Goal: Information Seeking & Learning: Learn about a topic

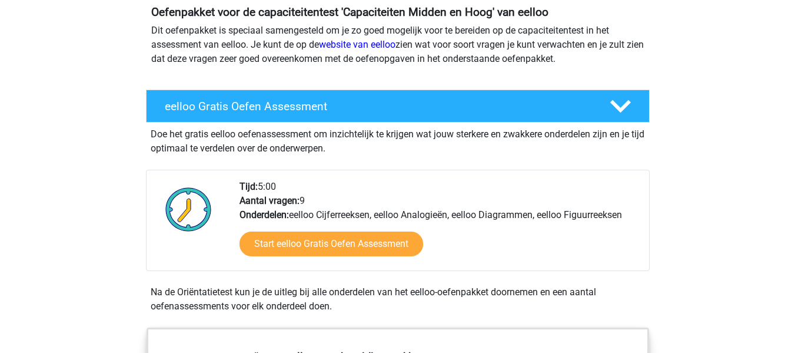
scroll to position [118, 0]
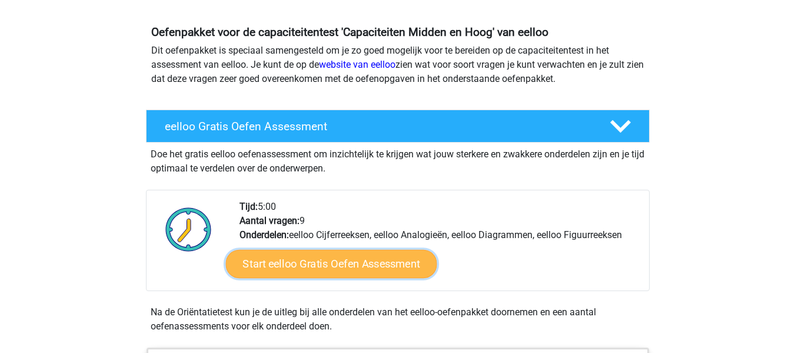
click at [320, 263] on link "Start eelloo Gratis Oefen Assessment" at bounding box center [331, 264] width 211 height 28
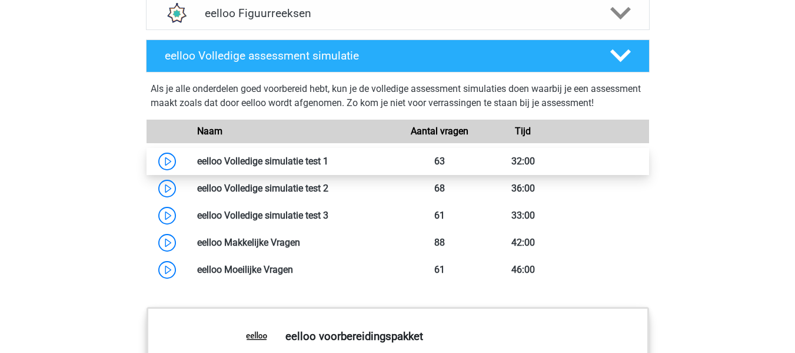
scroll to position [942, 0]
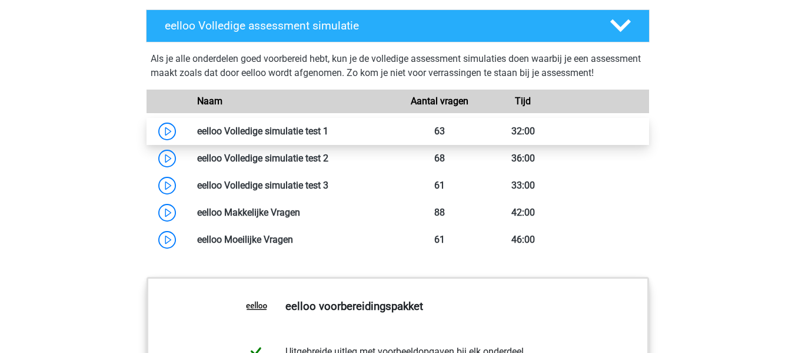
click at [329, 137] on link at bounding box center [329, 130] width 0 height 11
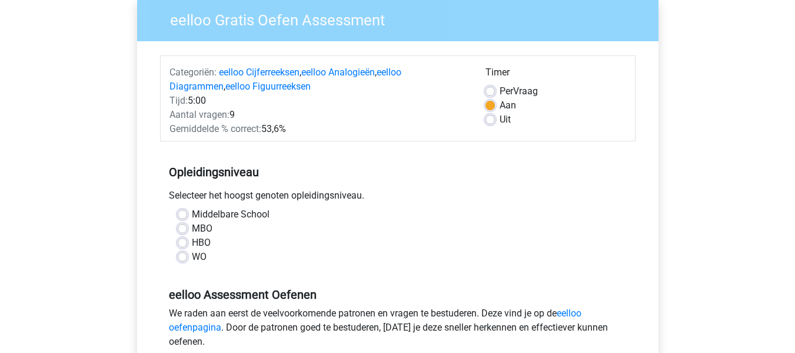
scroll to position [118, 0]
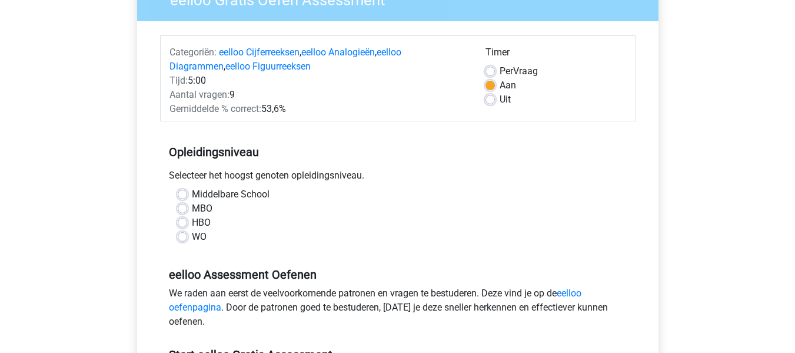
click at [192, 194] on label "Middelbare School" at bounding box center [231, 194] width 78 height 14
click at [183, 194] on input "Middelbare School" at bounding box center [182, 193] width 9 height 12
radio input "true"
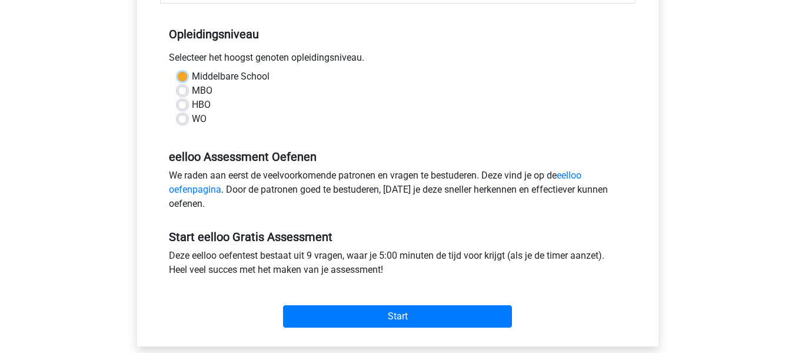
scroll to position [294, 0]
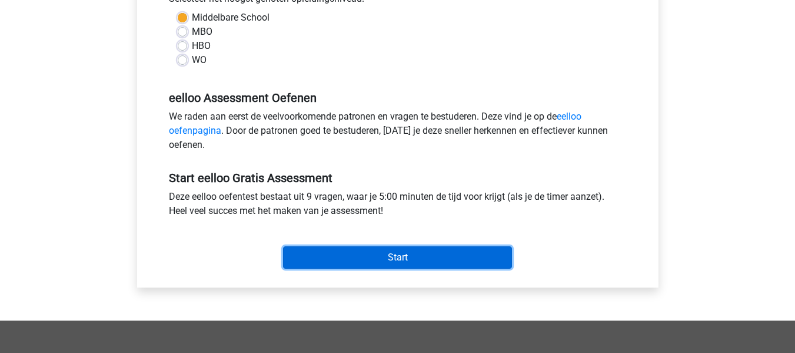
click at [318, 254] on input "Start" at bounding box center [397, 257] width 229 height 22
click at [407, 259] on input "Start" at bounding box center [397, 257] width 229 height 22
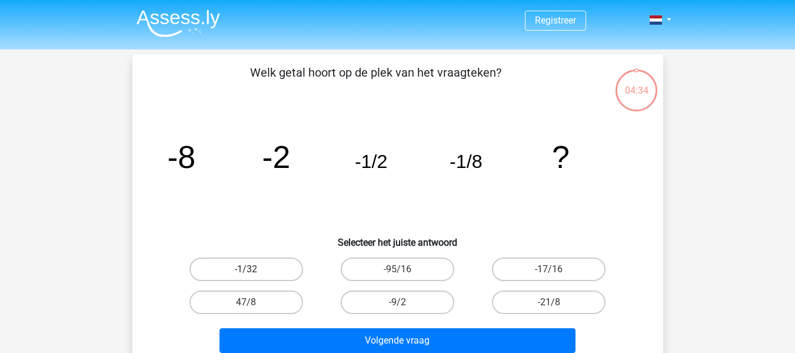
click at [266, 269] on label "-1/32" at bounding box center [247, 269] width 114 height 24
click at [254, 269] on input "-1/32" at bounding box center [250, 273] width 8 height 8
radio input "true"
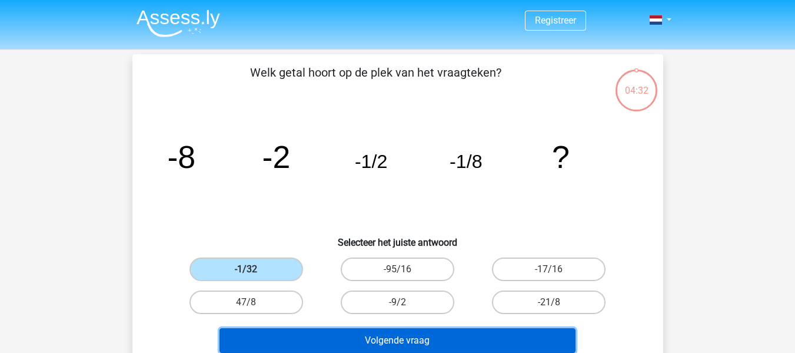
click at [382, 339] on button "Volgende vraag" at bounding box center [398, 340] width 356 height 25
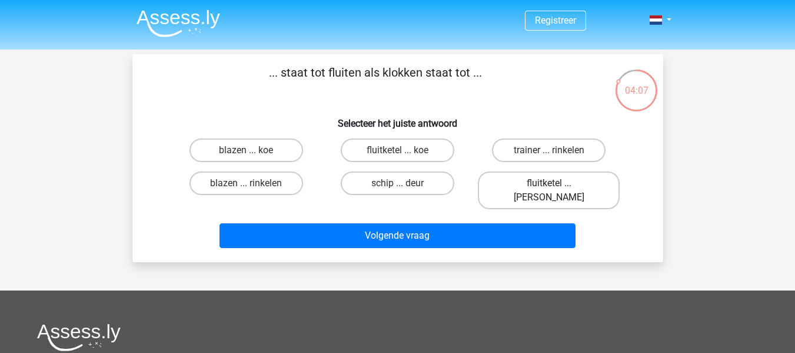
click at [573, 184] on label "fluitketel ... luiden" at bounding box center [549, 190] width 142 height 38
click at [557, 184] on input "fluitketel ... luiden" at bounding box center [553, 187] width 8 height 8
radio input "true"
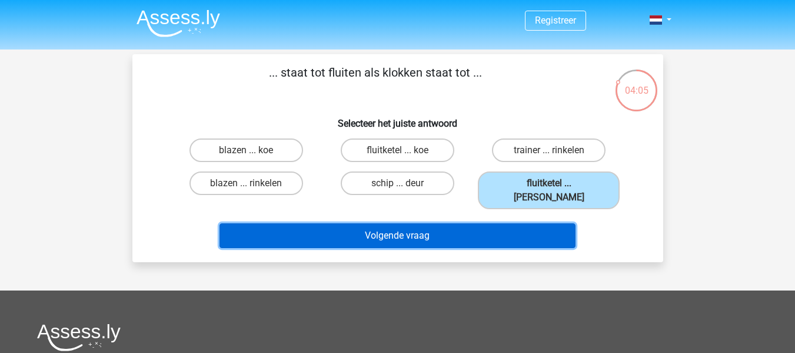
click at [475, 223] on button "Volgende vraag" at bounding box center [398, 235] width 356 height 25
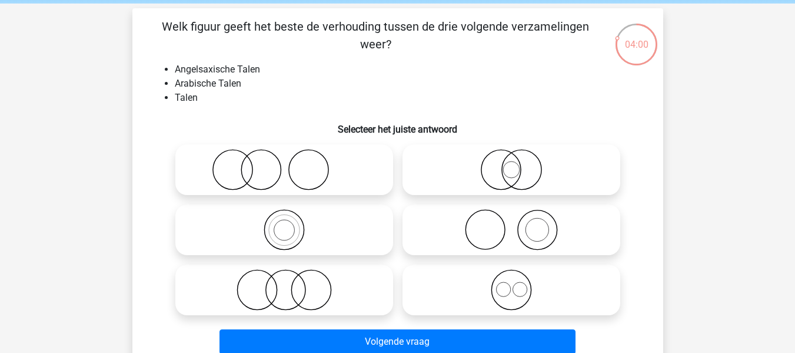
scroll to position [59, 0]
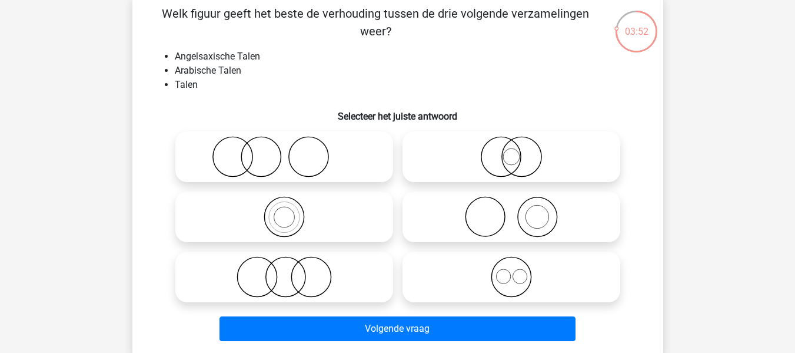
click at [519, 287] on icon at bounding box center [511, 276] width 208 height 41
click at [519, 271] on input "radio" at bounding box center [516, 267] width 8 height 8
radio input "true"
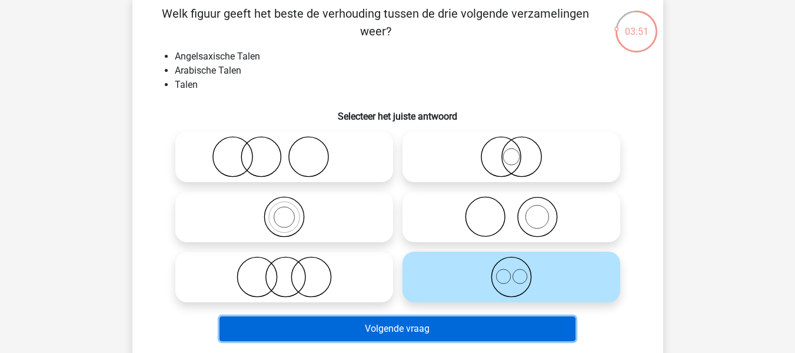
click at [510, 330] on button "Volgende vraag" at bounding box center [398, 328] width 356 height 25
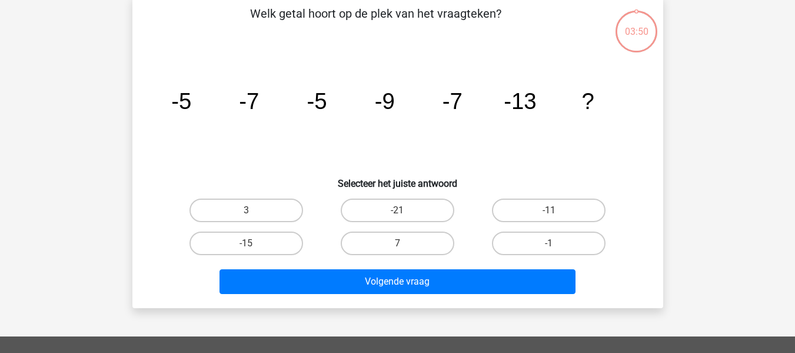
scroll to position [54, 0]
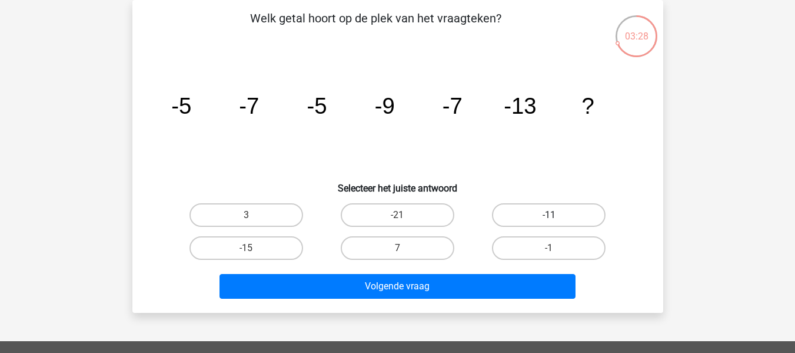
click at [558, 215] on label "-11" at bounding box center [549, 215] width 114 height 24
click at [557, 215] on input "-11" at bounding box center [553, 219] width 8 height 8
radio input "true"
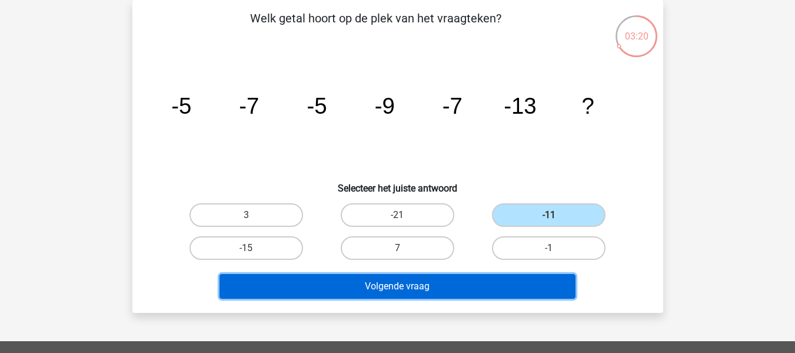
click at [437, 288] on button "Volgende vraag" at bounding box center [398, 286] width 356 height 25
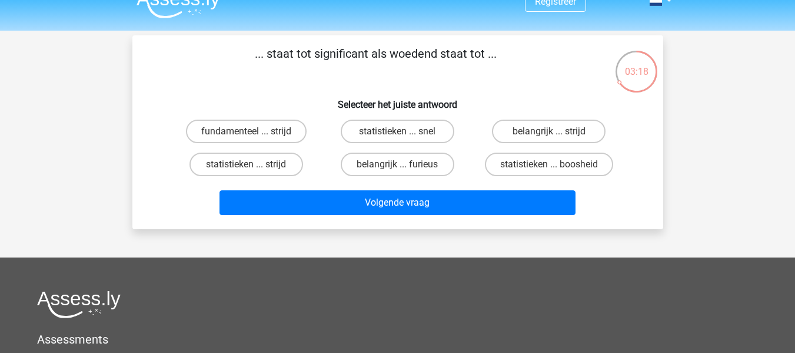
scroll to position [0, 0]
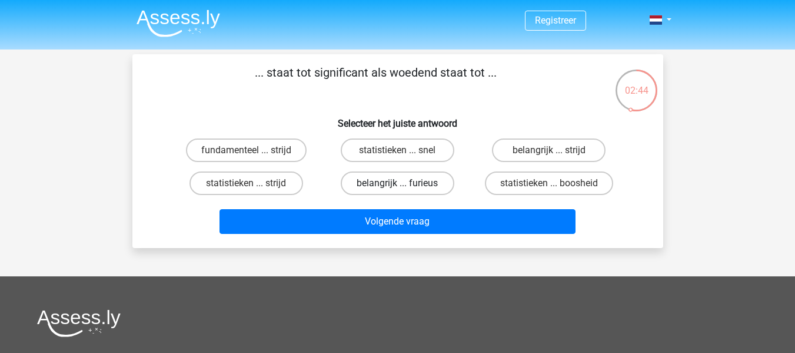
click at [397, 187] on label "belangrijk ... furieus" at bounding box center [398, 183] width 114 height 24
click at [397, 187] on input "belangrijk ... furieus" at bounding box center [401, 187] width 8 height 8
radio input "true"
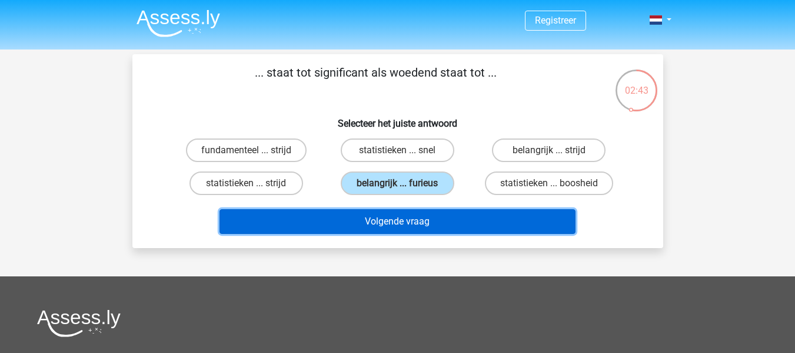
click at [414, 221] on button "Volgende vraag" at bounding box center [398, 221] width 356 height 25
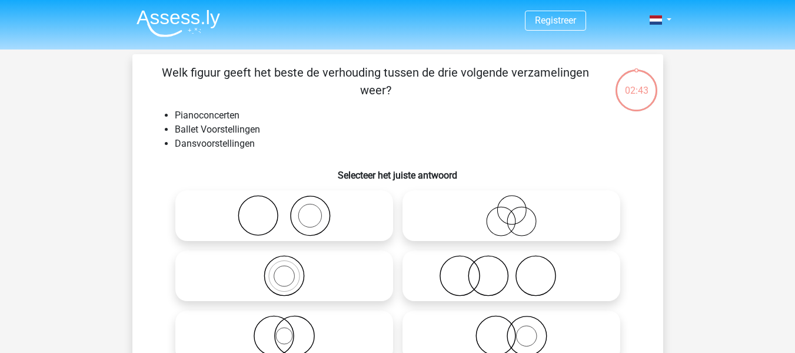
scroll to position [54, 0]
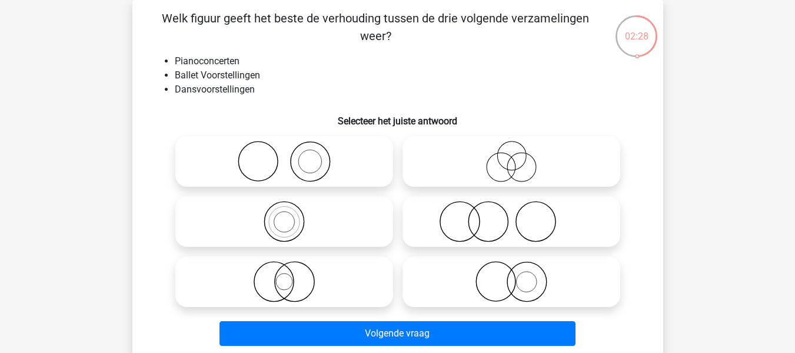
click at [293, 160] on icon at bounding box center [284, 161] width 208 height 41
click at [292, 155] on input "radio" at bounding box center [288, 152] width 8 height 8
radio input "true"
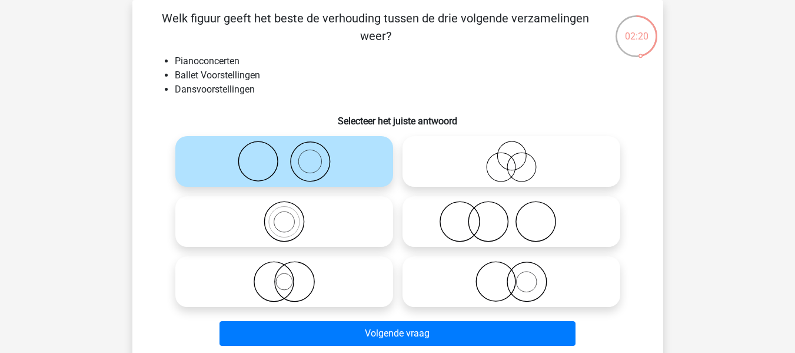
click at [534, 293] on icon at bounding box center [511, 281] width 208 height 41
click at [519, 276] on input "radio" at bounding box center [516, 272] width 8 height 8
radio input "true"
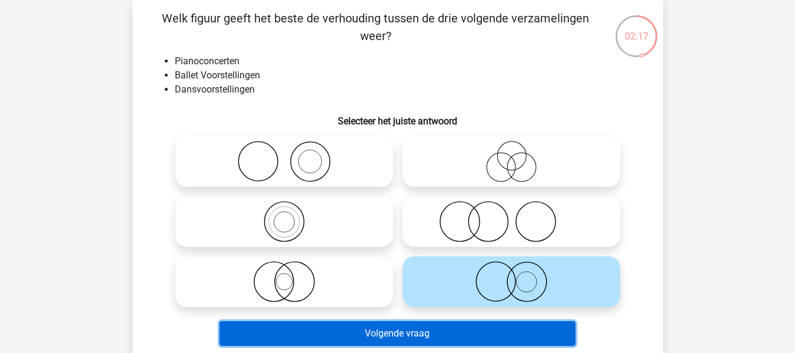
click at [487, 329] on button "Volgende vraag" at bounding box center [398, 333] width 356 height 25
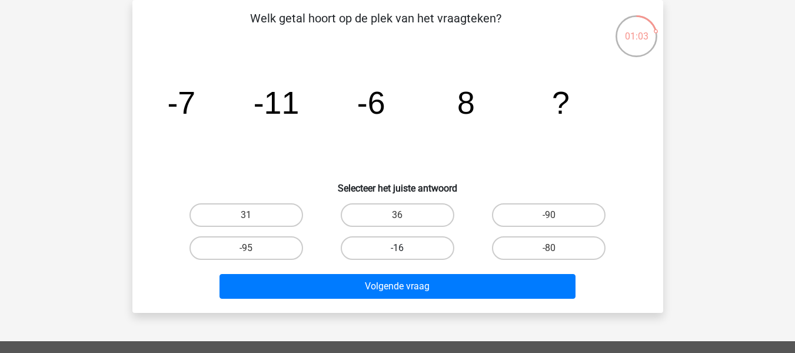
click at [417, 253] on label "-16" at bounding box center [398, 248] width 114 height 24
click at [405, 253] on input "-16" at bounding box center [401, 252] width 8 height 8
radio input "true"
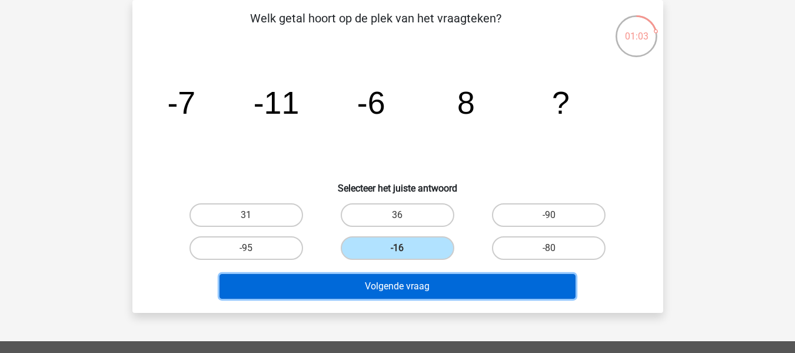
click at [446, 295] on button "Volgende vraag" at bounding box center [398, 286] width 356 height 25
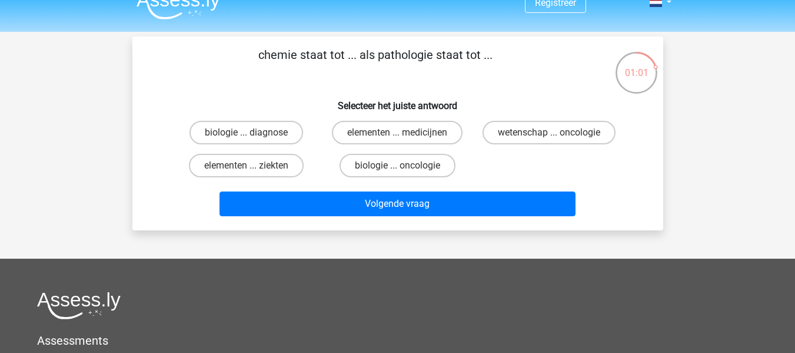
scroll to position [0, 0]
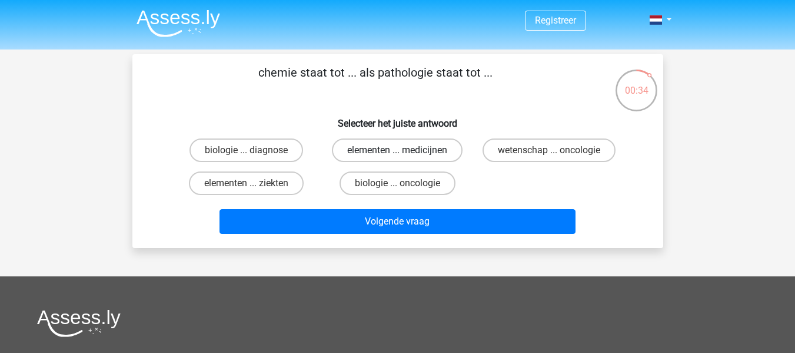
click at [406, 150] on label "elementen ... medicijnen" at bounding box center [397, 150] width 131 height 24
click at [405, 150] on input "elementen ... medicijnen" at bounding box center [401, 154] width 8 height 8
radio input "true"
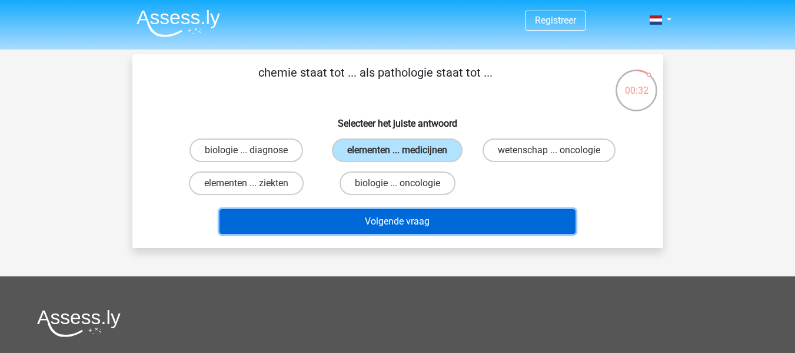
click at [441, 223] on button "Volgende vraag" at bounding box center [398, 221] width 356 height 25
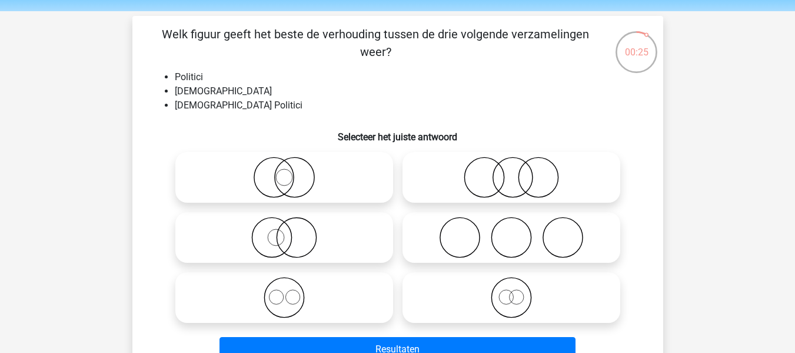
scroll to position [59, 0]
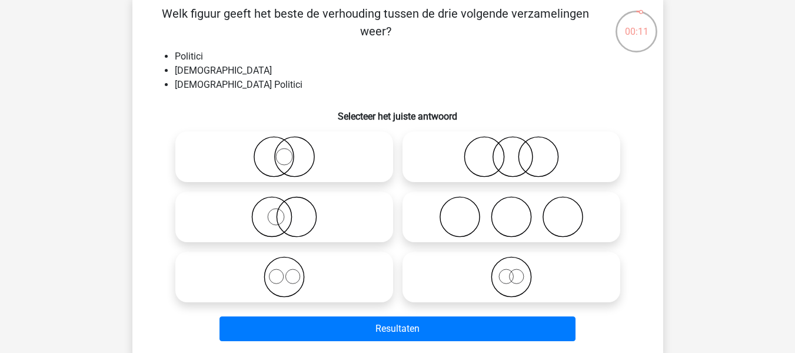
click at [284, 221] on icon at bounding box center [284, 216] width 208 height 41
click at [284, 211] on input "radio" at bounding box center [288, 207] width 8 height 8
radio input "true"
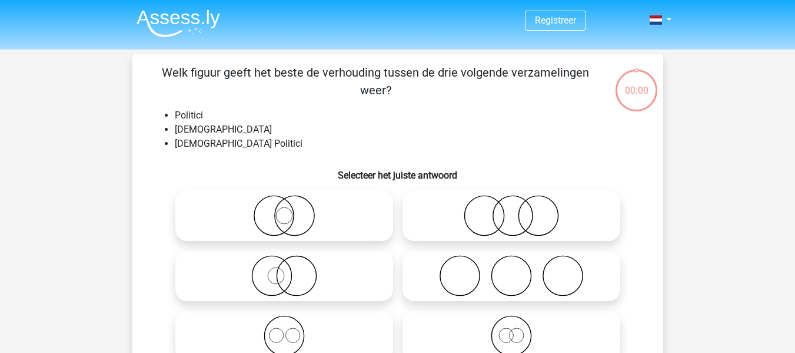
scroll to position [59, 0]
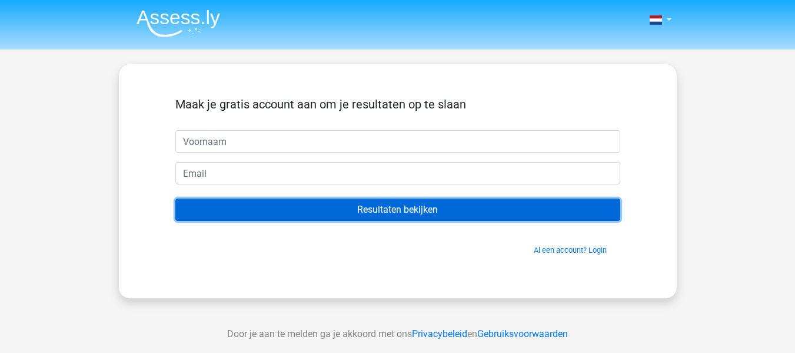
click at [346, 211] on input "Resultaten bekijken" at bounding box center [397, 209] width 445 height 22
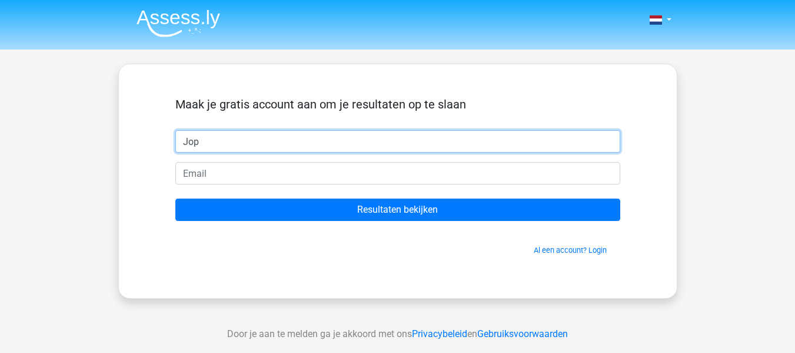
type input "Jop"
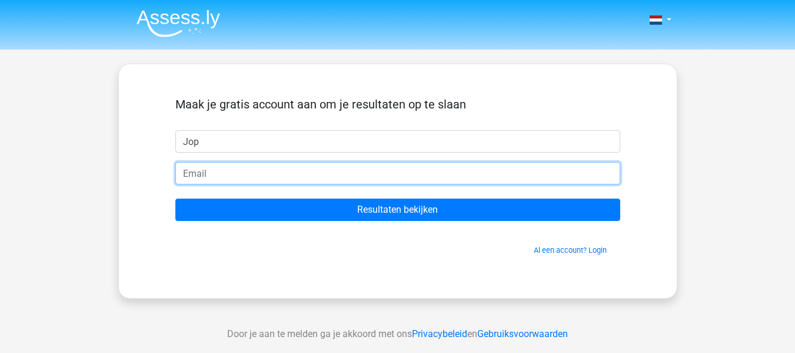
click at [263, 173] on input "email" at bounding box center [397, 173] width 445 height 22
type input "R"
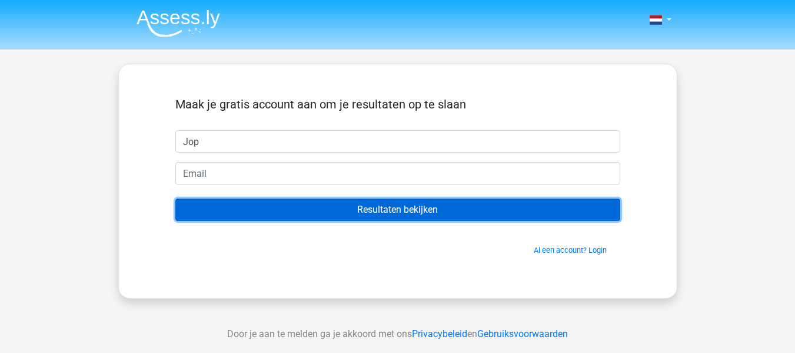
click at [326, 210] on input "Resultaten bekijken" at bounding box center [397, 209] width 445 height 22
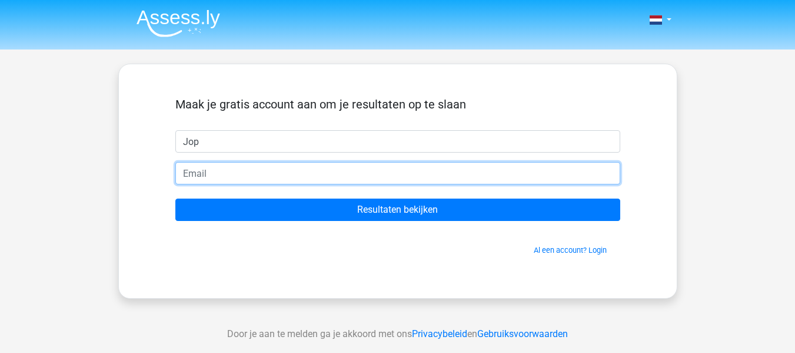
click at [261, 169] on input "email" at bounding box center [397, 173] width 445 height 22
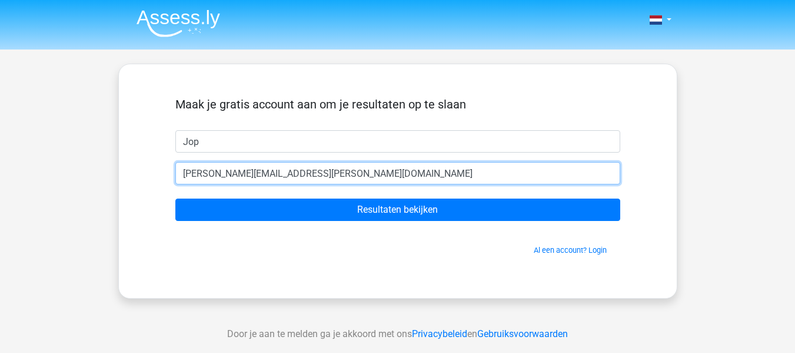
type input "[EMAIL_ADDRESS][DOMAIN_NAME]"
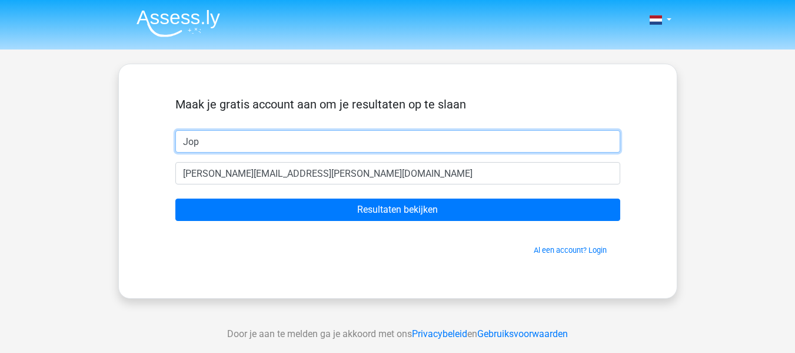
drag, startPoint x: 199, startPoint y: 141, endPoint x: 181, endPoint y: 138, distance: 17.9
click at [181, 138] on input "Jop" at bounding box center [397, 141] width 445 height 22
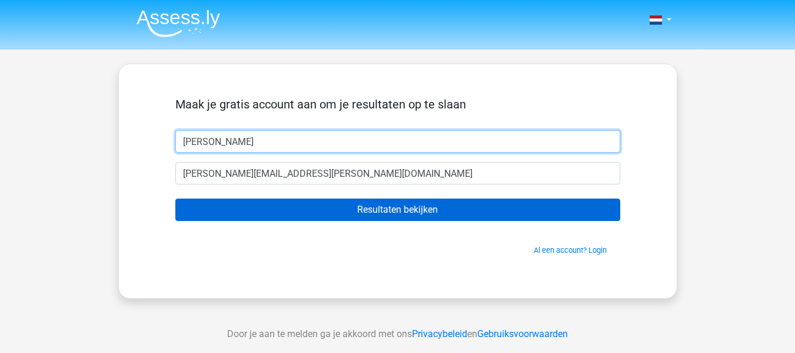
type input "[PERSON_NAME]"
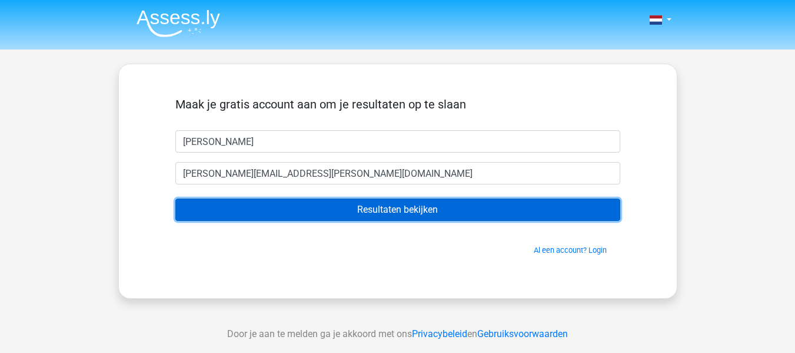
click at [306, 210] on input "Resultaten bekijken" at bounding box center [397, 209] width 445 height 22
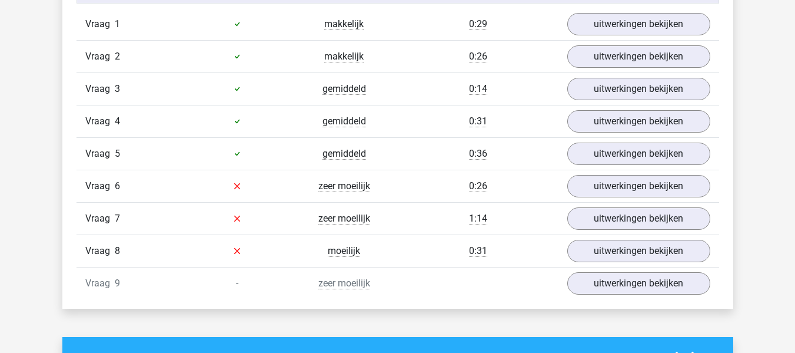
scroll to position [1354, 0]
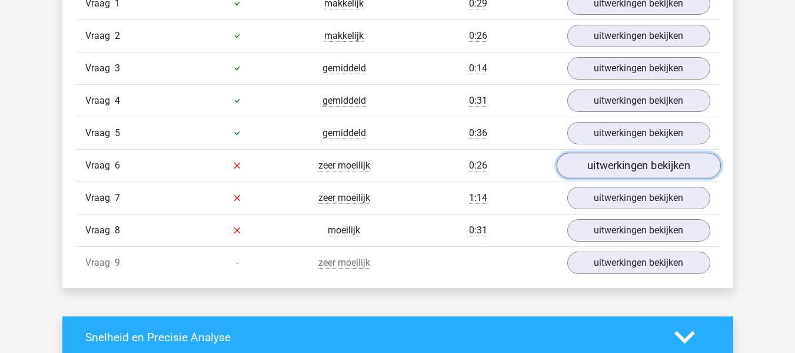
click at [606, 167] on link "uitwerkingen bekijken" at bounding box center [638, 166] width 164 height 26
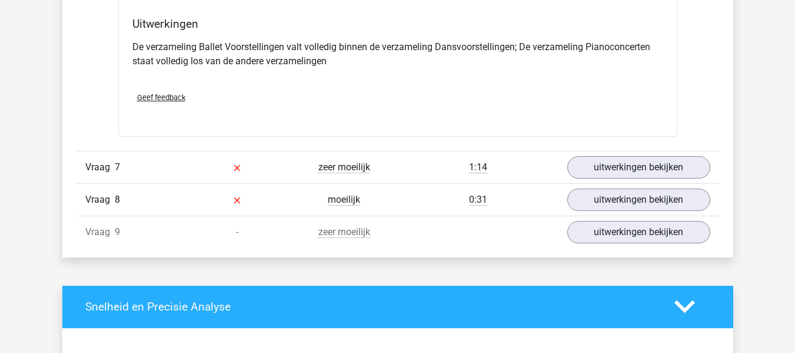
scroll to position [1943, 0]
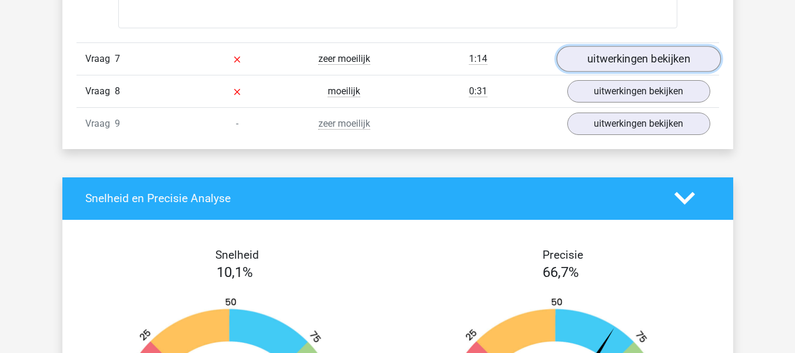
click at [624, 60] on link "uitwerkingen bekijken" at bounding box center [638, 59] width 164 height 26
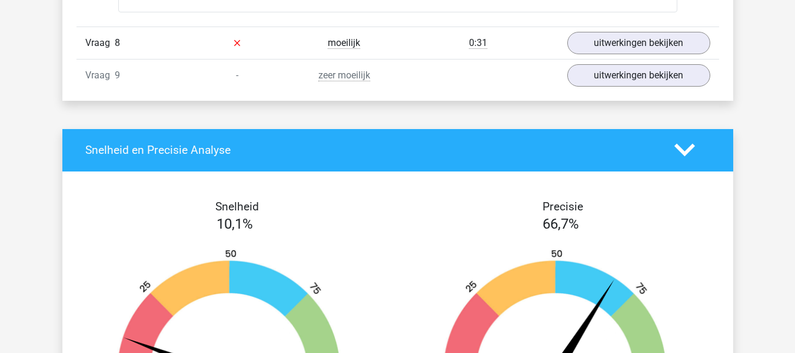
scroll to position [2650, 0]
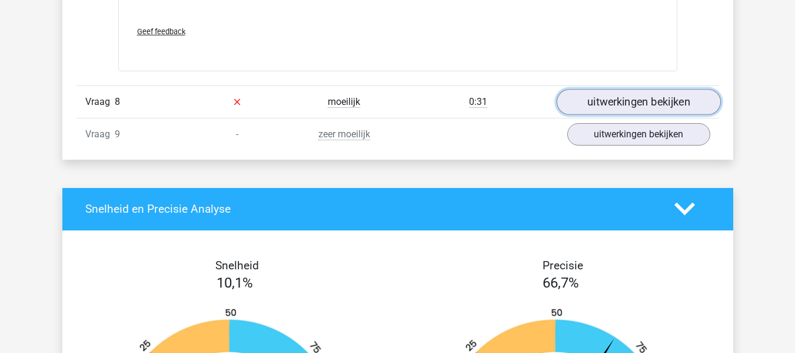
click at [626, 101] on link "uitwerkingen bekijken" at bounding box center [638, 102] width 164 height 26
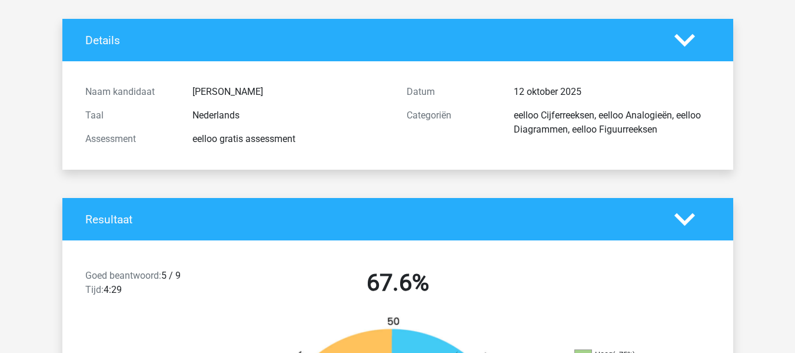
scroll to position [0, 0]
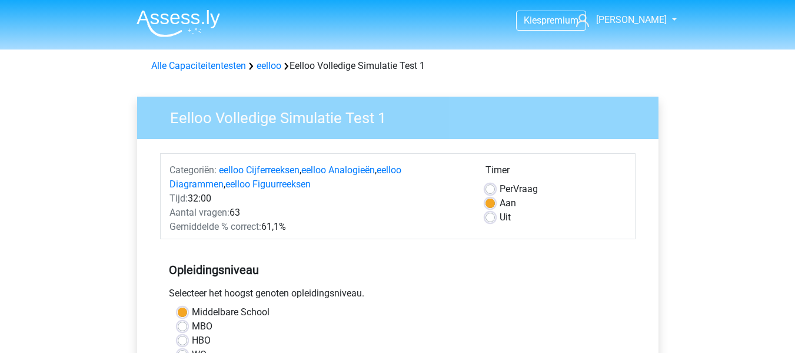
click at [500, 191] on label "Per Vraag" at bounding box center [519, 189] width 38 height 14
click at [493, 191] on input "Per Vraag" at bounding box center [490, 188] width 9 height 12
radio input "true"
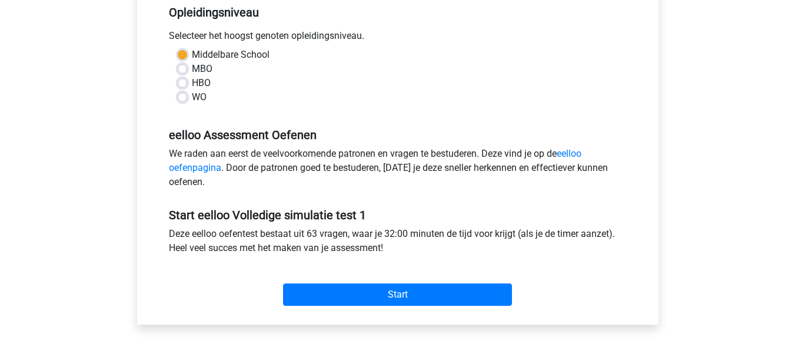
scroll to position [294, 0]
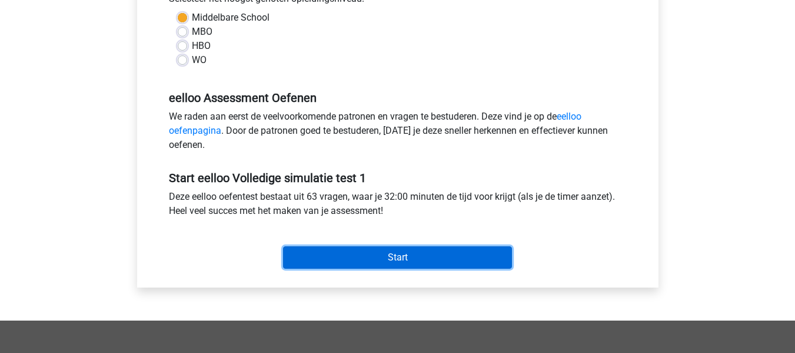
click at [412, 258] on input "Start" at bounding box center [397, 257] width 229 height 22
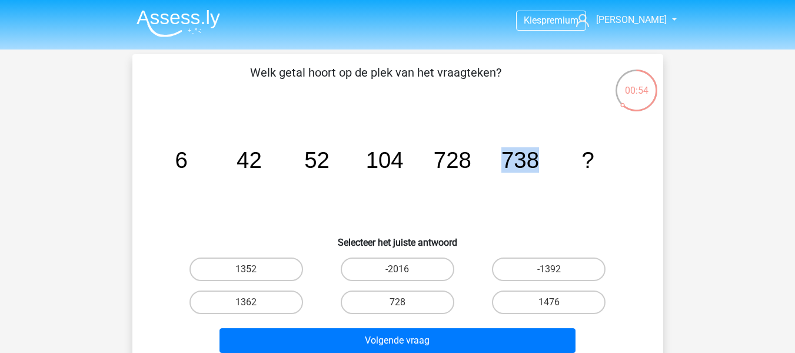
drag, startPoint x: 503, startPoint y: 158, endPoint x: 540, endPoint y: 165, distance: 37.3
click at [540, 165] on icon "image/svg+xml 6 42 52 104 728 738 ?" at bounding box center [398, 167] width 475 height 119
click at [560, 188] on icon "image/svg+xml 6 42 52 104 728 738 ?" at bounding box center [398, 167] width 475 height 119
click at [569, 303] on label "1476" at bounding box center [549, 302] width 114 height 24
click at [557, 303] on input "1476" at bounding box center [553, 306] width 8 height 8
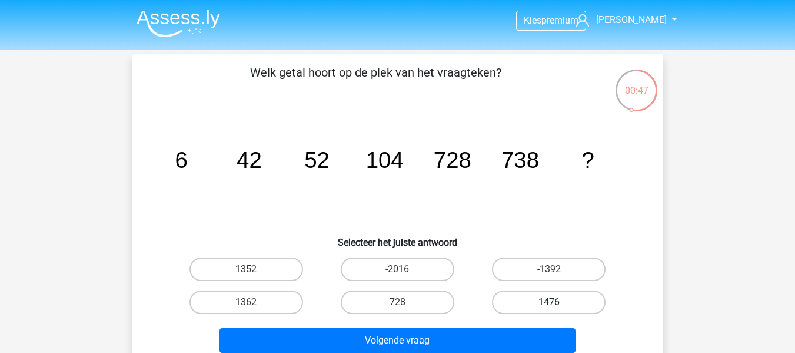
radio input "true"
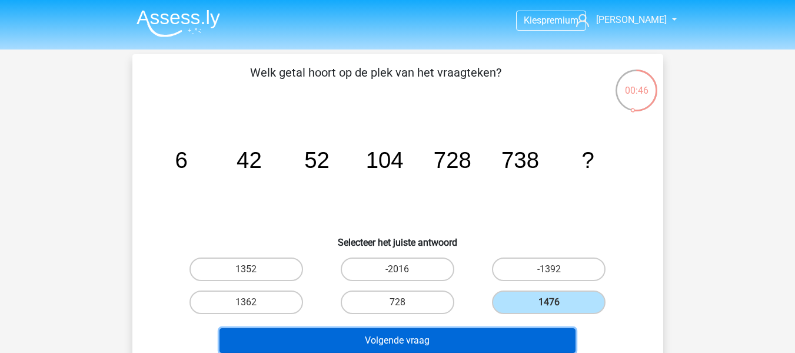
click at [550, 336] on button "Volgende vraag" at bounding box center [398, 340] width 356 height 25
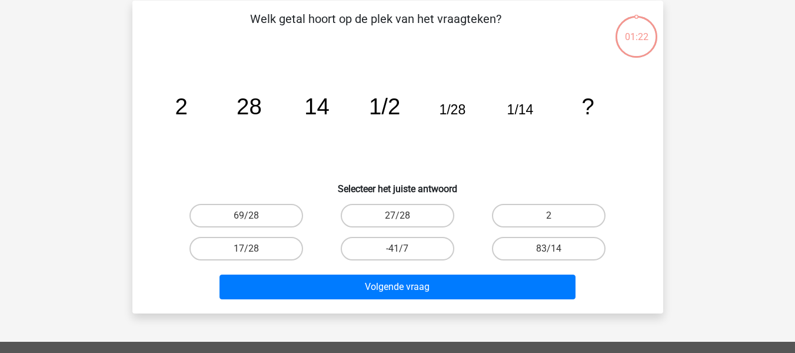
scroll to position [54, 0]
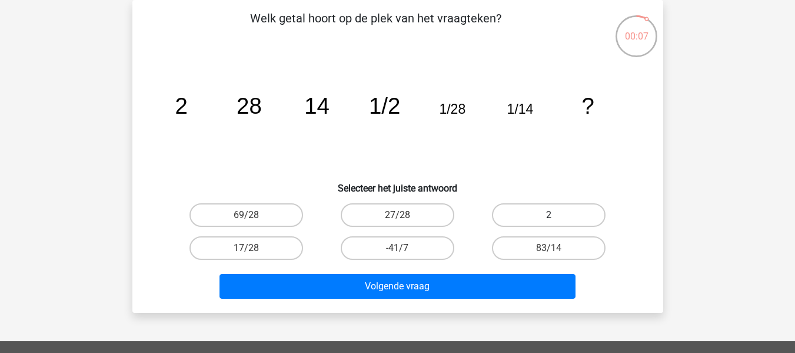
click at [565, 216] on label "2" at bounding box center [549, 215] width 114 height 24
click at [557, 216] on input "2" at bounding box center [553, 219] width 8 height 8
radio input "true"
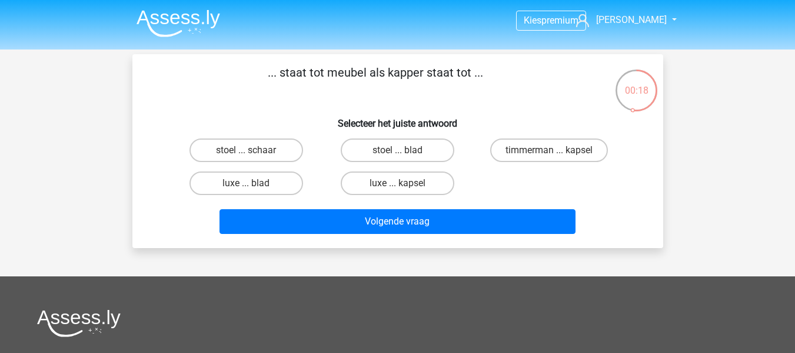
click at [555, 154] on input "timmerman ... kapsel" at bounding box center [553, 154] width 8 height 8
radio input "true"
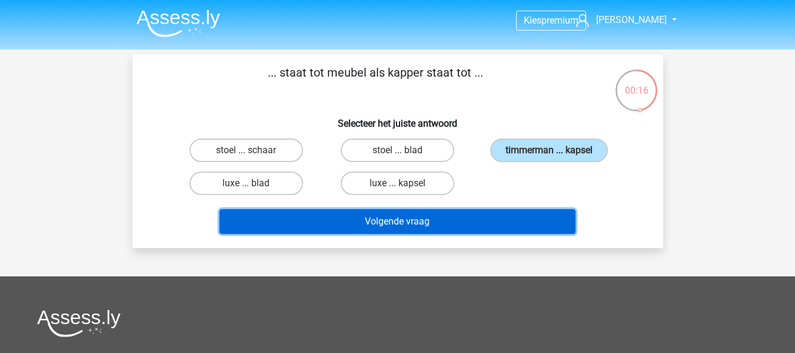
click at [430, 222] on button "Volgende vraag" at bounding box center [398, 221] width 356 height 25
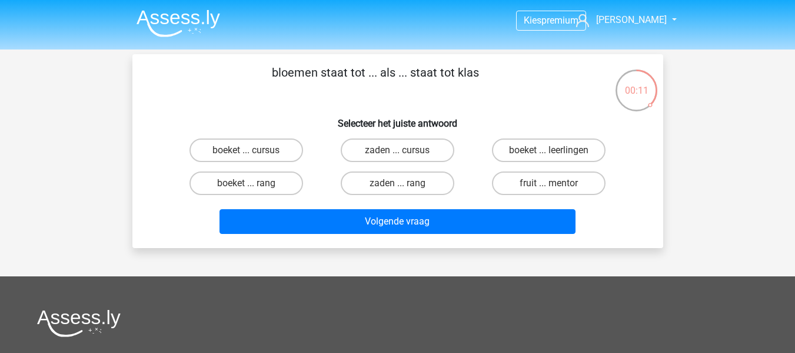
click at [554, 151] on input "boeket ... leerlingen" at bounding box center [553, 154] width 8 height 8
radio input "true"
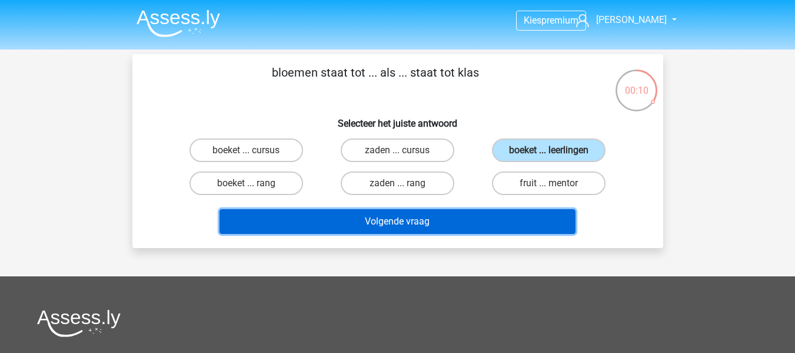
click at [531, 226] on button "Volgende vraag" at bounding box center [398, 221] width 356 height 25
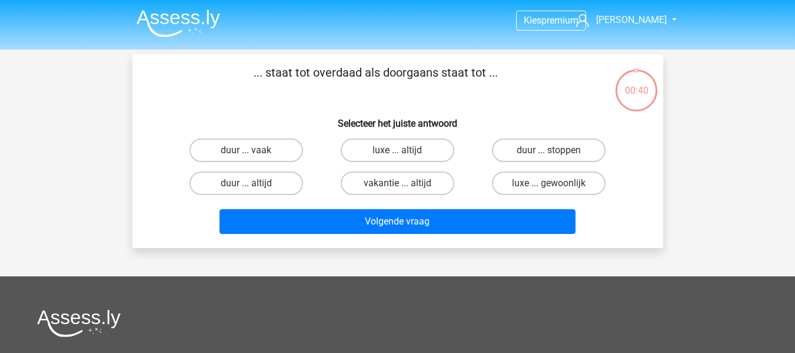
scroll to position [54, 0]
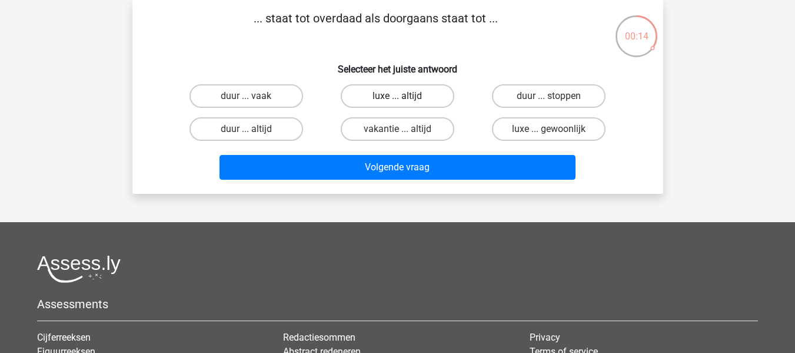
click at [408, 107] on div "luxe ... altijd" at bounding box center [398, 96] width 142 height 24
click at [406, 98] on label "luxe ... altijd" at bounding box center [398, 96] width 114 height 24
click at [405, 98] on input "luxe ... altijd" at bounding box center [401, 100] width 8 height 8
radio input "true"
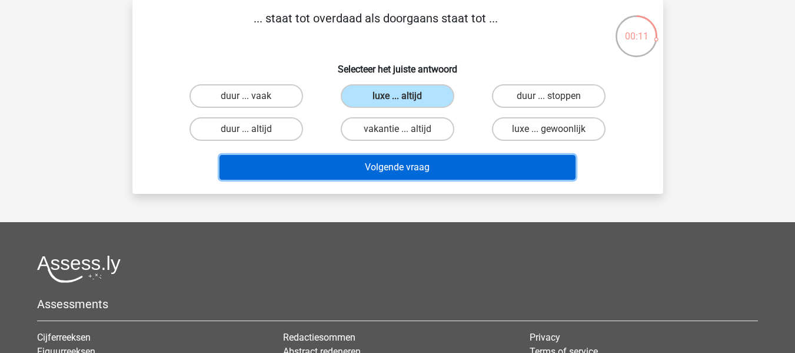
click at [440, 171] on button "Volgende vraag" at bounding box center [398, 167] width 356 height 25
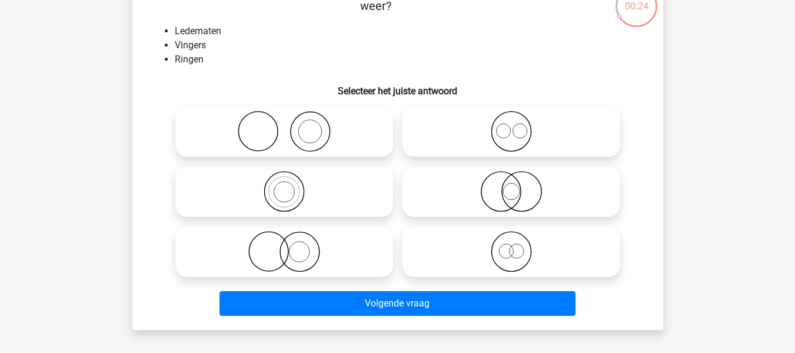
scroll to position [113, 0]
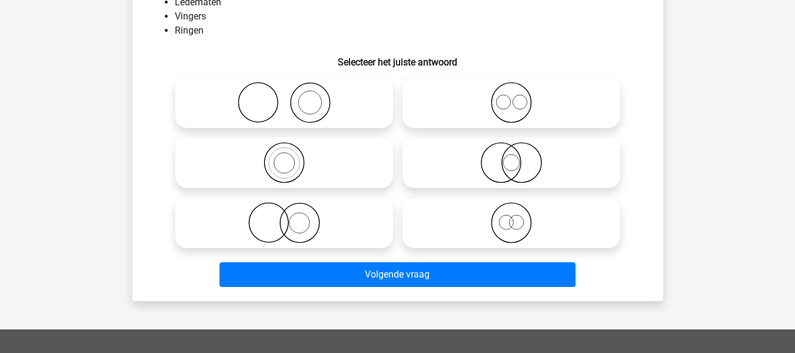
click at [331, 233] on icon at bounding box center [284, 222] width 208 height 41
click at [292, 217] on input "radio" at bounding box center [288, 213] width 8 height 8
radio input "true"
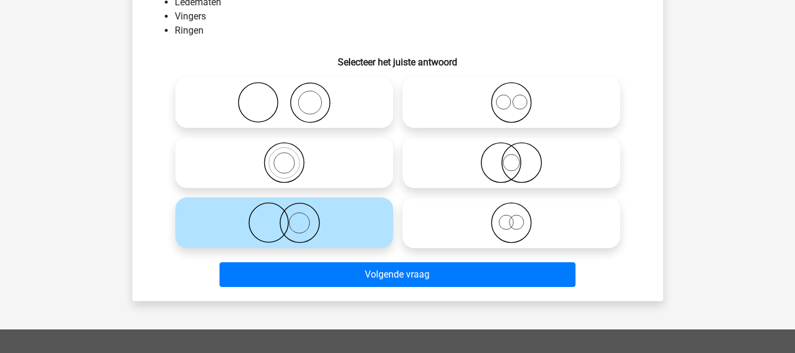
scroll to position [172, 0]
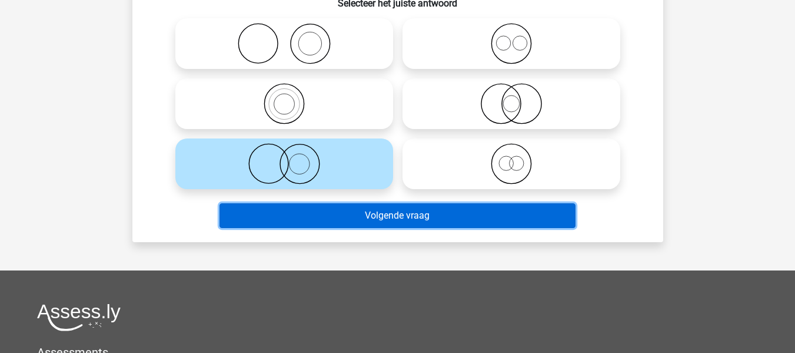
click at [340, 216] on button "Volgende vraag" at bounding box center [398, 215] width 356 height 25
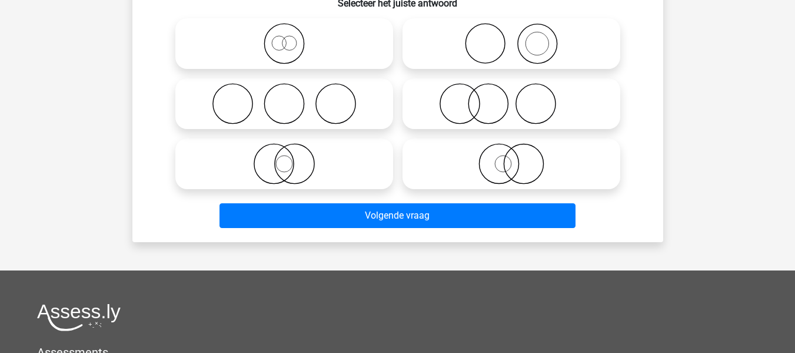
scroll to position [54, 0]
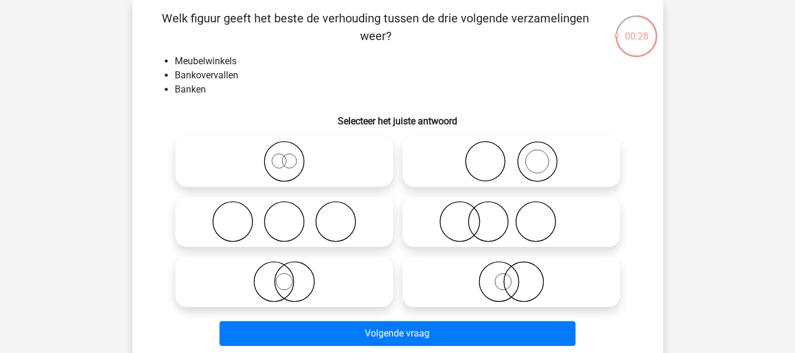
click at [502, 170] on icon at bounding box center [511, 161] width 208 height 41
click at [512, 155] on input "radio" at bounding box center [516, 152] width 8 height 8
radio input "true"
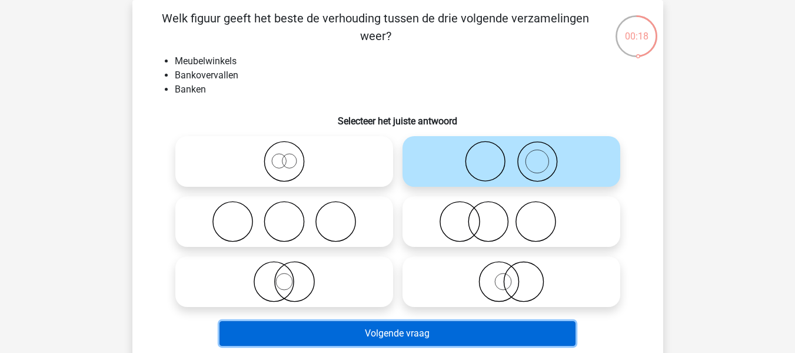
click at [493, 336] on button "Volgende vraag" at bounding box center [398, 333] width 356 height 25
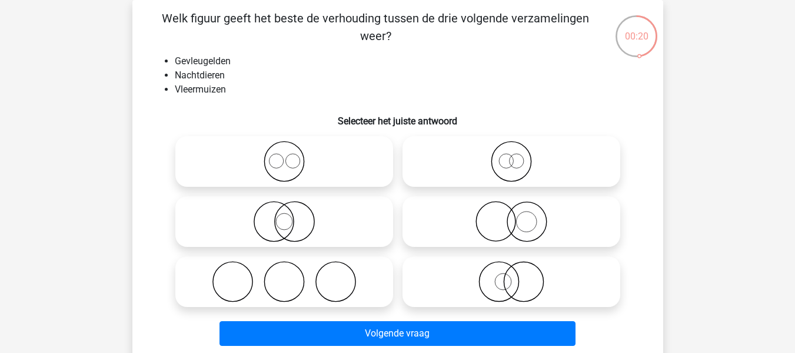
click at [512, 164] on icon at bounding box center [511, 161] width 208 height 41
click at [512, 155] on input "radio" at bounding box center [516, 152] width 8 height 8
radio input "true"
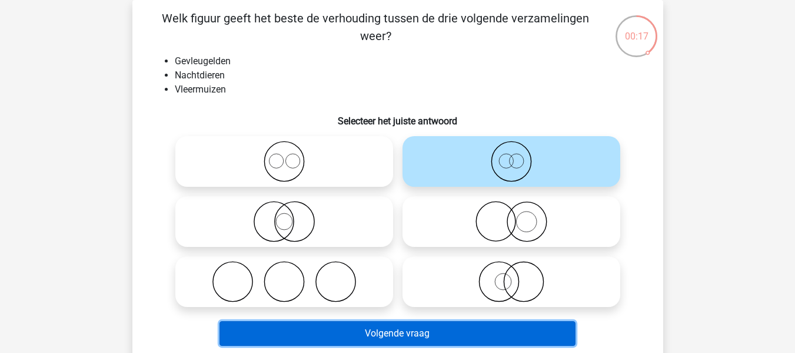
click at [503, 332] on button "Volgende vraag" at bounding box center [398, 333] width 356 height 25
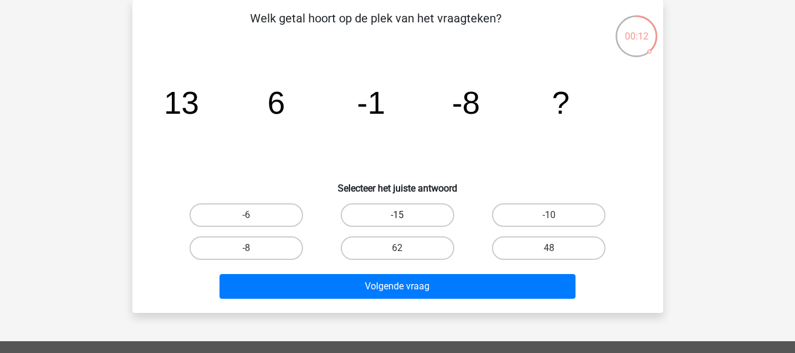
click at [410, 218] on label "-15" at bounding box center [398, 215] width 114 height 24
click at [405, 218] on input "-15" at bounding box center [401, 219] width 8 height 8
radio input "true"
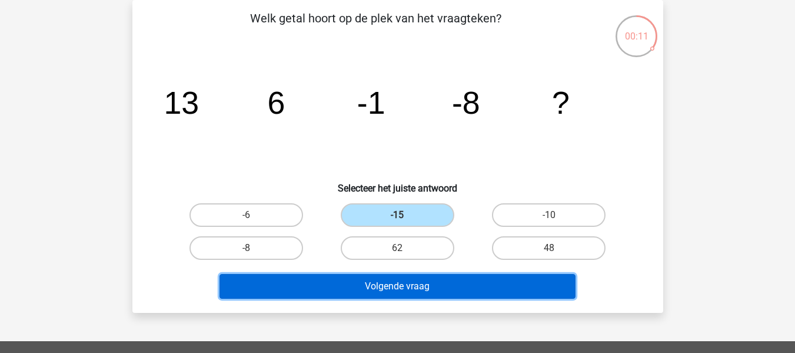
click at [429, 287] on button "Volgende vraag" at bounding box center [398, 286] width 356 height 25
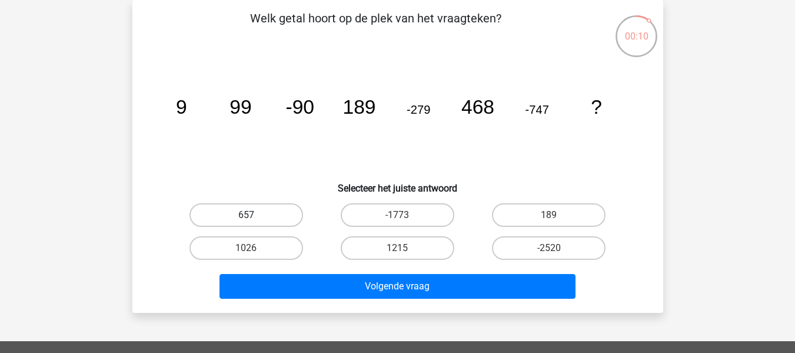
click at [254, 207] on label "657" at bounding box center [247, 215] width 114 height 24
click at [254, 215] on input "657" at bounding box center [250, 219] width 8 height 8
radio input "true"
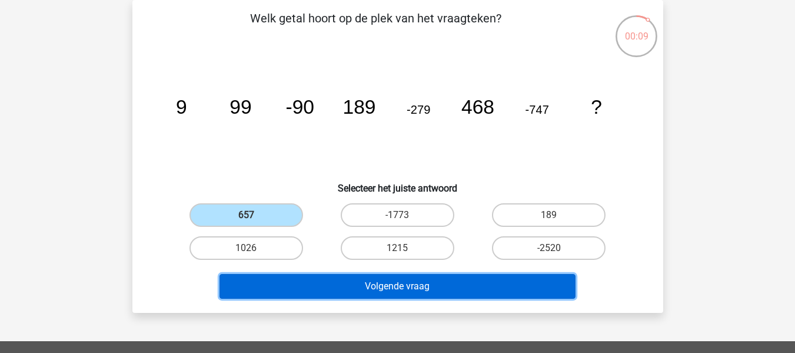
click at [393, 283] on button "Volgende vraag" at bounding box center [398, 286] width 356 height 25
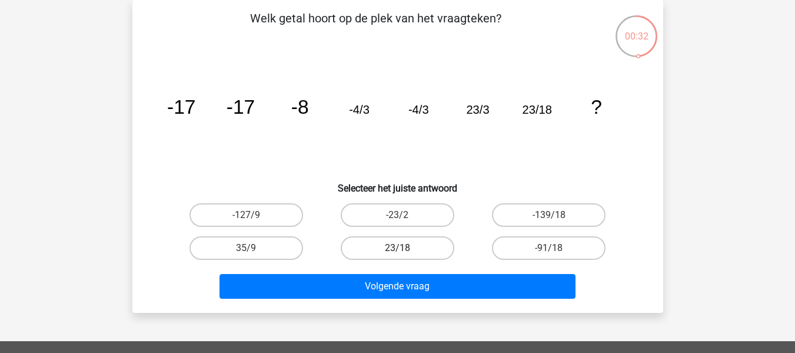
click at [435, 246] on label "23/18" at bounding box center [398, 248] width 114 height 24
click at [405, 248] on input "23/18" at bounding box center [401, 252] width 8 height 8
radio input "true"
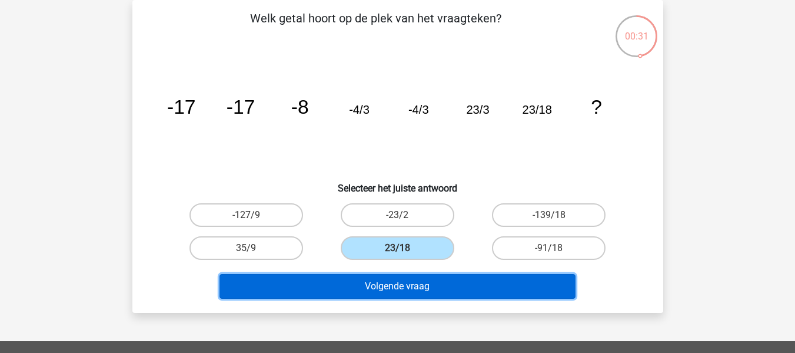
click at [455, 285] on button "Volgende vraag" at bounding box center [398, 286] width 356 height 25
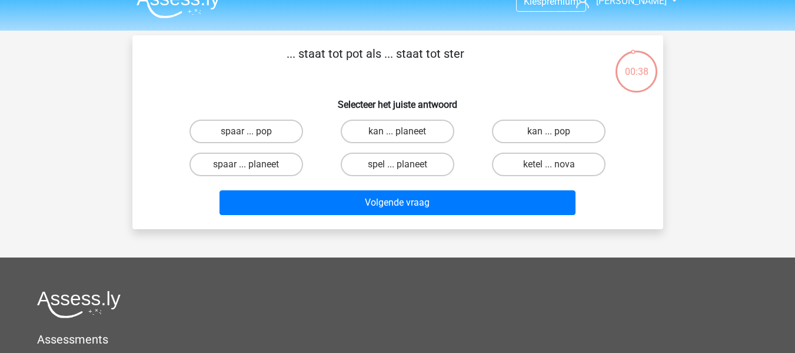
scroll to position [0, 0]
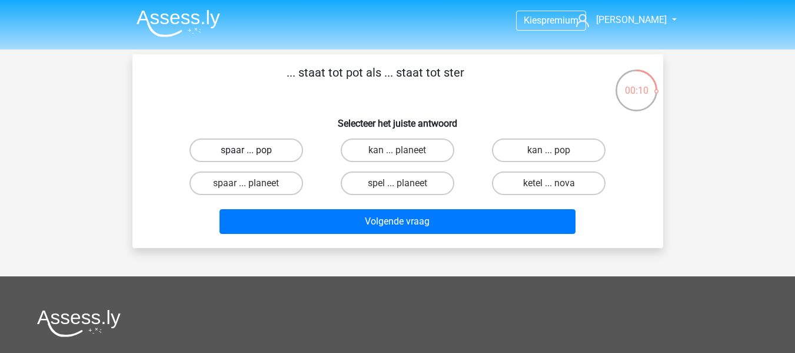
click at [253, 140] on label "spaar ... pop" at bounding box center [247, 150] width 114 height 24
click at [253, 150] on input "spaar ... pop" at bounding box center [250, 154] width 8 height 8
radio input "true"
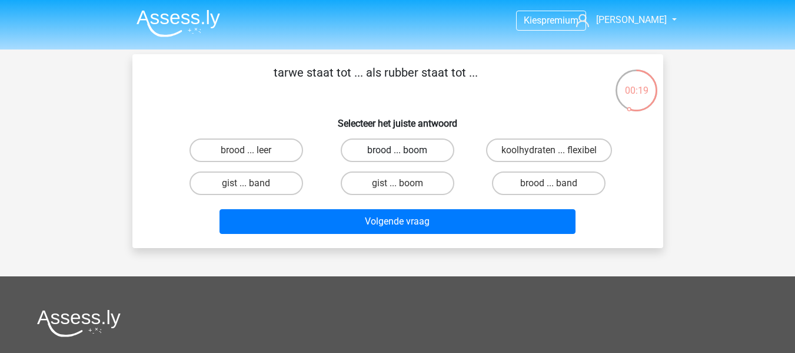
click at [430, 151] on label "brood ... boom" at bounding box center [398, 150] width 114 height 24
click at [405, 151] on input "brood ... boom" at bounding box center [401, 154] width 8 height 8
radio input "true"
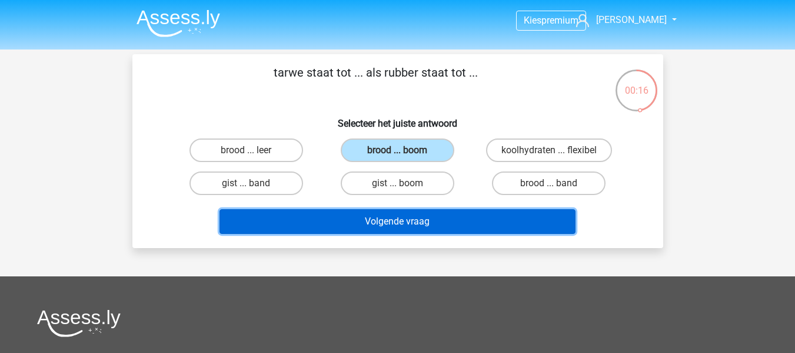
click at [449, 220] on button "Volgende vraag" at bounding box center [398, 221] width 356 height 25
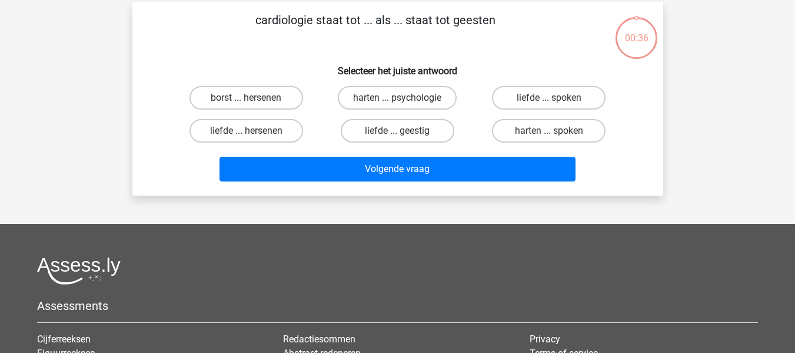
scroll to position [54, 0]
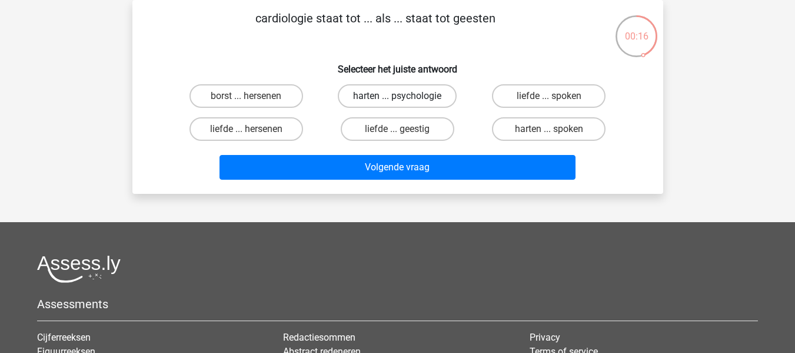
click at [379, 95] on label "harten ... psychologie" at bounding box center [397, 96] width 119 height 24
click at [397, 96] on input "harten ... psychologie" at bounding box center [401, 100] width 8 height 8
radio input "true"
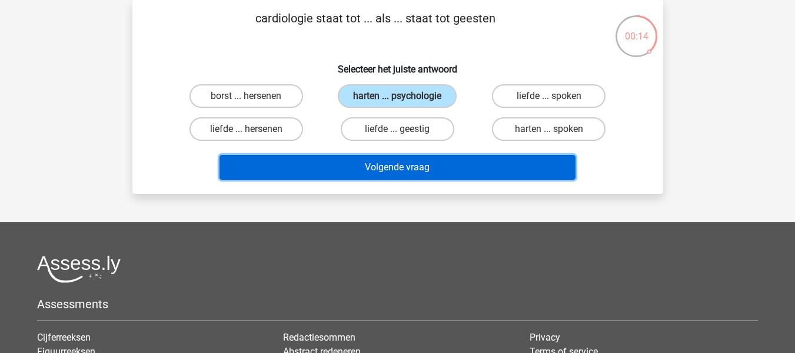
click at [420, 168] on button "Volgende vraag" at bounding box center [398, 167] width 356 height 25
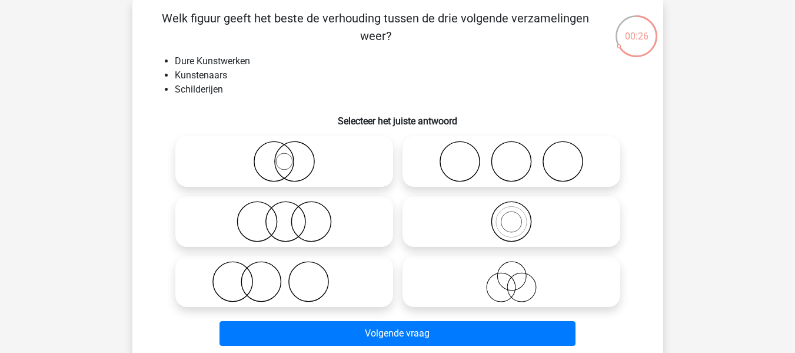
click at [281, 161] on icon at bounding box center [284, 161] width 208 height 41
click at [284, 155] on input "radio" at bounding box center [288, 152] width 8 height 8
radio input "true"
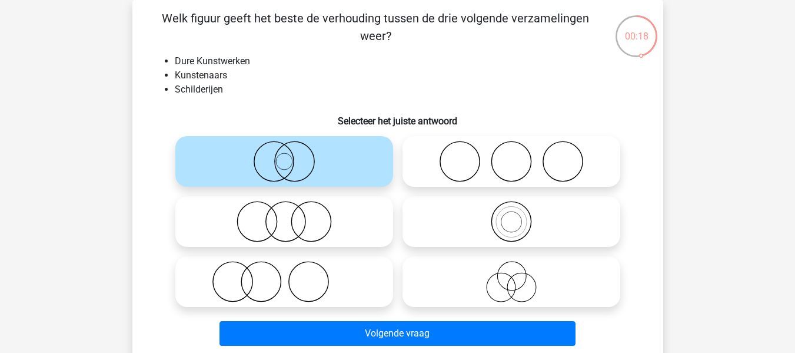
click at [510, 282] on icon at bounding box center [511, 281] width 208 height 41
click at [512, 276] on input "radio" at bounding box center [516, 272] width 8 height 8
radio input "true"
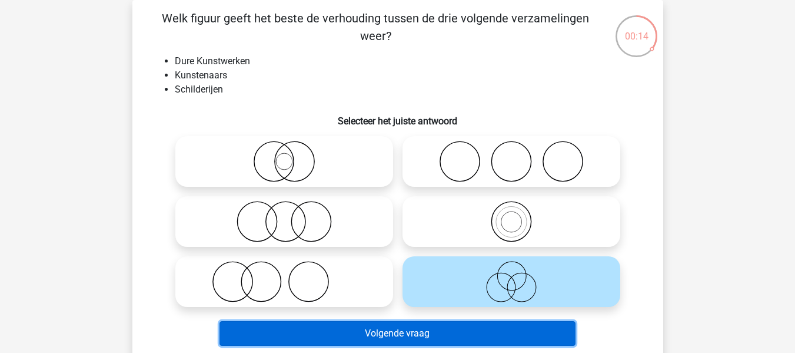
click at [512, 329] on button "Volgende vraag" at bounding box center [398, 333] width 356 height 25
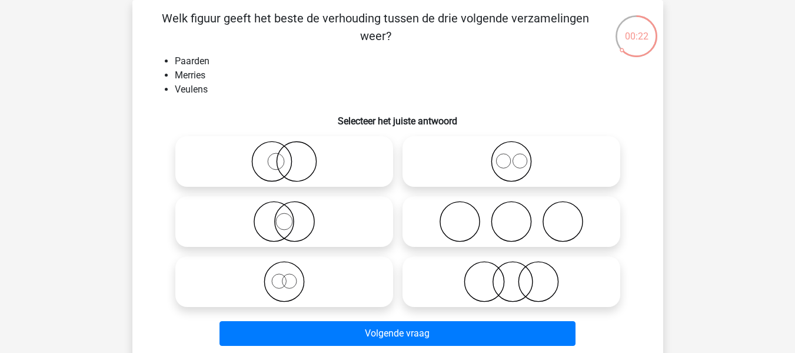
click at [502, 155] on icon at bounding box center [511, 161] width 208 height 41
click at [512, 155] on input "radio" at bounding box center [516, 152] width 8 height 8
radio input "true"
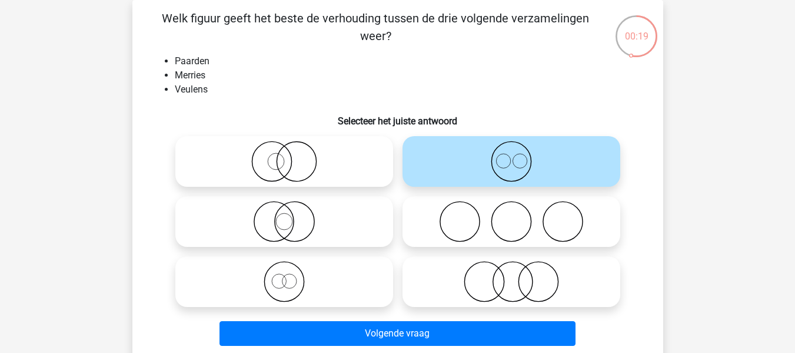
click at [320, 271] on icon at bounding box center [284, 281] width 208 height 41
click at [292, 271] on input "radio" at bounding box center [288, 272] width 8 height 8
radio input "true"
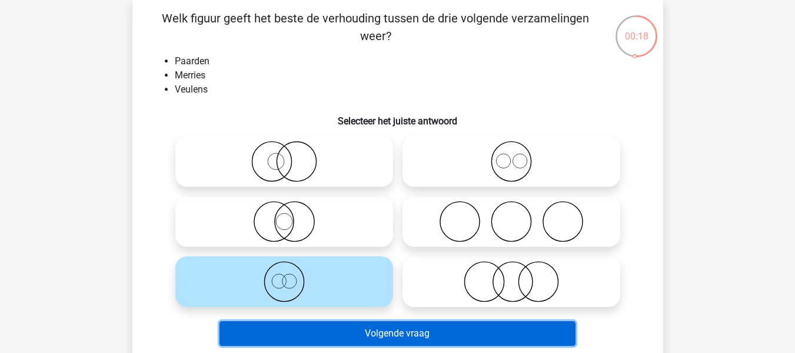
click at [389, 329] on button "Volgende vraag" at bounding box center [398, 333] width 356 height 25
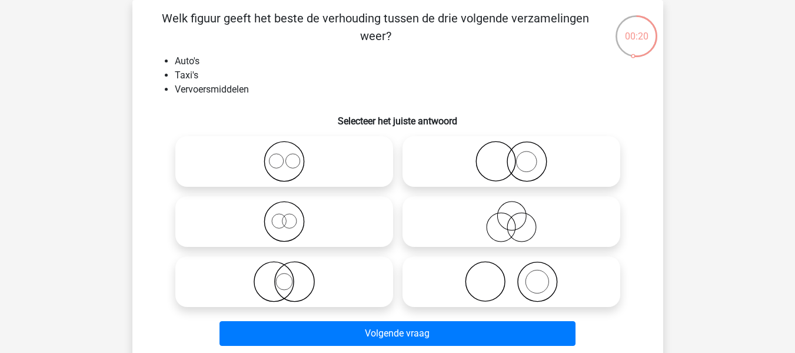
click at [289, 224] on icon at bounding box center [284, 221] width 208 height 41
click at [289, 216] on input "radio" at bounding box center [288, 212] width 8 height 8
radio input "true"
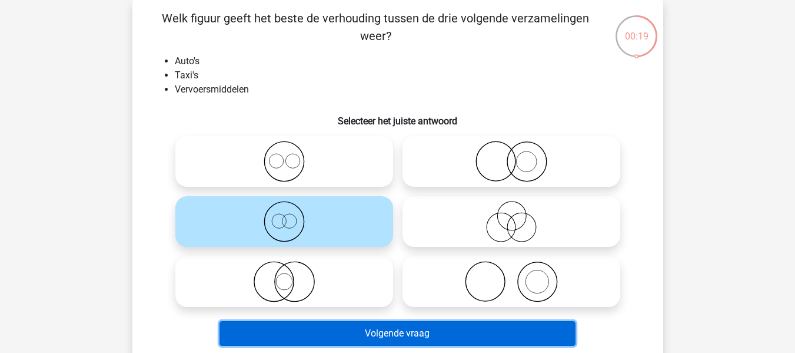
click at [379, 338] on button "Volgende vraag" at bounding box center [398, 333] width 356 height 25
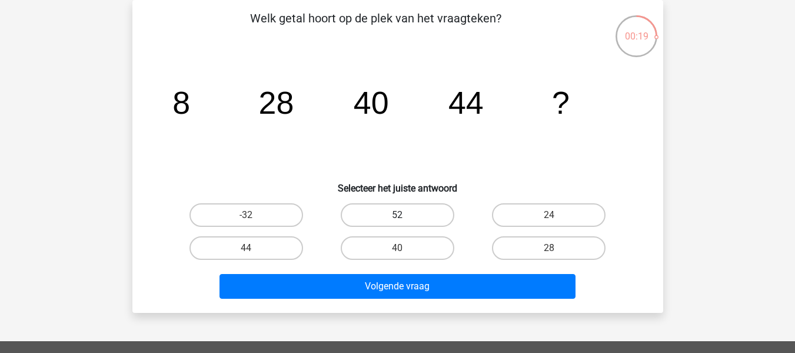
click at [417, 216] on label "52" at bounding box center [398, 215] width 114 height 24
click at [405, 216] on input "52" at bounding box center [401, 219] width 8 height 8
radio input "true"
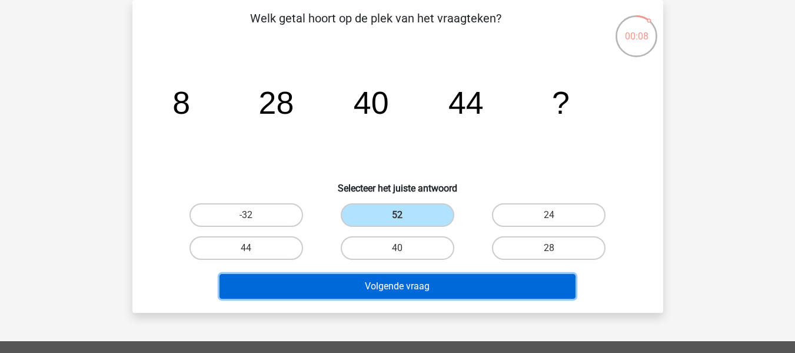
click at [373, 284] on button "Volgende vraag" at bounding box center [398, 286] width 356 height 25
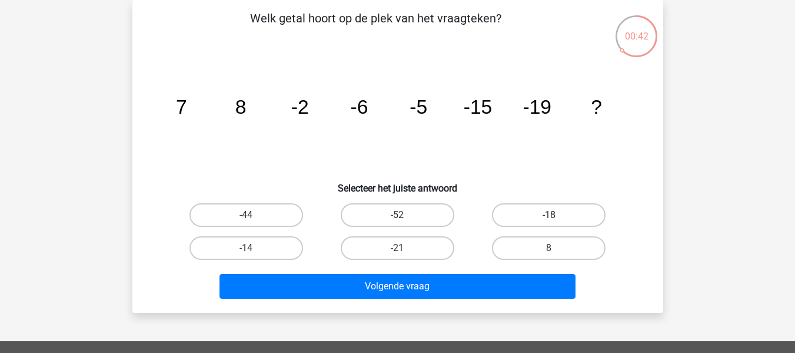
click at [558, 216] on label "-18" at bounding box center [549, 215] width 114 height 24
click at [557, 216] on input "-18" at bounding box center [553, 219] width 8 height 8
radio input "true"
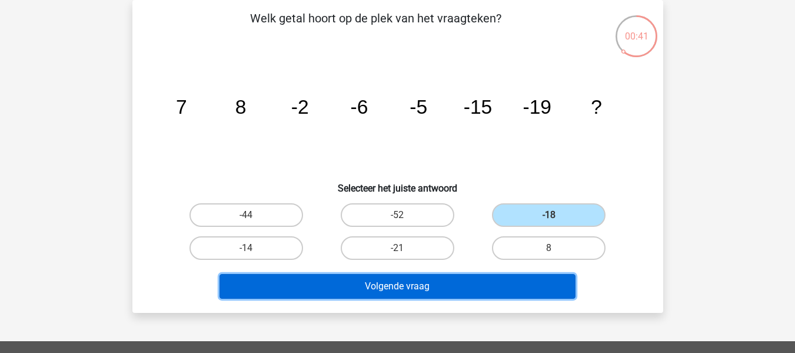
click at [525, 287] on button "Volgende vraag" at bounding box center [398, 286] width 356 height 25
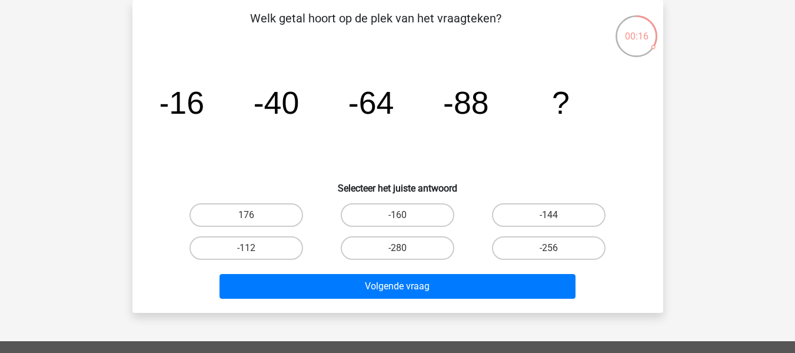
click at [248, 248] on input "-112" at bounding box center [250, 252] width 8 height 8
radio input "true"
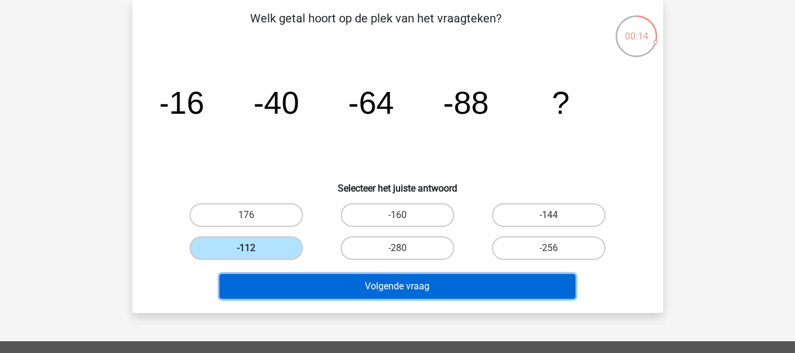
click at [298, 284] on button "Volgende vraag" at bounding box center [398, 286] width 356 height 25
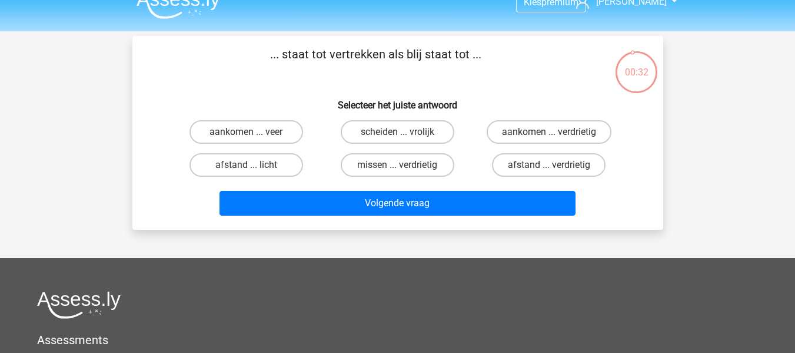
scroll to position [0, 0]
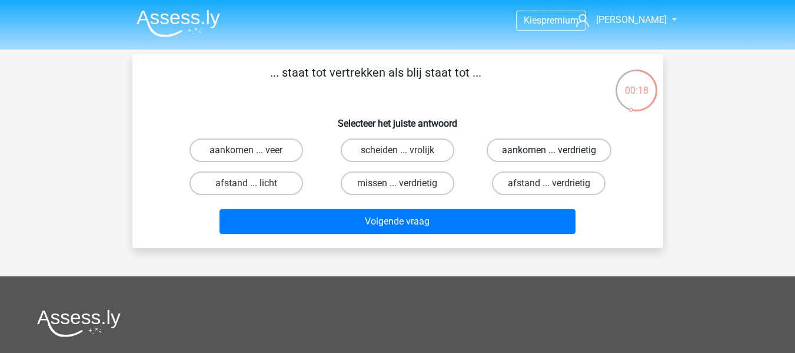
click at [552, 147] on label "aankomen ... verdrietig" at bounding box center [549, 150] width 125 height 24
click at [552, 150] on input "aankomen ... verdrietig" at bounding box center [553, 154] width 8 height 8
radio input "true"
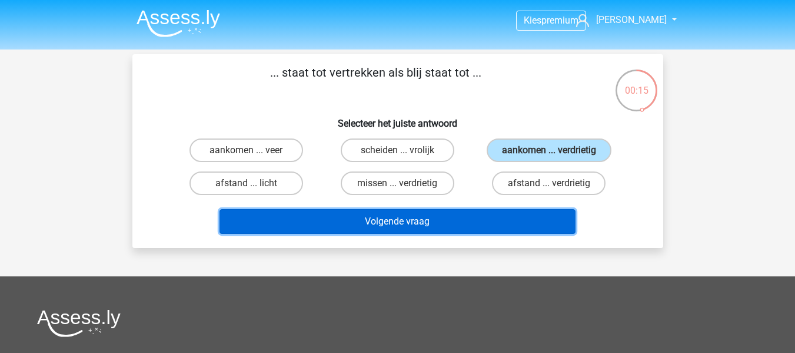
click at [475, 220] on button "Volgende vraag" at bounding box center [398, 221] width 356 height 25
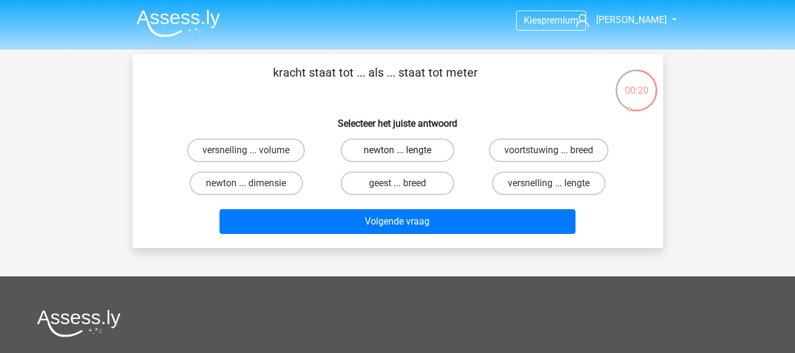
click at [397, 151] on label "newton ... lengte" at bounding box center [398, 150] width 114 height 24
click at [397, 151] on input "newton ... lengte" at bounding box center [401, 154] width 8 height 8
radio input "true"
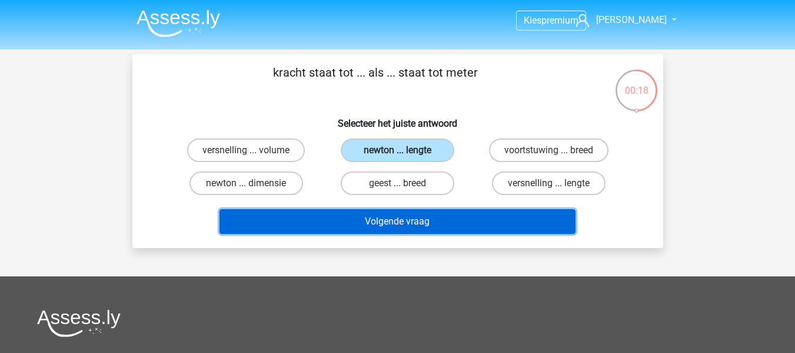
click at [436, 222] on button "Volgende vraag" at bounding box center [398, 221] width 356 height 25
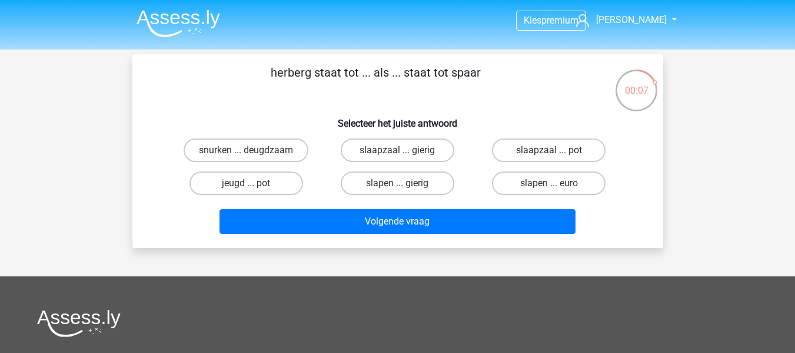
click at [246, 187] on input "jeugd ... pot" at bounding box center [250, 187] width 8 height 8
radio input "true"
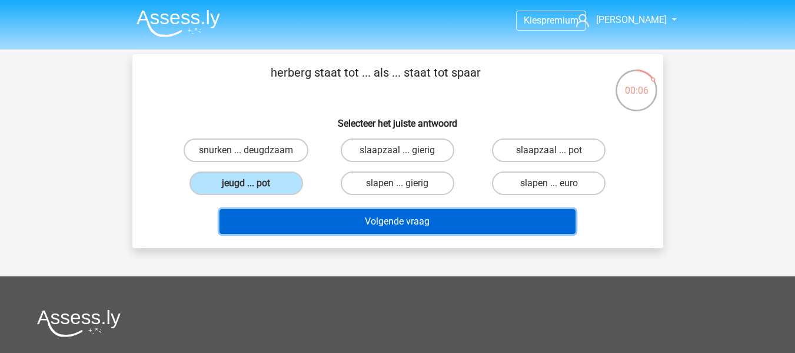
click at [330, 223] on button "Volgende vraag" at bounding box center [398, 221] width 356 height 25
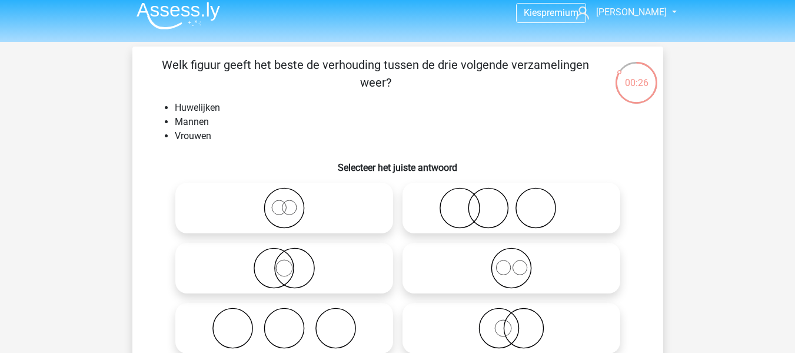
scroll to position [59, 0]
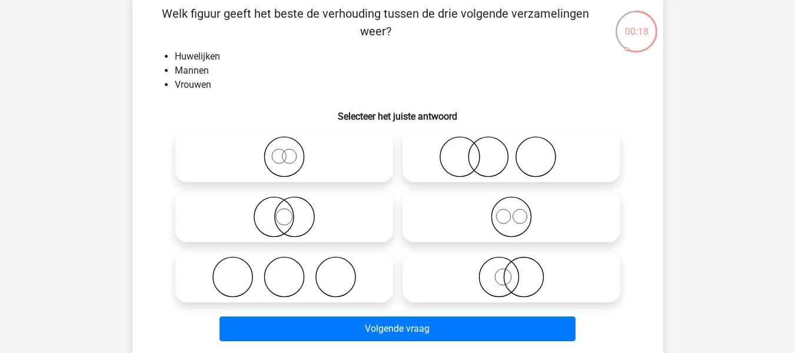
click at [282, 210] on icon at bounding box center [284, 216] width 208 height 41
click at [284, 210] on input "radio" at bounding box center [288, 207] width 8 height 8
radio input "true"
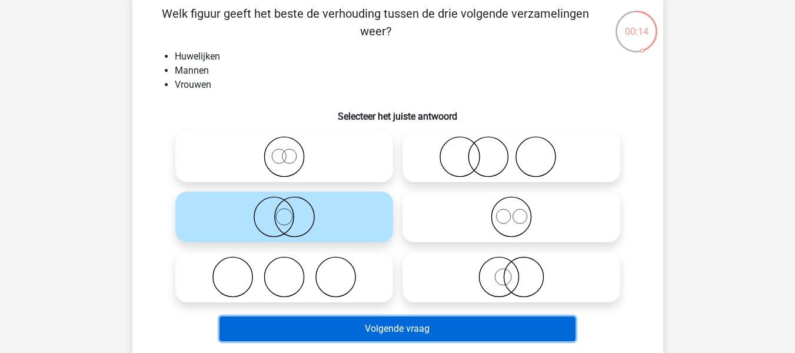
click at [370, 331] on button "Volgende vraag" at bounding box center [398, 328] width 356 height 25
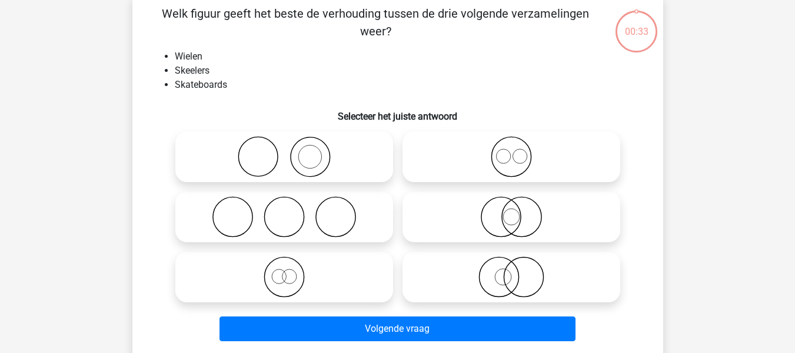
scroll to position [54, 0]
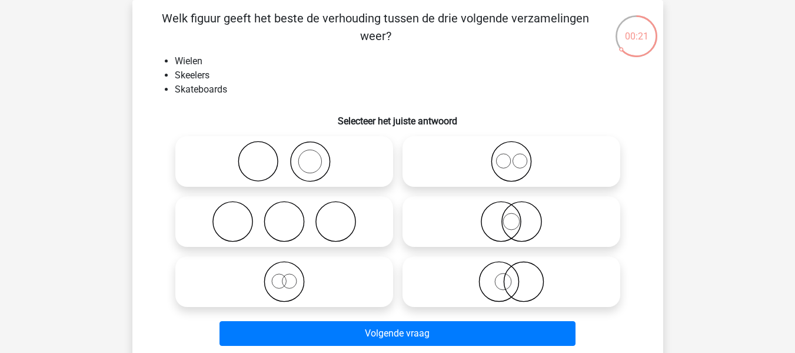
click at [522, 168] on icon at bounding box center [511, 161] width 208 height 41
click at [519, 155] on input "radio" at bounding box center [516, 152] width 8 height 8
radio input "true"
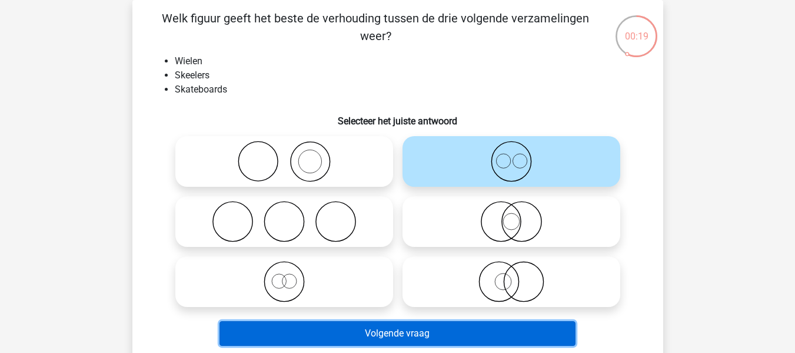
click at [525, 329] on button "Volgende vraag" at bounding box center [398, 333] width 356 height 25
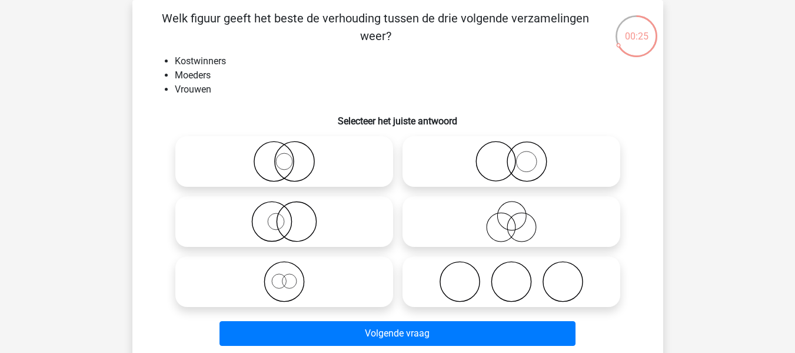
click at [517, 165] on circle at bounding box center [526, 161] width 21 height 21
click at [517, 155] on input "radio" at bounding box center [516, 152] width 8 height 8
radio input "true"
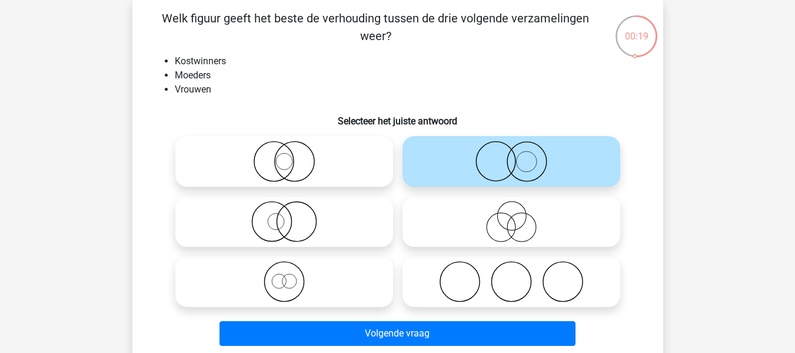
click at [283, 227] on icon at bounding box center [284, 221] width 208 height 41
click at [284, 216] on input "radio" at bounding box center [288, 212] width 8 height 8
radio input "true"
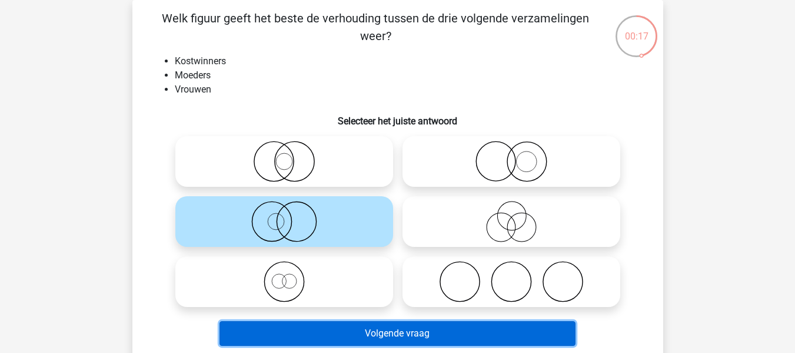
click at [428, 331] on button "Volgende vraag" at bounding box center [398, 333] width 356 height 25
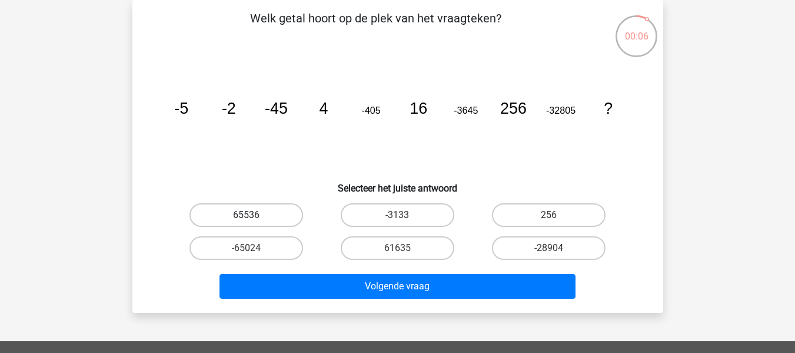
drag, startPoint x: 275, startPoint y: 216, endPoint x: 276, endPoint y: 221, distance: 6.0
click at [275, 217] on label "65536" at bounding box center [247, 215] width 114 height 24
click at [254, 217] on input "65536" at bounding box center [250, 219] width 8 height 8
radio input "true"
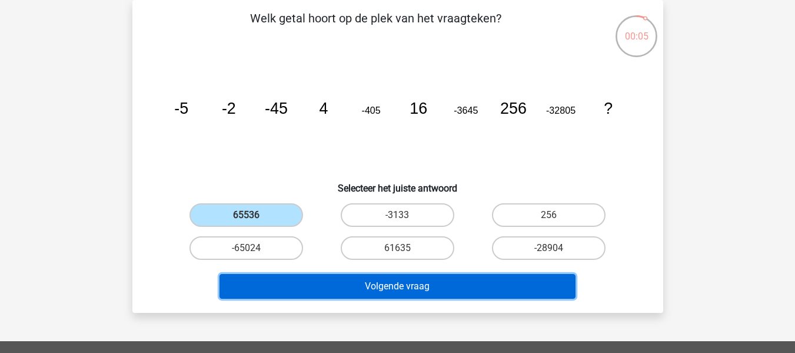
click at [358, 285] on button "Volgende vraag" at bounding box center [398, 286] width 356 height 25
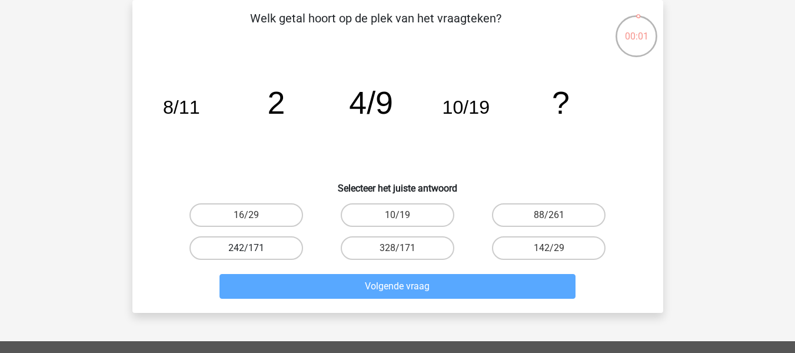
click at [266, 250] on label "242/171" at bounding box center [247, 248] width 114 height 24
click at [254, 250] on input "242/171" at bounding box center [250, 252] width 8 height 8
radio input "true"
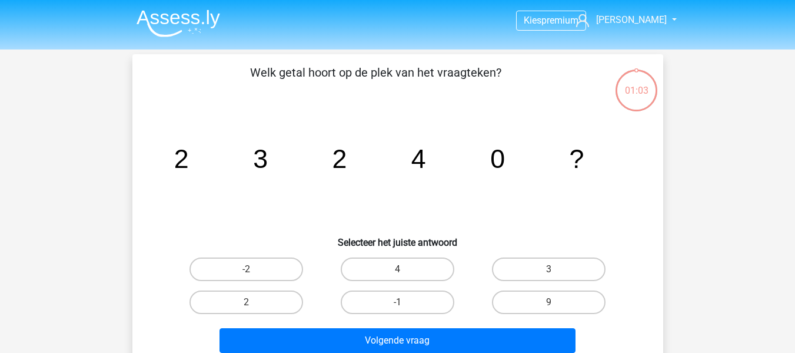
scroll to position [54, 0]
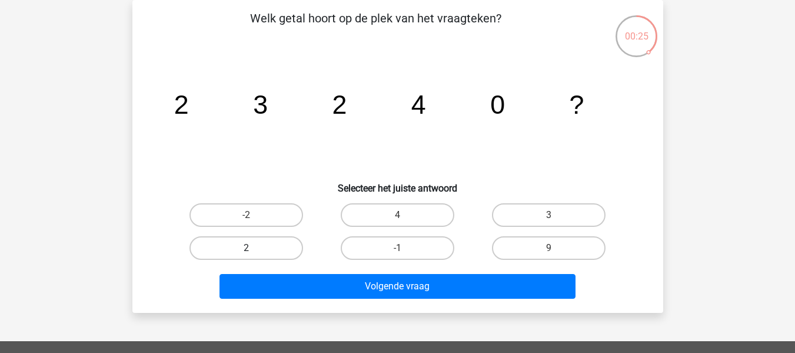
click at [256, 244] on label "2" at bounding box center [247, 248] width 114 height 24
click at [254, 248] on input "2" at bounding box center [250, 252] width 8 height 8
radio input "true"
click at [410, 215] on label "4" at bounding box center [398, 215] width 114 height 24
click at [405, 215] on input "4" at bounding box center [401, 219] width 8 height 8
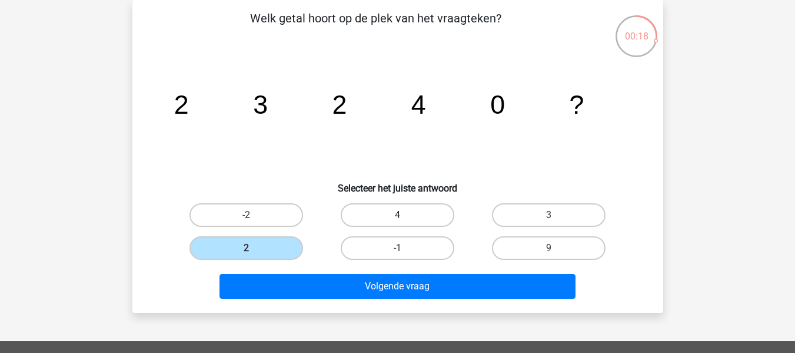
radio input "true"
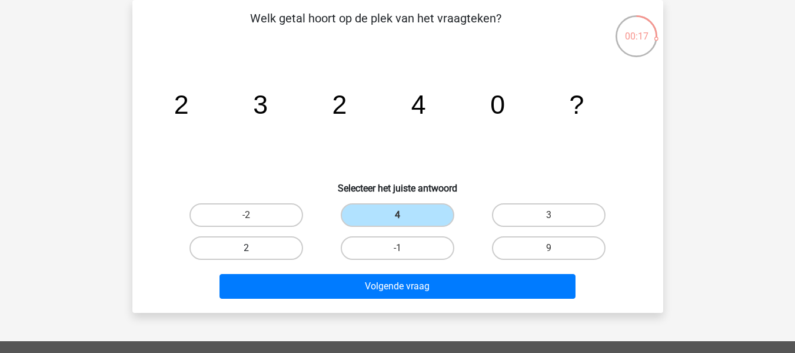
click at [258, 247] on label "2" at bounding box center [247, 248] width 114 height 24
click at [254, 248] on input "2" at bounding box center [250, 252] width 8 height 8
radio input "true"
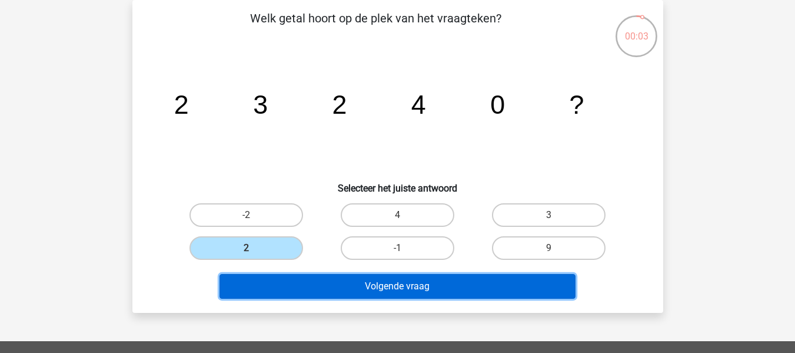
click at [341, 283] on button "Volgende vraag" at bounding box center [398, 286] width 356 height 25
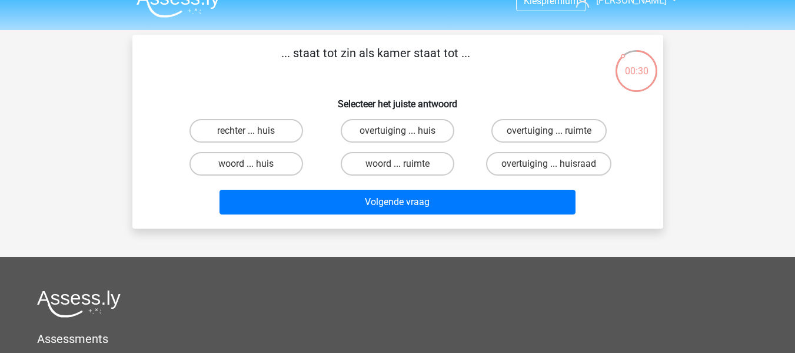
scroll to position [0, 0]
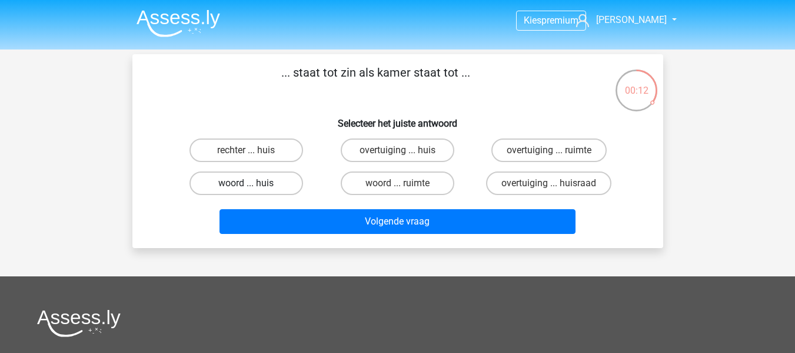
click at [260, 176] on label "woord ... huis" at bounding box center [247, 183] width 114 height 24
click at [254, 183] on input "woord ... huis" at bounding box center [250, 187] width 8 height 8
radio input "true"
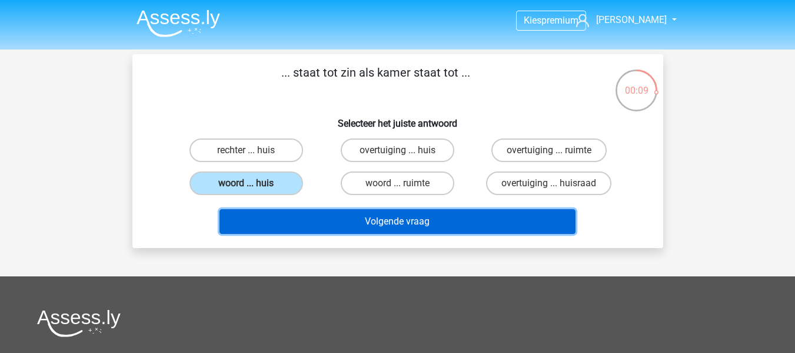
click at [419, 218] on button "Volgende vraag" at bounding box center [398, 221] width 356 height 25
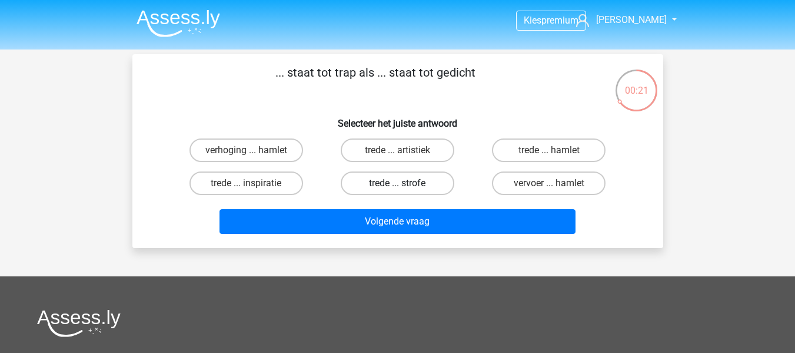
click at [421, 180] on label "trede ... strofe" at bounding box center [398, 183] width 114 height 24
click at [405, 183] on input "trede ... strofe" at bounding box center [401, 187] width 8 height 8
radio input "true"
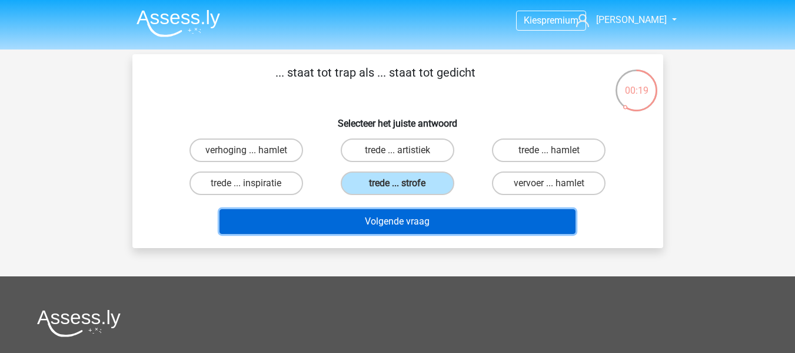
click at [430, 228] on button "Volgende vraag" at bounding box center [398, 221] width 356 height 25
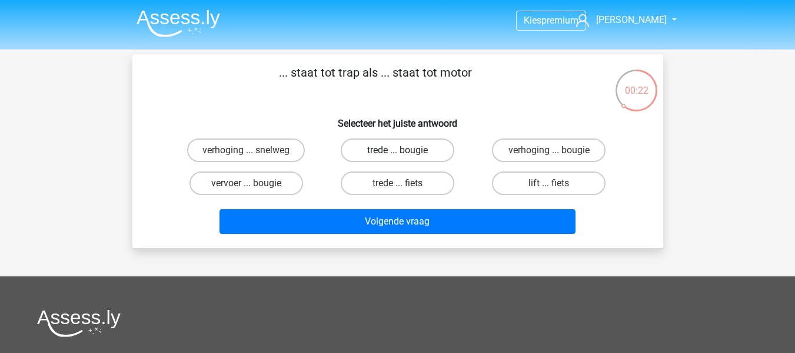
click at [385, 152] on label "trede ... bougie" at bounding box center [398, 150] width 114 height 24
click at [397, 152] on input "trede ... bougie" at bounding box center [401, 154] width 8 height 8
radio input "true"
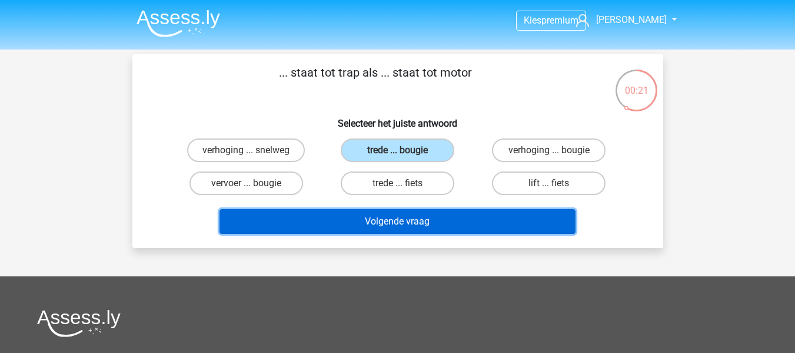
click at [399, 216] on button "Volgende vraag" at bounding box center [398, 221] width 356 height 25
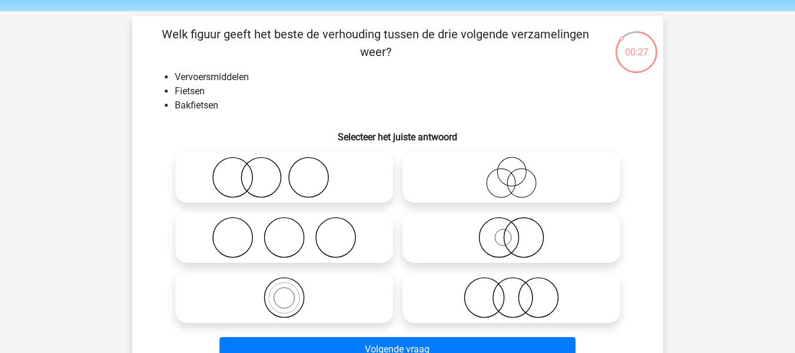
scroll to position [59, 0]
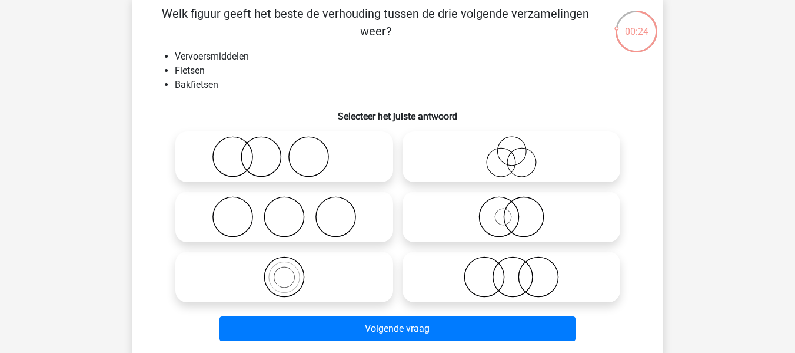
click at [290, 276] on icon at bounding box center [284, 276] width 208 height 41
click at [290, 271] on input "radio" at bounding box center [288, 267] width 8 height 8
radio input "true"
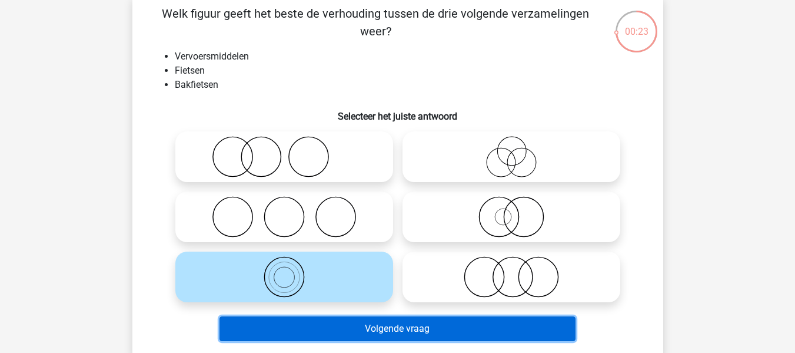
click at [342, 324] on button "Volgende vraag" at bounding box center [398, 328] width 356 height 25
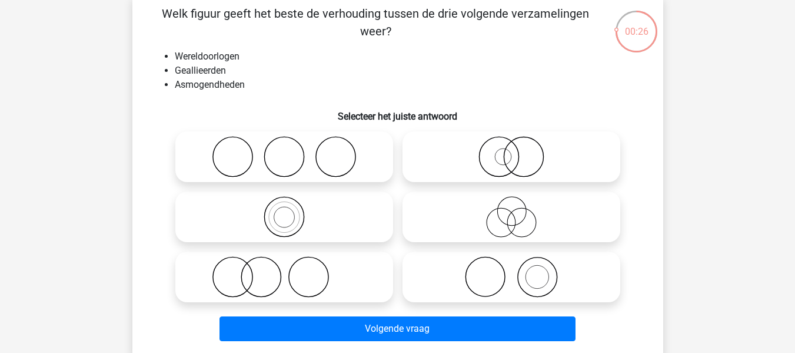
click at [529, 161] on icon at bounding box center [511, 156] width 208 height 41
click at [519, 151] on input "radio" at bounding box center [516, 147] width 8 height 8
radio input "true"
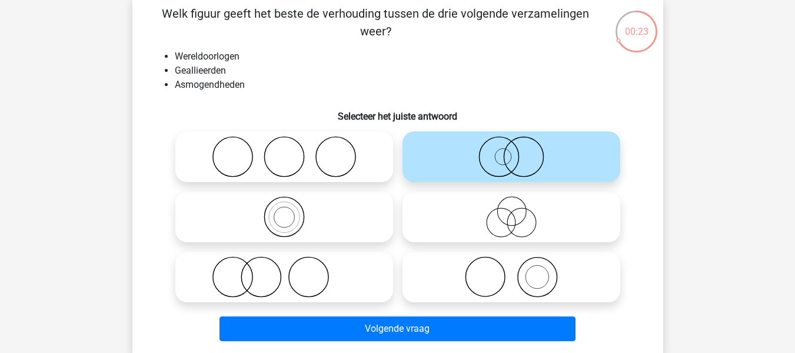
click at [536, 304] on div at bounding box center [511, 277] width 227 height 60
click at [519, 287] on icon at bounding box center [511, 276] width 208 height 41
click at [519, 271] on input "radio" at bounding box center [516, 267] width 8 height 8
radio input "true"
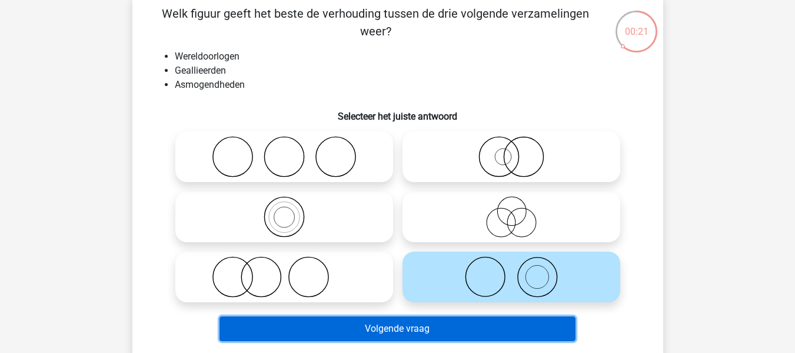
click at [470, 327] on button "Volgende vraag" at bounding box center [398, 328] width 356 height 25
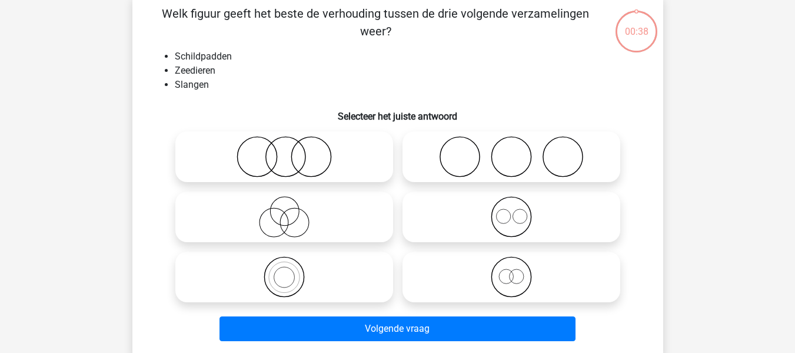
scroll to position [54, 0]
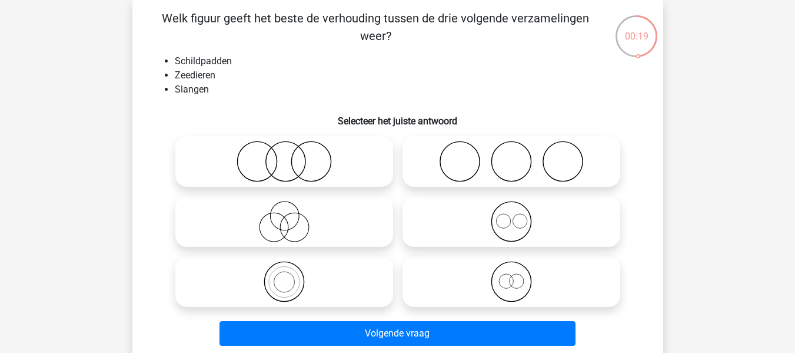
click at [307, 177] on icon at bounding box center [284, 161] width 208 height 41
click at [292, 155] on input "radio" at bounding box center [288, 152] width 8 height 8
radio input "true"
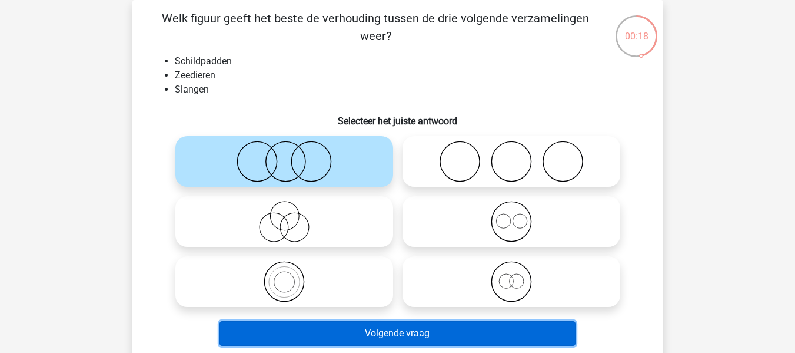
click at [438, 336] on button "Volgende vraag" at bounding box center [398, 333] width 356 height 25
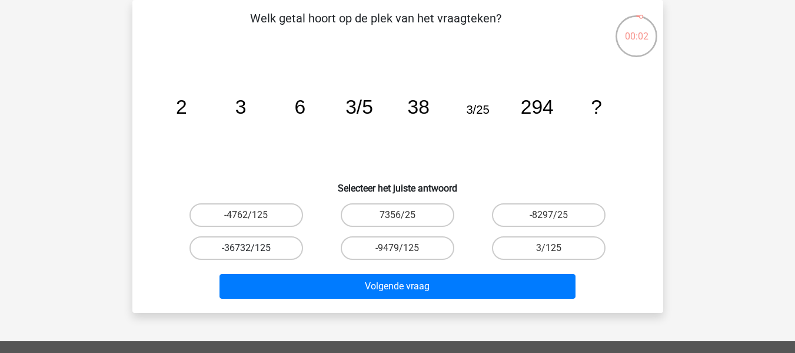
click at [259, 247] on label "-36732/125" at bounding box center [247, 248] width 114 height 24
click at [254, 248] on input "-36732/125" at bounding box center [250, 252] width 8 height 8
radio input "true"
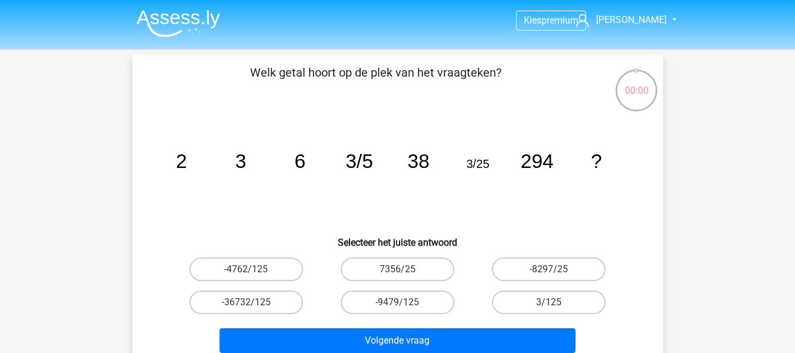
scroll to position [54, 0]
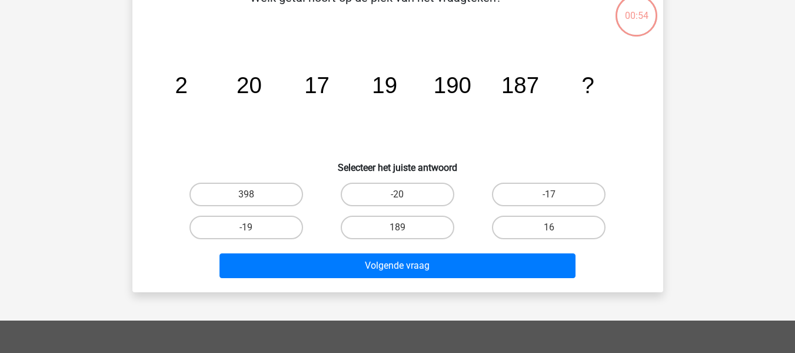
scroll to position [54, 0]
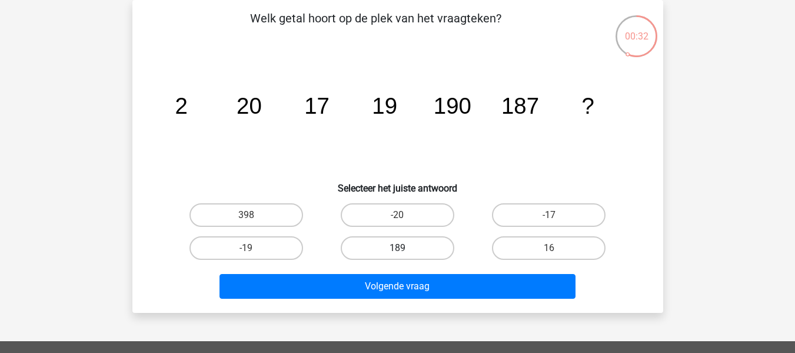
click at [410, 243] on label "189" at bounding box center [398, 248] width 114 height 24
click at [405, 248] on input "189" at bounding box center [401, 252] width 8 height 8
radio input "true"
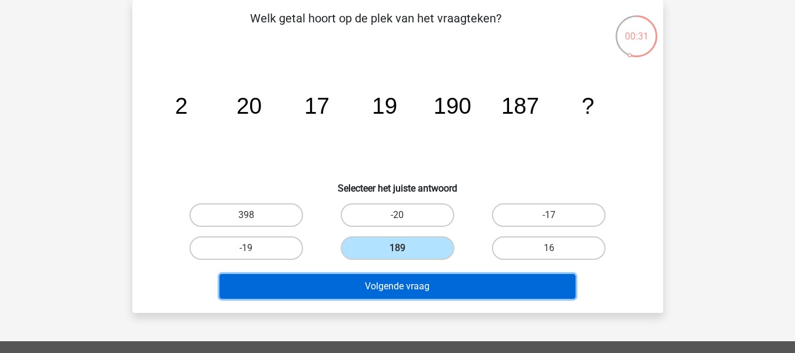
click at [437, 286] on button "Volgende vraag" at bounding box center [398, 286] width 356 height 25
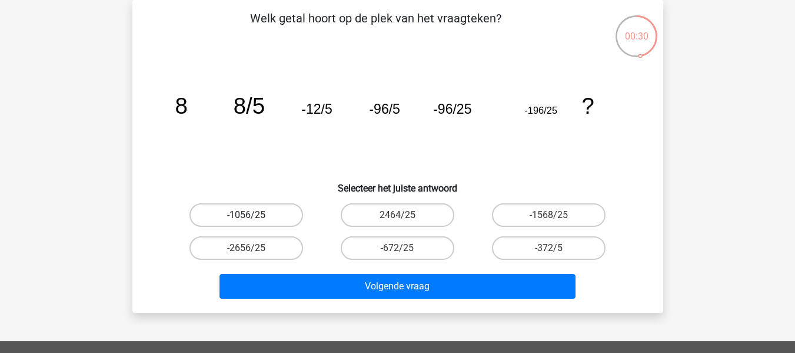
click at [273, 218] on label "-1056/25" at bounding box center [247, 215] width 114 height 24
click at [254, 218] on input "-1056/25" at bounding box center [250, 219] width 8 height 8
radio input "true"
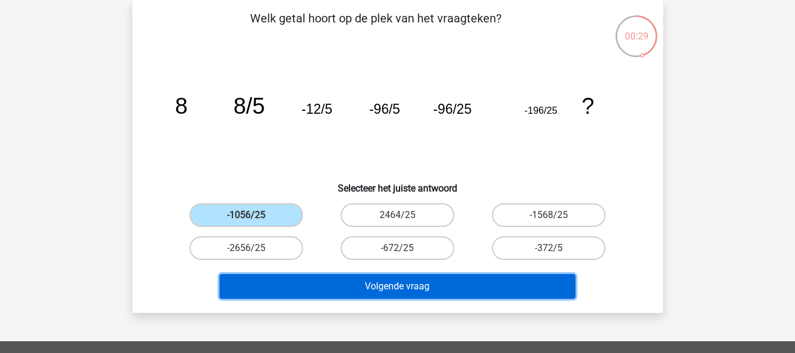
click at [375, 283] on button "Volgende vraag" at bounding box center [398, 286] width 356 height 25
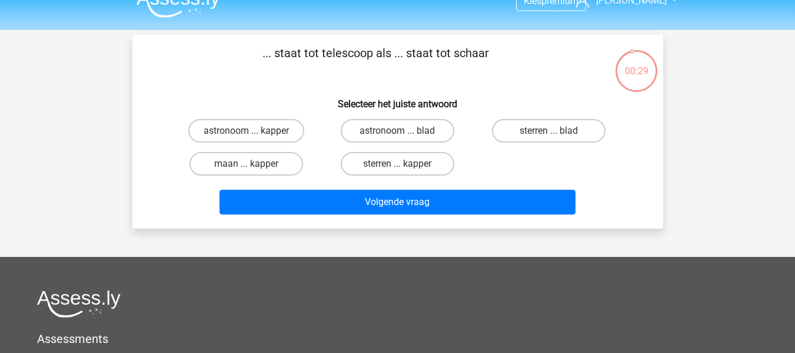
scroll to position [0, 0]
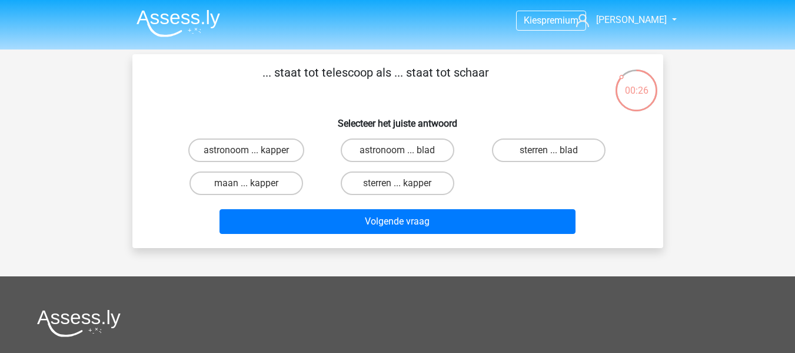
click at [254, 153] on label "astronoom ... kapper" at bounding box center [246, 150] width 116 height 24
click at [254, 153] on input "astronoom ... kapper" at bounding box center [250, 154] width 8 height 8
radio input "true"
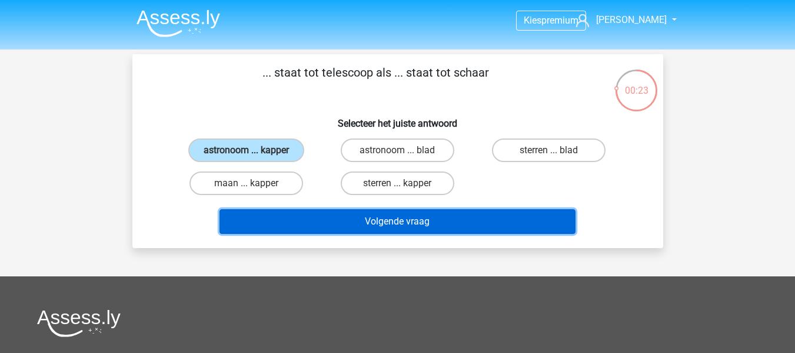
click at [347, 228] on button "Volgende vraag" at bounding box center [398, 221] width 356 height 25
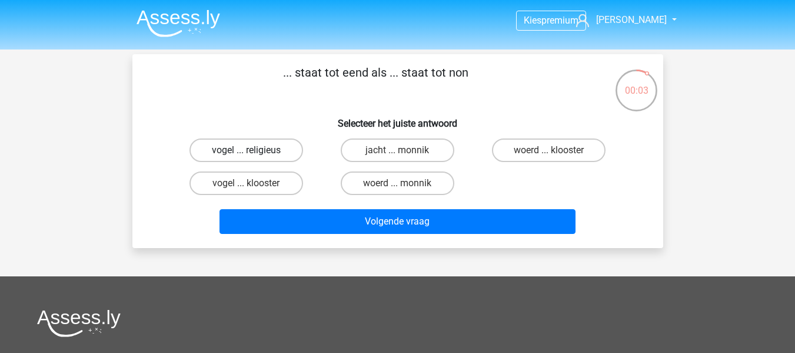
click at [250, 147] on label "vogel ... religieus" at bounding box center [247, 150] width 114 height 24
click at [250, 150] on input "vogel ... religieus" at bounding box center [250, 154] width 8 height 8
radio input "true"
click at [262, 185] on label "vogel ... klooster" at bounding box center [247, 183] width 114 height 24
click at [254, 185] on input "vogel ... klooster" at bounding box center [250, 187] width 8 height 8
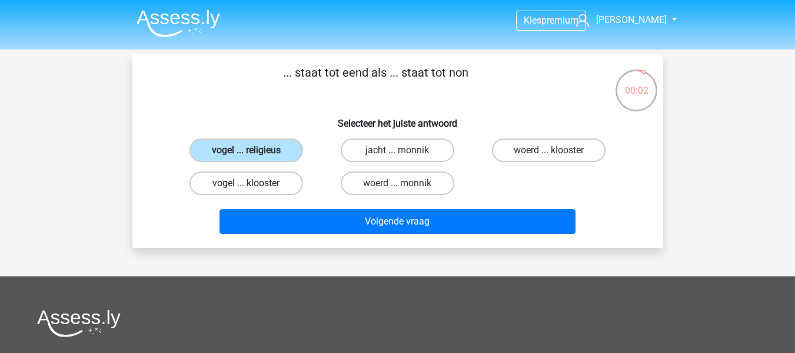
radio input "true"
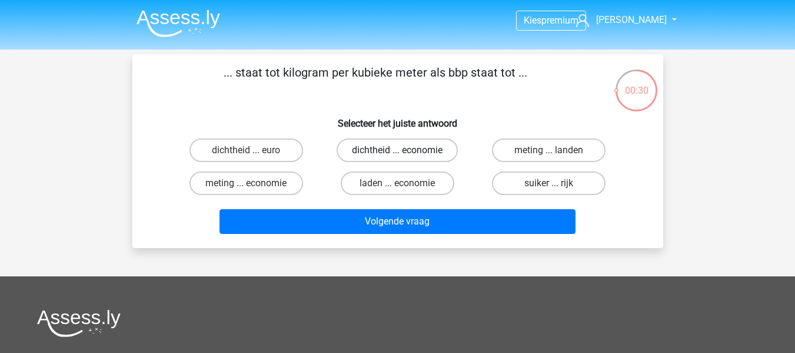
click at [435, 148] on label "dichtheid ... economie" at bounding box center [397, 150] width 121 height 24
click at [405, 150] on input "dichtheid ... economie" at bounding box center [401, 154] width 8 height 8
radio input "true"
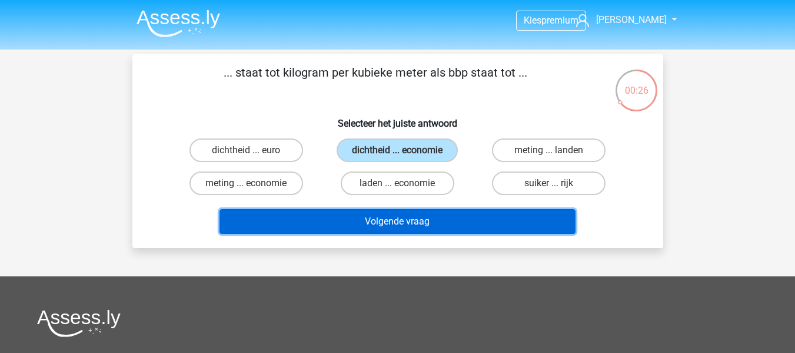
click at [394, 216] on button "Volgende vraag" at bounding box center [398, 221] width 356 height 25
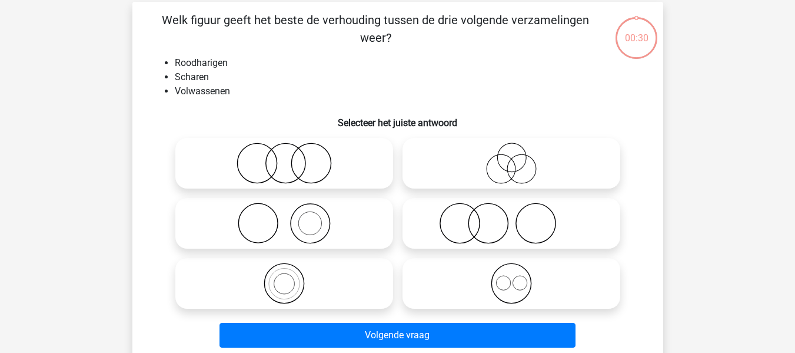
scroll to position [54, 0]
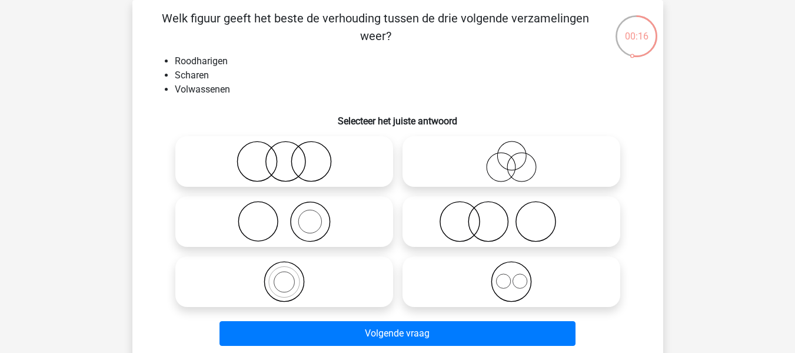
click at [515, 228] on icon at bounding box center [511, 221] width 208 height 41
click at [515, 216] on input "radio" at bounding box center [516, 212] width 8 height 8
radio input "true"
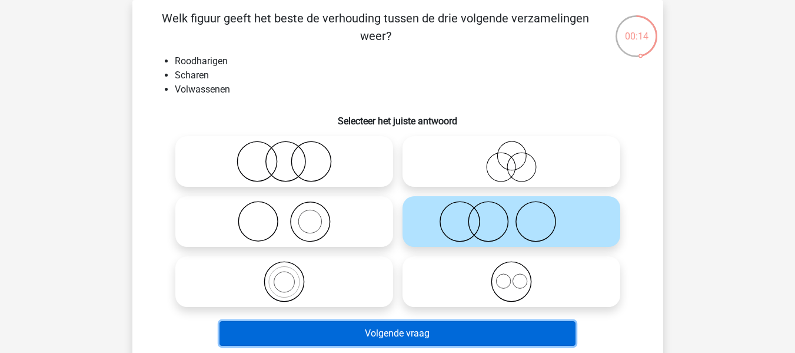
click at [389, 330] on button "Volgende vraag" at bounding box center [398, 333] width 356 height 25
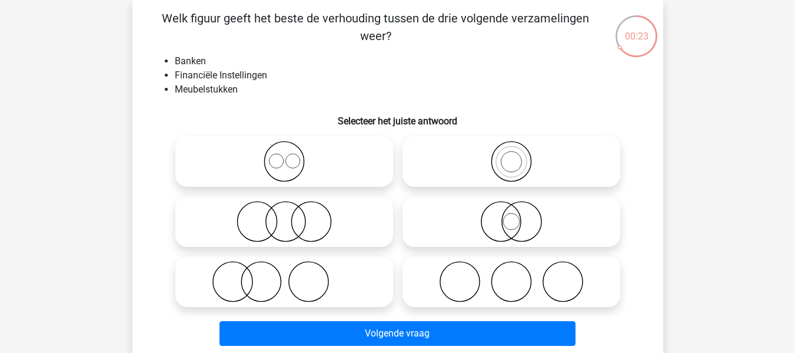
click at [337, 295] on icon at bounding box center [284, 281] width 208 height 41
click at [292, 276] on input "radio" at bounding box center [288, 272] width 8 height 8
radio input "true"
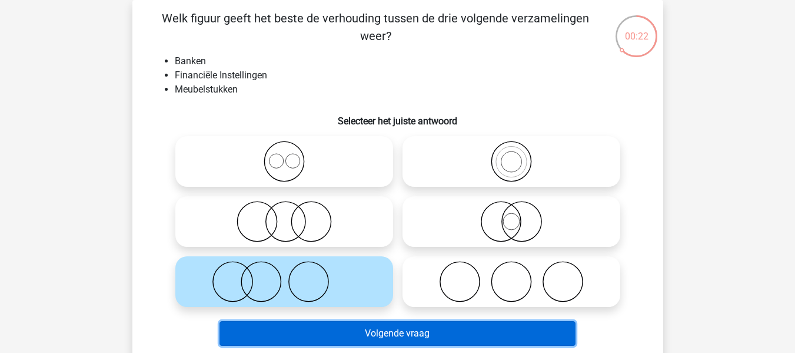
click at [380, 331] on button "Volgende vraag" at bounding box center [398, 333] width 356 height 25
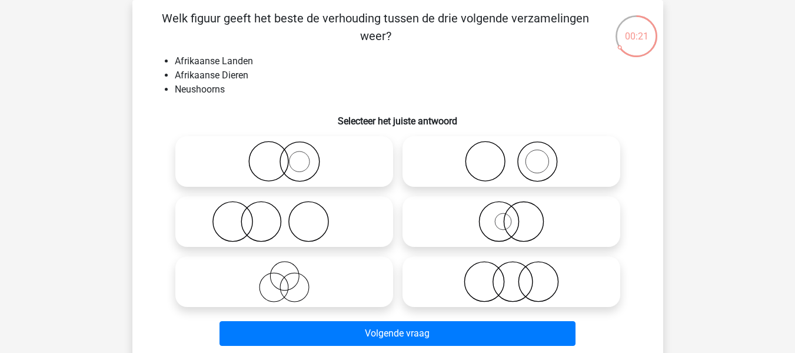
click at [497, 222] on icon at bounding box center [511, 221] width 208 height 41
click at [512, 216] on input "radio" at bounding box center [516, 212] width 8 height 8
radio input "true"
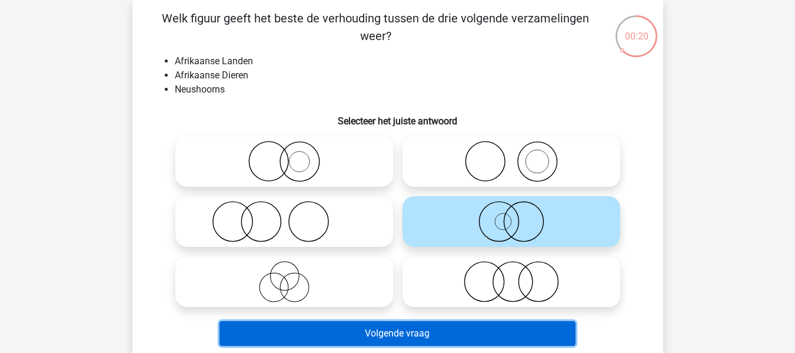
click at [488, 331] on button "Volgende vraag" at bounding box center [398, 333] width 356 height 25
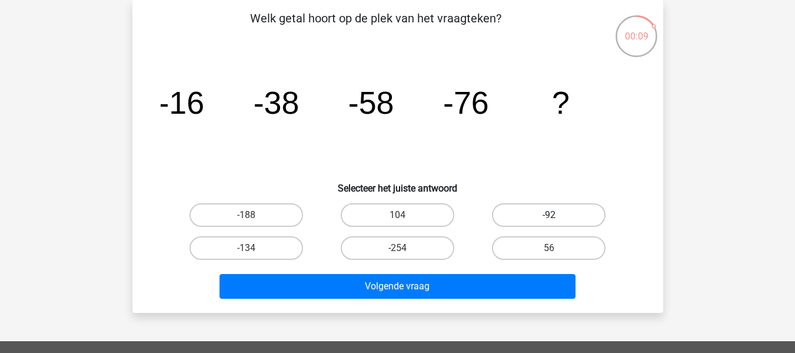
click at [559, 217] on label "-92" at bounding box center [549, 215] width 114 height 24
click at [557, 217] on input "-92" at bounding box center [553, 219] width 8 height 8
radio input "true"
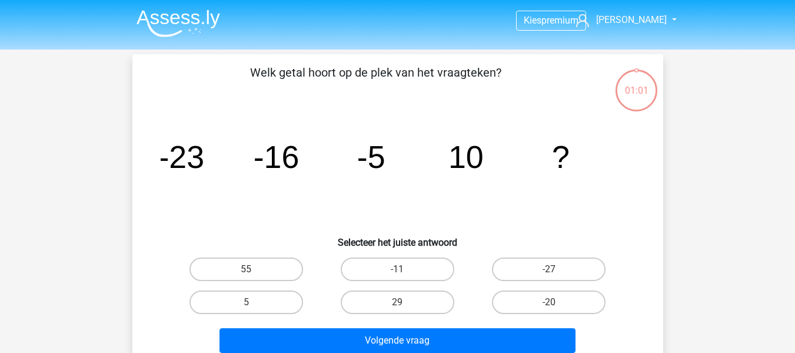
scroll to position [54, 0]
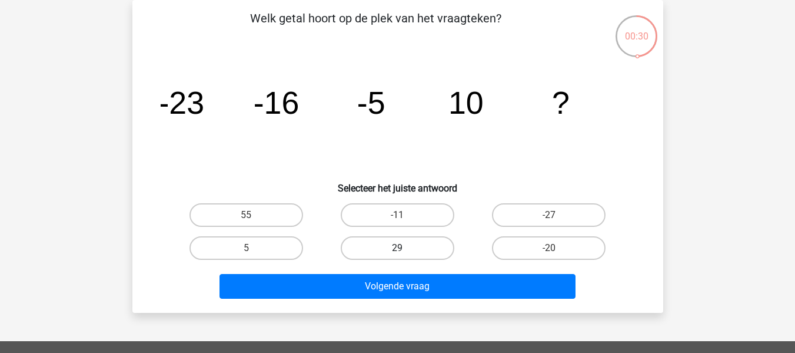
click at [428, 244] on label "29" at bounding box center [398, 248] width 114 height 24
click at [405, 248] on input "29" at bounding box center [401, 252] width 8 height 8
radio input "true"
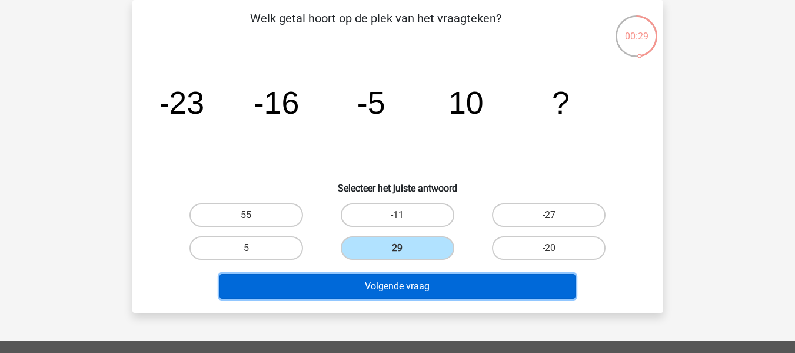
click at [442, 284] on button "Volgende vraag" at bounding box center [398, 286] width 356 height 25
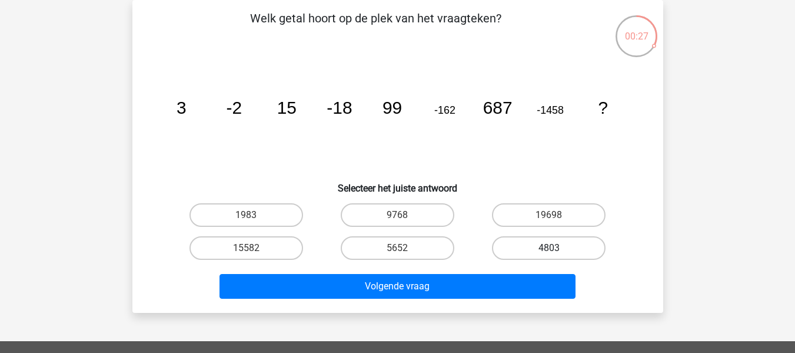
click at [543, 251] on label "4803" at bounding box center [549, 248] width 114 height 24
click at [549, 251] on input "4803" at bounding box center [553, 252] width 8 height 8
radio input "true"
click at [428, 248] on label "5652" at bounding box center [398, 248] width 114 height 24
click at [405, 248] on input "5652" at bounding box center [401, 252] width 8 height 8
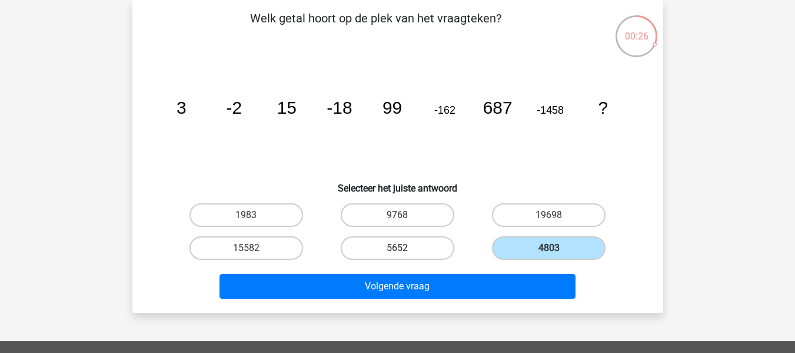
radio input "true"
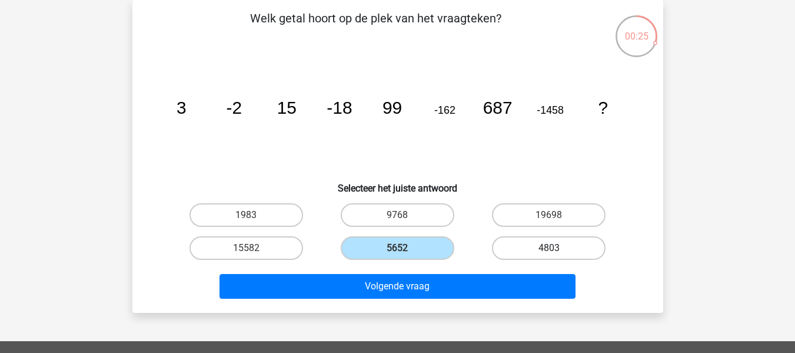
click at [522, 246] on label "4803" at bounding box center [549, 248] width 114 height 24
click at [549, 248] on input "4803" at bounding box center [553, 252] width 8 height 8
radio input "true"
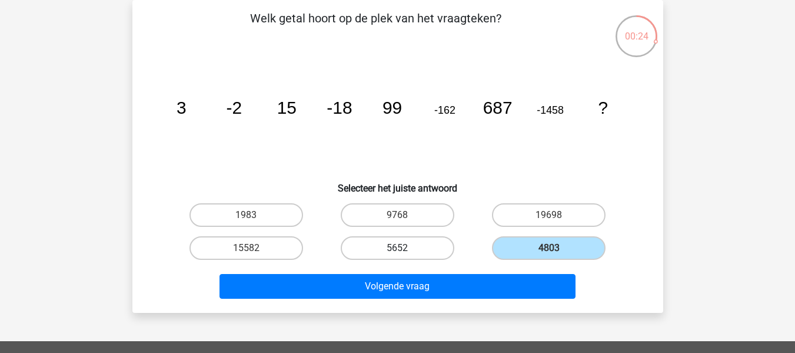
click at [439, 250] on label "5652" at bounding box center [398, 248] width 114 height 24
click at [405, 250] on input "5652" at bounding box center [401, 252] width 8 height 8
radio input "true"
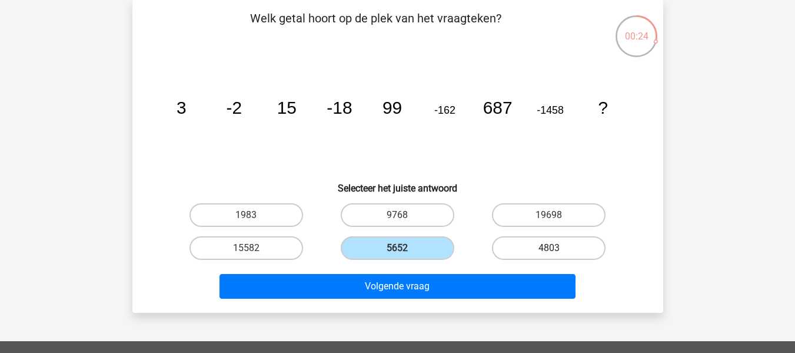
click at [519, 253] on label "4803" at bounding box center [549, 248] width 114 height 24
click at [549, 253] on input "4803" at bounding box center [553, 252] width 8 height 8
radio input "true"
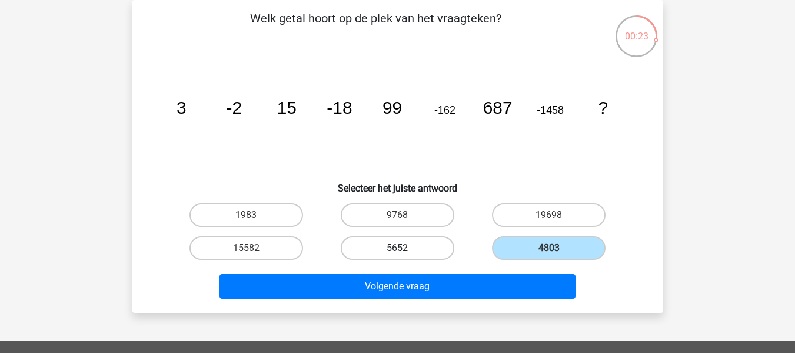
click at [433, 253] on label "5652" at bounding box center [398, 248] width 114 height 24
click at [405, 253] on input "5652" at bounding box center [401, 252] width 8 height 8
radio input "true"
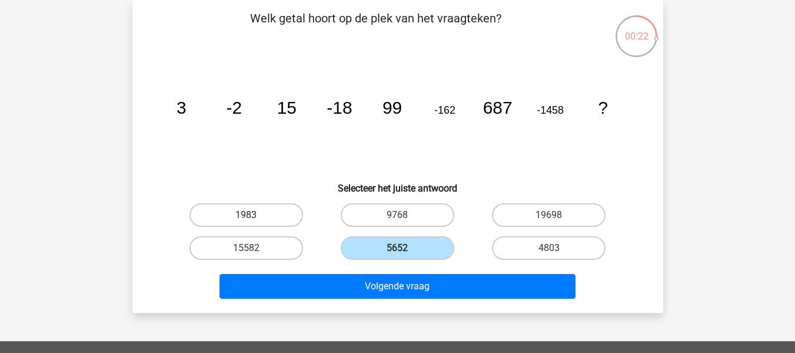
click at [284, 217] on label "1983" at bounding box center [247, 215] width 114 height 24
click at [254, 217] on input "1983" at bounding box center [250, 219] width 8 height 8
radio input "true"
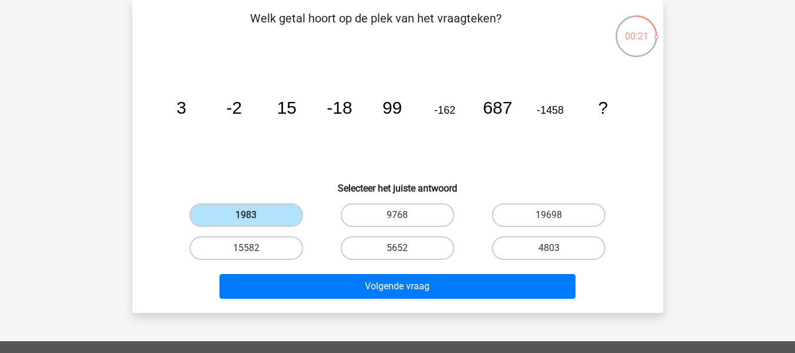
drag, startPoint x: 418, startPoint y: 244, endPoint x: 469, endPoint y: 244, distance: 51.2
click at [435, 241] on label "5652" at bounding box center [398, 248] width 114 height 24
click at [405, 248] on input "5652" at bounding box center [401, 252] width 8 height 8
radio input "true"
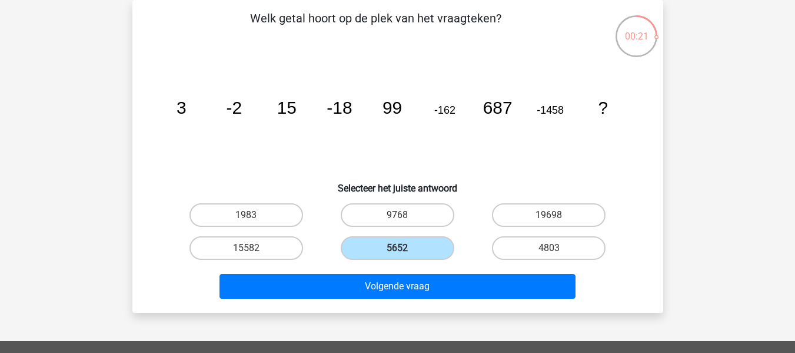
drag, startPoint x: 528, startPoint y: 238, endPoint x: 484, endPoint y: 243, distance: 44.5
click at [522, 239] on label "4803" at bounding box center [549, 248] width 114 height 24
click at [549, 248] on input "4803" at bounding box center [553, 252] width 8 height 8
radio input "true"
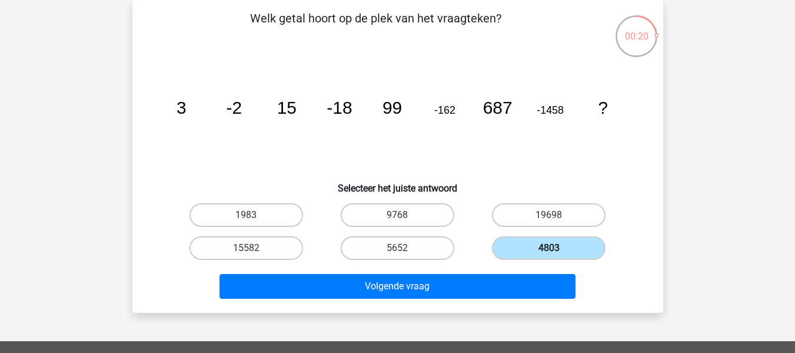
drag, startPoint x: 440, startPoint y: 249, endPoint x: 538, endPoint y: 244, distance: 97.9
click at [523, 247] on div "1983 9768 19698 15582 5652" at bounding box center [398, 231] width 455 height 66
drag, startPoint x: 558, startPoint y: 246, endPoint x: 528, endPoint y: 246, distance: 30.0
click at [557, 246] on label "4803" at bounding box center [549, 248] width 114 height 24
click at [557, 248] on input "4803" at bounding box center [553, 252] width 8 height 8
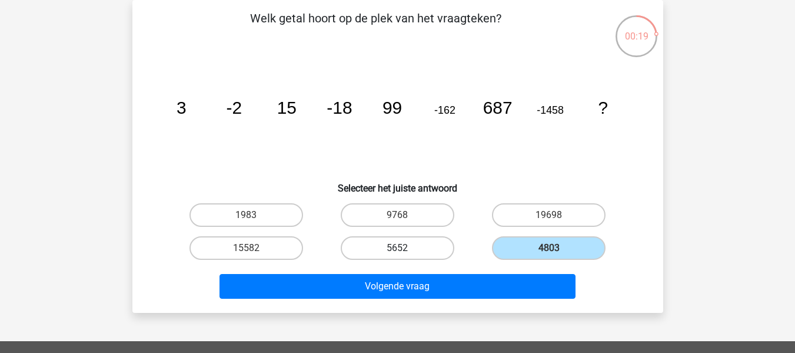
click at [439, 253] on label "5652" at bounding box center [398, 248] width 114 height 24
click at [405, 253] on input "5652" at bounding box center [401, 252] width 8 height 8
radio input "true"
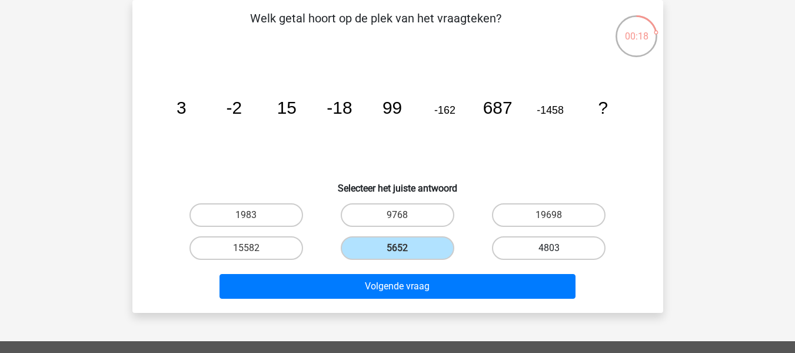
drag, startPoint x: 532, startPoint y: 248, endPoint x: 543, endPoint y: 244, distance: 12.5
click at [534, 247] on label "4803" at bounding box center [549, 248] width 114 height 24
click at [549, 248] on input "4803" at bounding box center [553, 252] width 8 height 8
radio input "true"
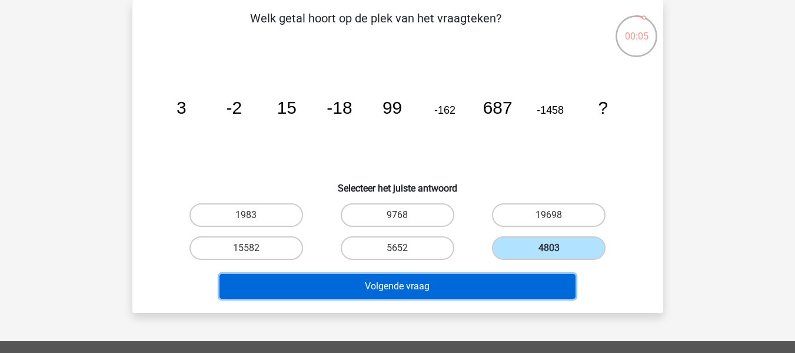
click at [530, 281] on button "Volgende vraag" at bounding box center [398, 286] width 356 height 25
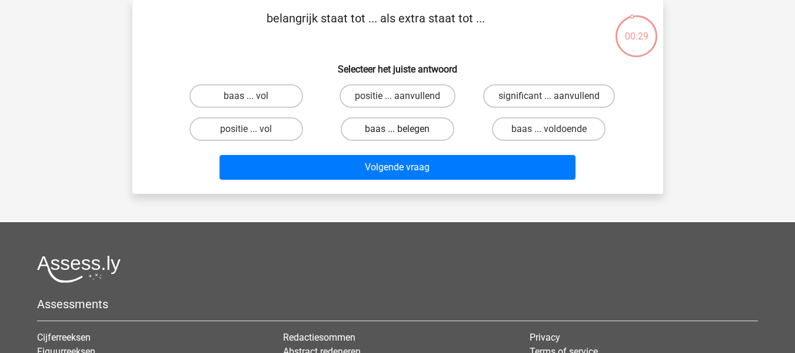
scroll to position [0, 0]
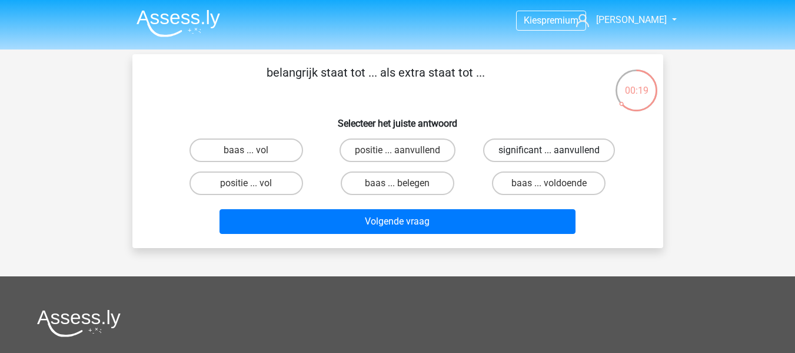
click at [572, 148] on label "significant ... aanvullend" at bounding box center [549, 150] width 132 height 24
click at [557, 150] on input "significant ... aanvullend" at bounding box center [553, 154] width 8 height 8
radio input "true"
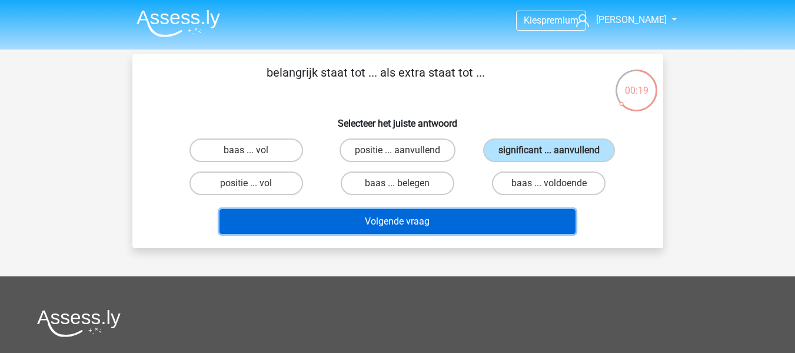
click at [539, 221] on button "Volgende vraag" at bounding box center [398, 221] width 356 height 25
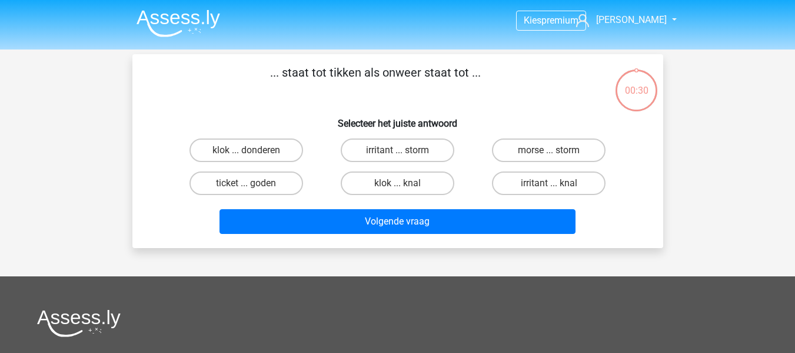
scroll to position [54, 0]
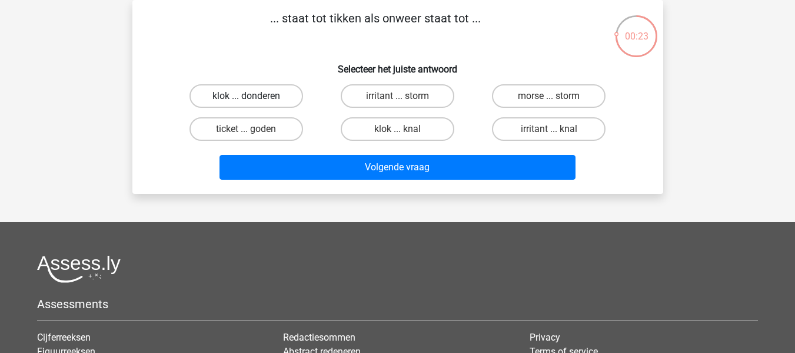
click at [280, 92] on label "klok ... donderen" at bounding box center [247, 96] width 114 height 24
click at [254, 96] on input "klok ... donderen" at bounding box center [250, 100] width 8 height 8
radio input "true"
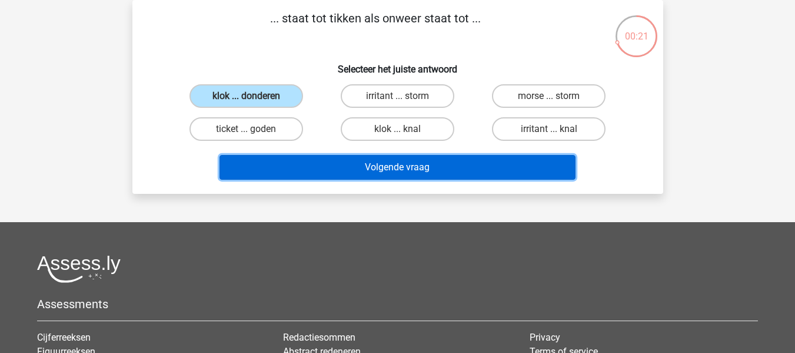
click at [343, 169] on button "Volgende vraag" at bounding box center [398, 167] width 356 height 25
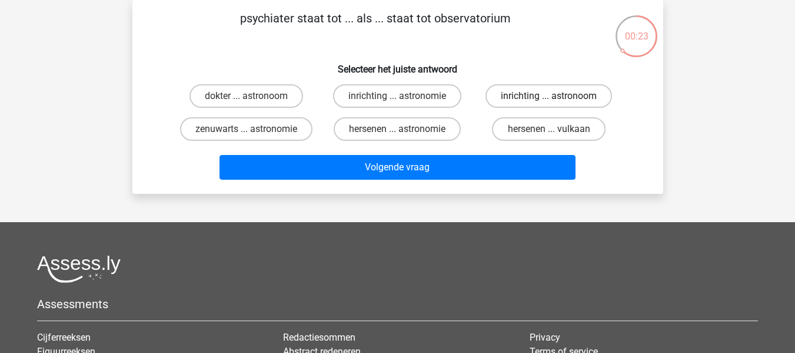
click at [542, 90] on label "inrichting ... astronoom" at bounding box center [549, 96] width 127 height 24
click at [549, 96] on input "inrichting ... astronoom" at bounding box center [553, 100] width 8 height 8
radio input "true"
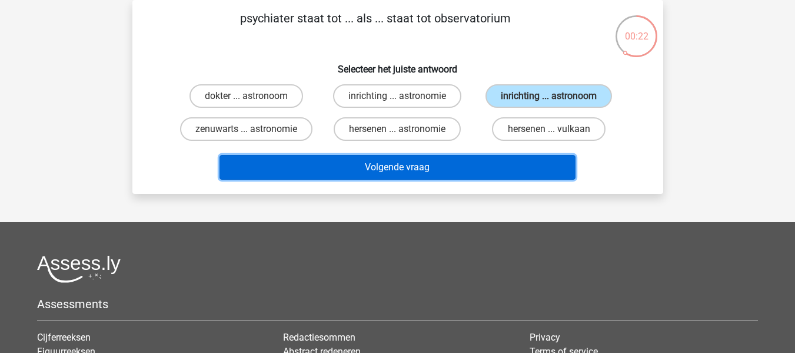
click at [528, 171] on button "Volgende vraag" at bounding box center [398, 167] width 356 height 25
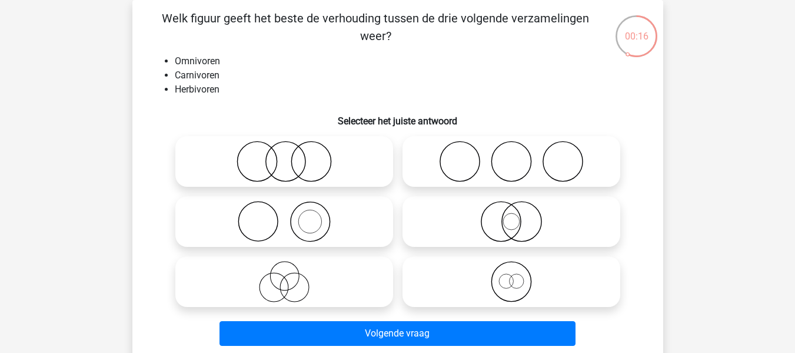
scroll to position [113, 0]
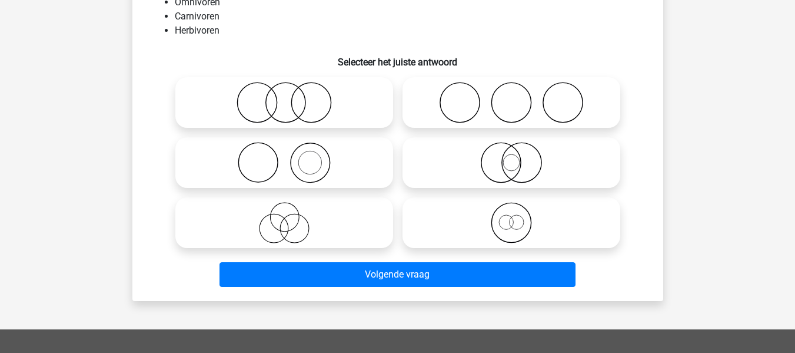
click at [539, 99] on icon at bounding box center [511, 102] width 208 height 41
click at [519, 97] on input "radio" at bounding box center [516, 93] width 8 height 8
radio input "true"
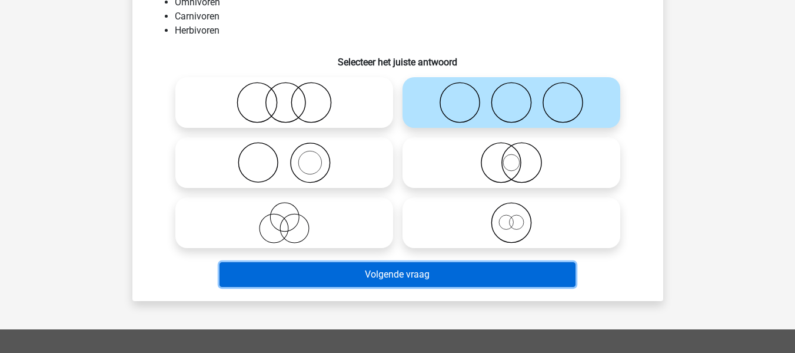
click at [469, 266] on button "Volgende vraag" at bounding box center [398, 274] width 356 height 25
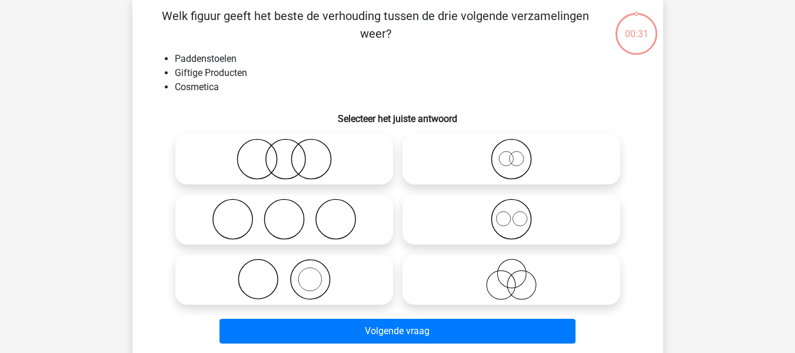
scroll to position [54, 0]
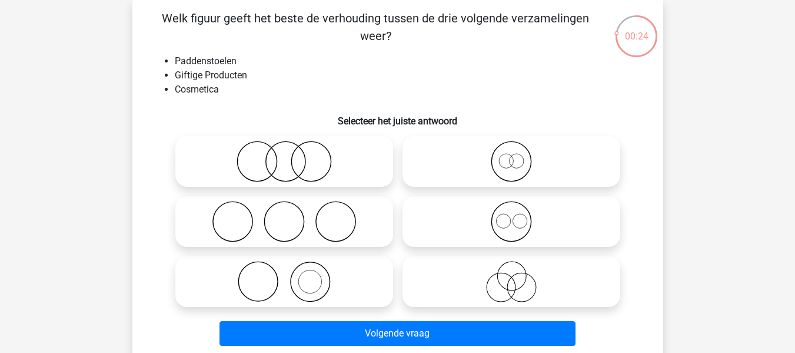
click at [316, 279] on icon at bounding box center [284, 281] width 208 height 41
click at [292, 276] on input "radio" at bounding box center [288, 272] width 8 height 8
radio input "true"
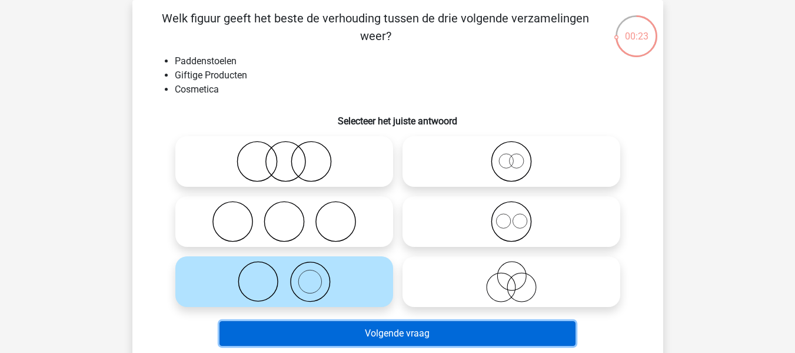
click at [356, 330] on button "Volgende vraag" at bounding box center [398, 333] width 356 height 25
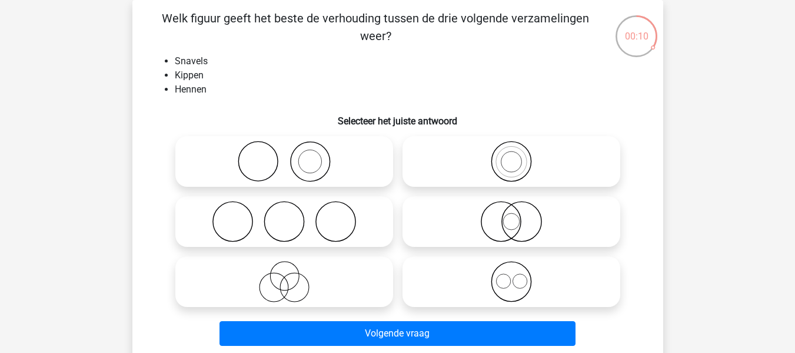
click at [297, 276] on icon at bounding box center [284, 281] width 208 height 41
click at [292, 276] on input "radio" at bounding box center [288, 272] width 8 height 8
radio input "true"
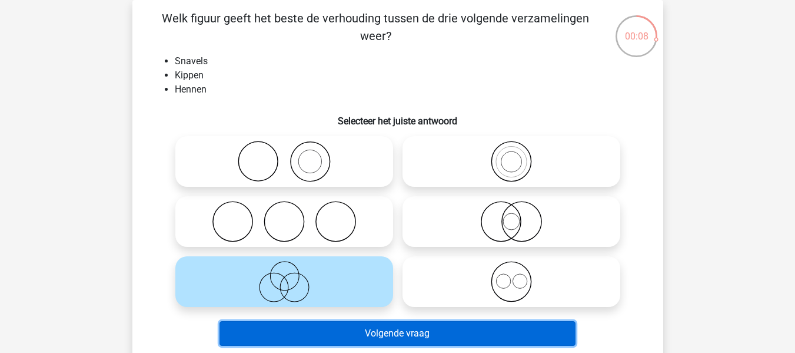
click at [412, 336] on button "Volgende vraag" at bounding box center [398, 333] width 356 height 25
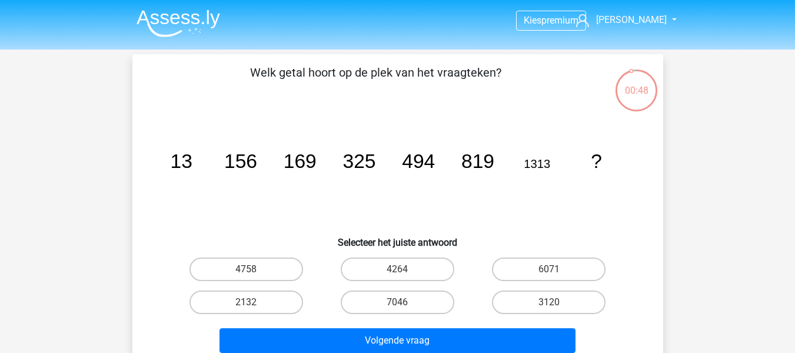
scroll to position [59, 0]
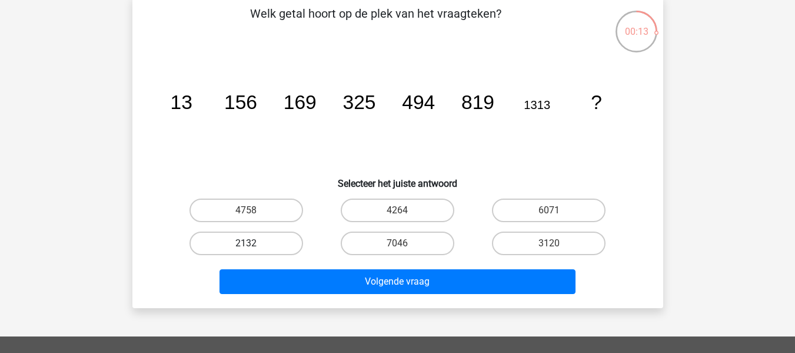
click at [264, 244] on label "2132" at bounding box center [247, 243] width 114 height 24
click at [254, 244] on input "2132" at bounding box center [250, 247] width 8 height 8
radio input "true"
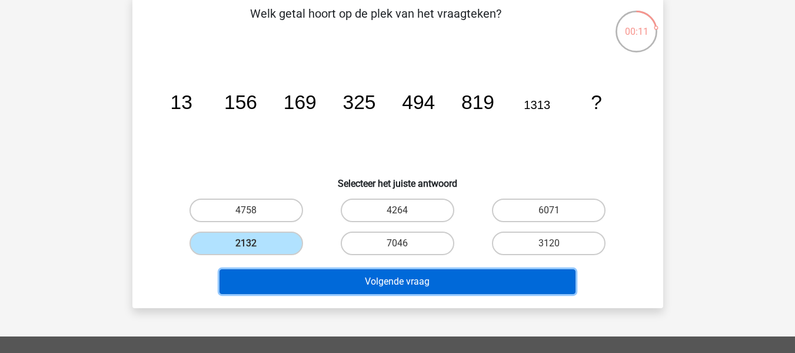
click at [354, 283] on button "Volgende vraag" at bounding box center [398, 281] width 356 height 25
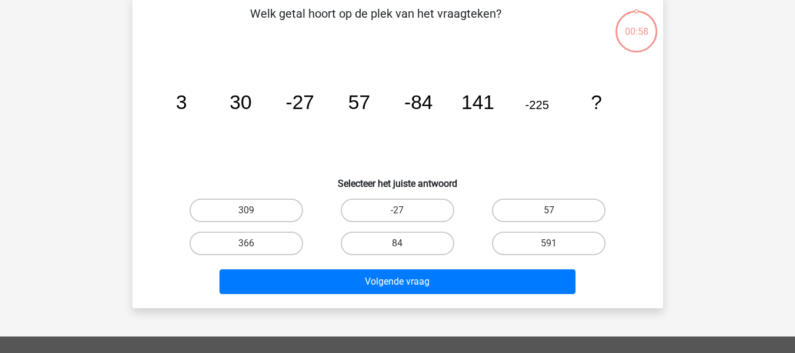
scroll to position [54, 0]
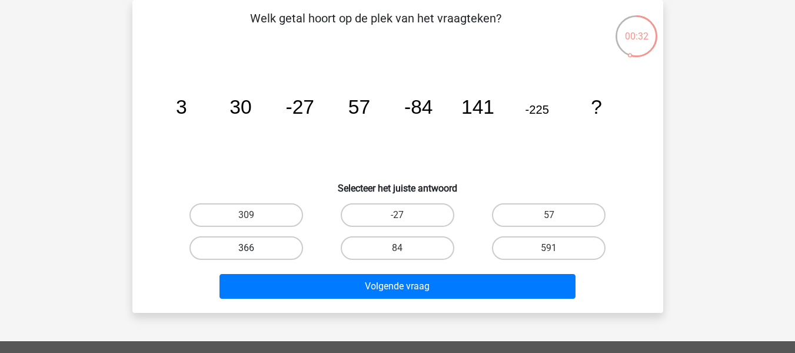
click at [282, 248] on label "366" at bounding box center [247, 248] width 114 height 24
click at [254, 248] on input "366" at bounding box center [250, 252] width 8 height 8
radio input "true"
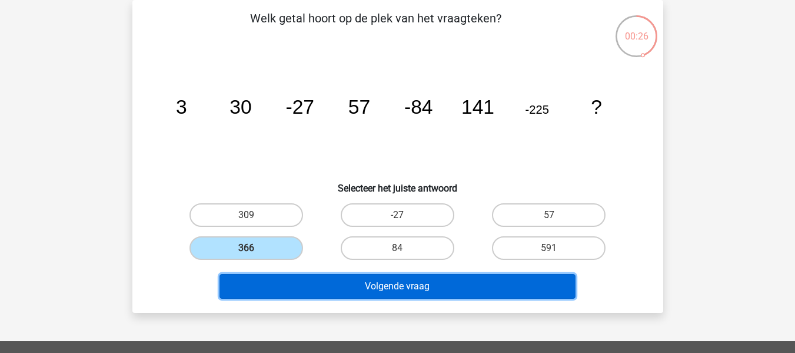
click at [370, 282] on button "Volgende vraag" at bounding box center [398, 286] width 356 height 25
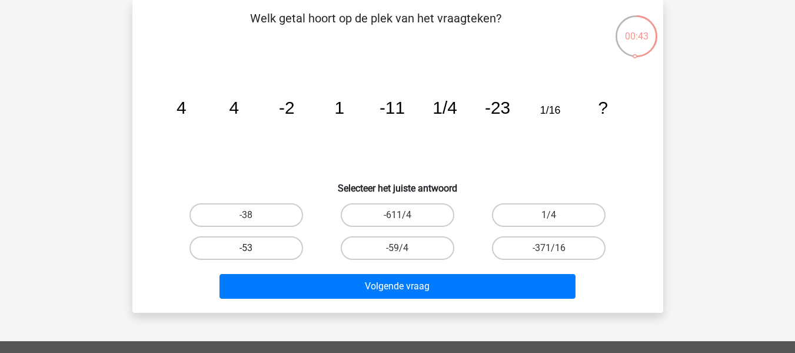
click at [281, 242] on label "-53" at bounding box center [247, 248] width 114 height 24
click at [254, 248] on input "-53" at bounding box center [250, 252] width 8 height 8
radio input "true"
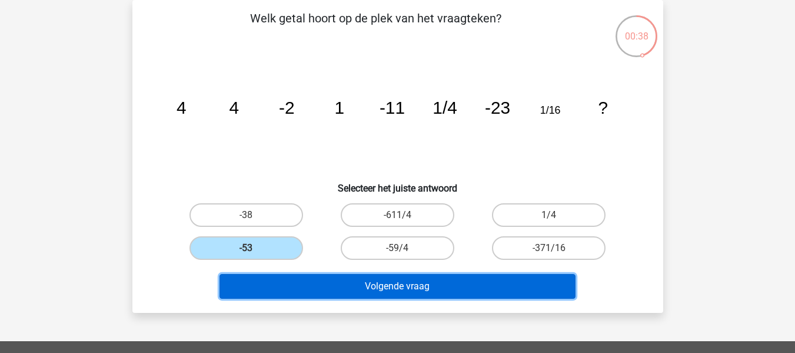
click at [389, 289] on button "Volgende vraag" at bounding box center [398, 286] width 356 height 25
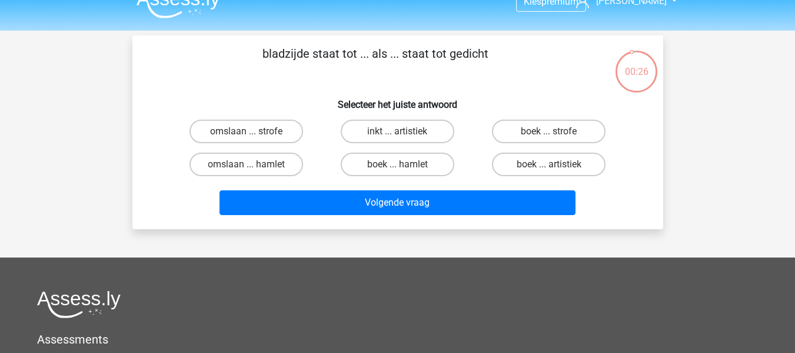
scroll to position [0, 0]
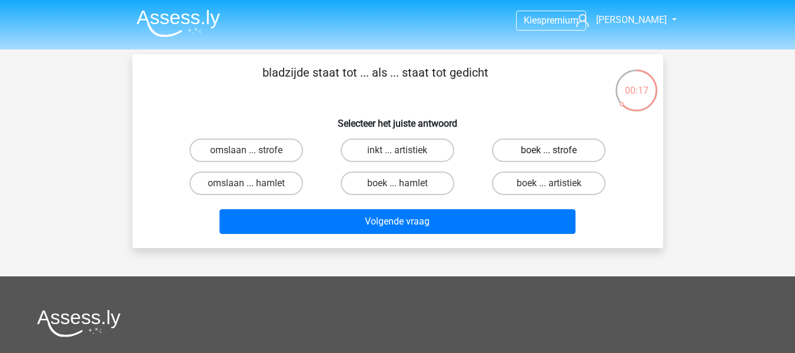
click at [563, 146] on label "boek ... strofe" at bounding box center [549, 150] width 114 height 24
click at [557, 150] on input "boek ... strofe" at bounding box center [553, 154] width 8 height 8
radio input "true"
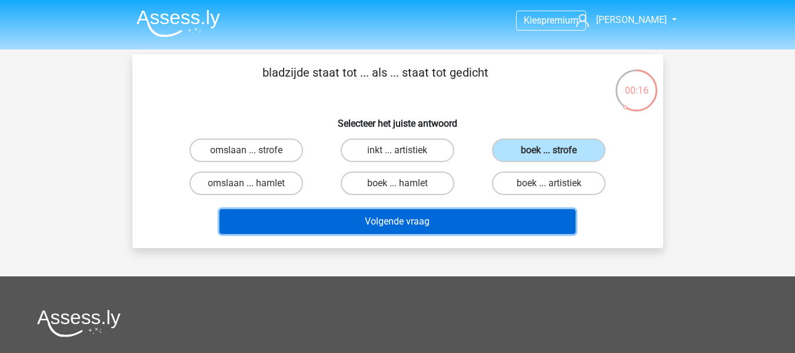
click at [421, 222] on button "Volgende vraag" at bounding box center [398, 221] width 356 height 25
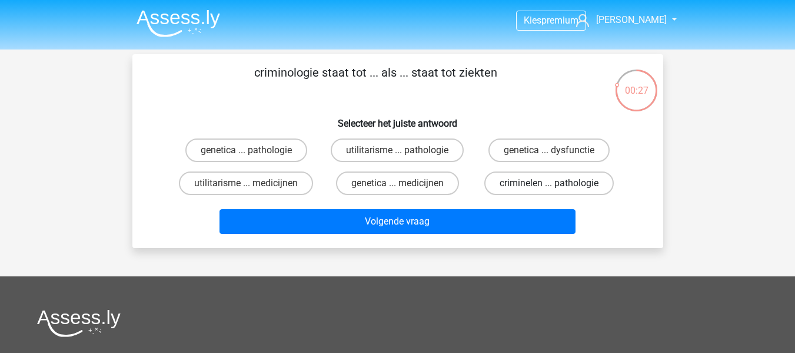
click at [538, 182] on label "criminelen ... pathologie" at bounding box center [550, 183] width 130 height 24
click at [549, 183] on input "criminelen ... pathologie" at bounding box center [553, 187] width 8 height 8
radio input "true"
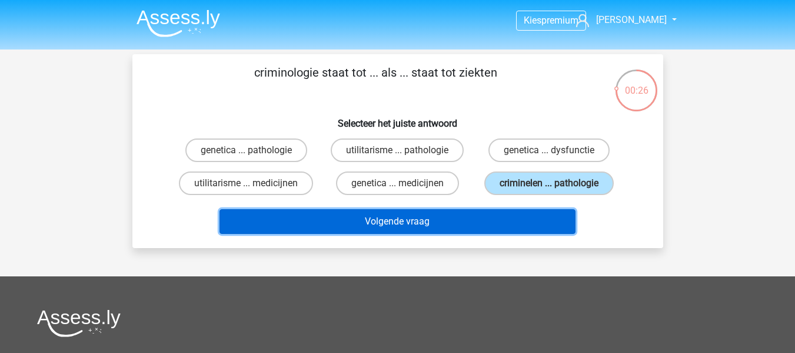
click at [505, 221] on button "Volgende vraag" at bounding box center [398, 221] width 356 height 25
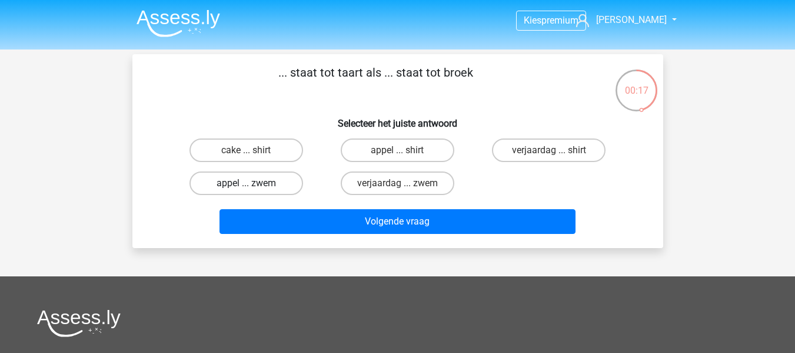
click at [277, 178] on label "appel ... zwem" at bounding box center [247, 183] width 114 height 24
click at [254, 183] on input "appel ... zwem" at bounding box center [250, 187] width 8 height 8
radio input "true"
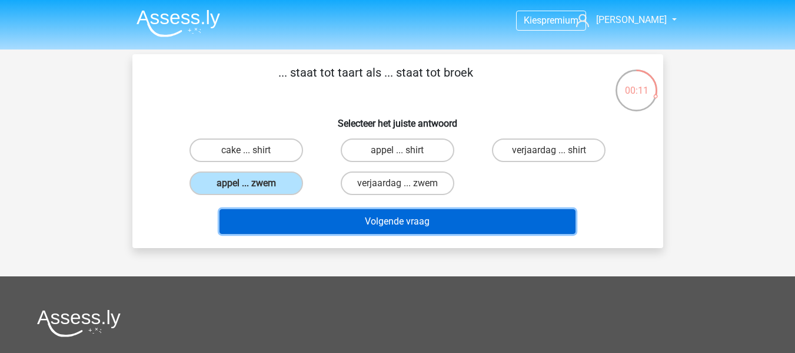
click at [386, 214] on button "Volgende vraag" at bounding box center [398, 221] width 356 height 25
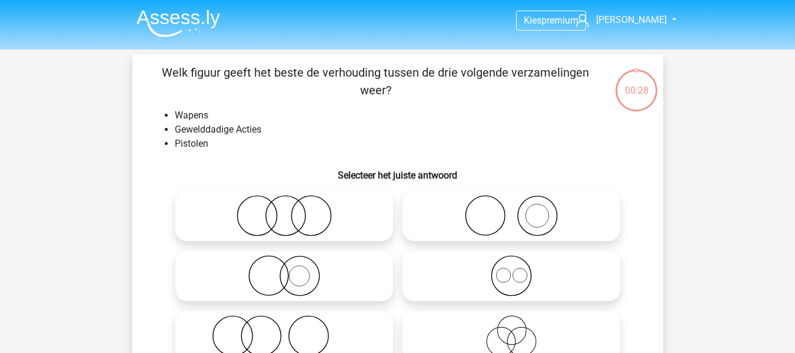
scroll to position [54, 0]
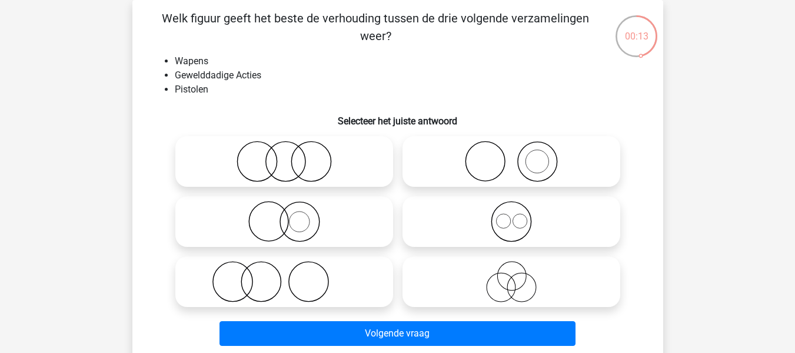
click at [528, 277] on icon at bounding box center [511, 281] width 208 height 41
click at [519, 276] on input "radio" at bounding box center [516, 272] width 8 height 8
radio input "true"
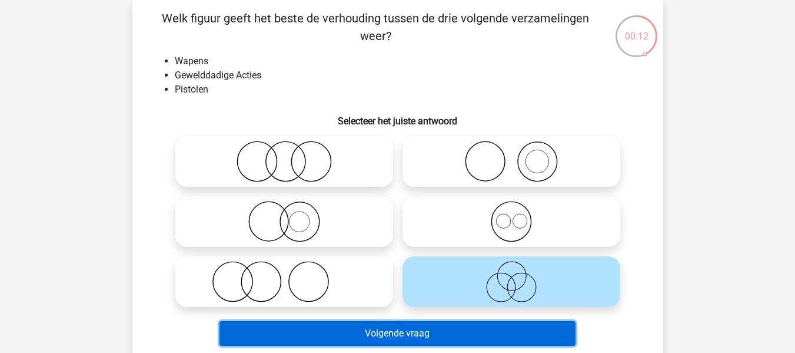
click at [535, 323] on button "Volgende vraag" at bounding box center [398, 333] width 356 height 25
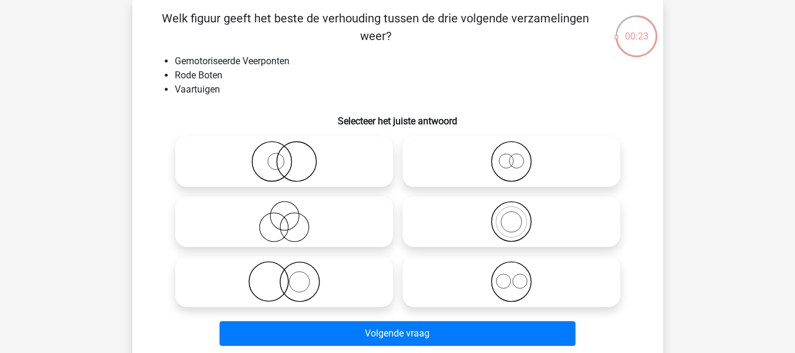
click at [313, 288] on icon at bounding box center [284, 281] width 208 height 41
click at [292, 276] on input "radio" at bounding box center [288, 272] width 8 height 8
radio input "true"
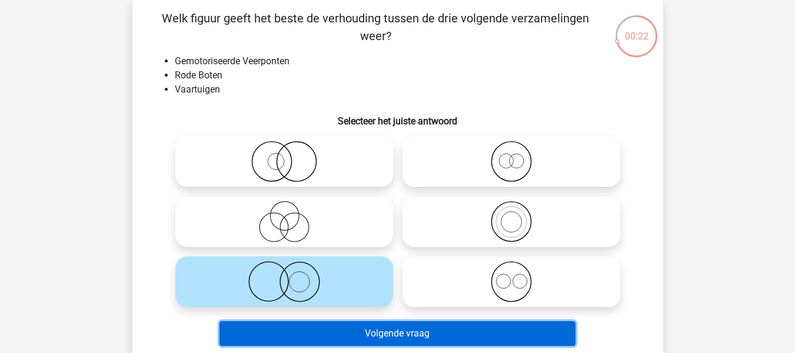
click at [377, 329] on button "Volgende vraag" at bounding box center [398, 333] width 356 height 25
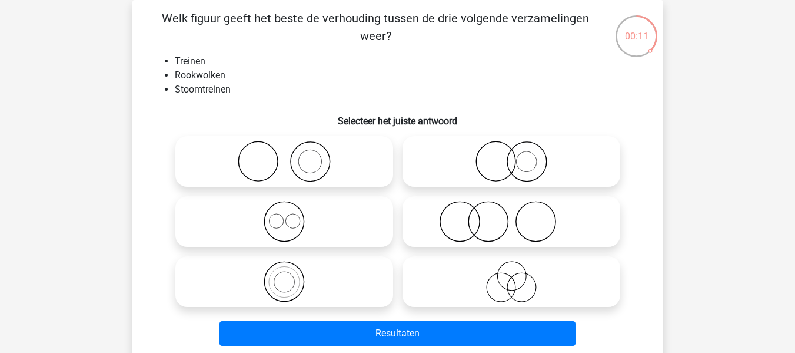
click at [558, 168] on icon at bounding box center [511, 161] width 208 height 41
click at [519, 155] on input "radio" at bounding box center [516, 152] width 8 height 8
radio input "true"
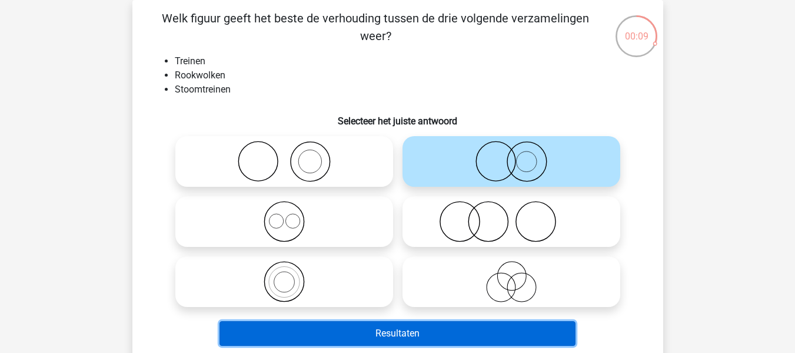
click at [498, 334] on button "Resultaten" at bounding box center [398, 333] width 356 height 25
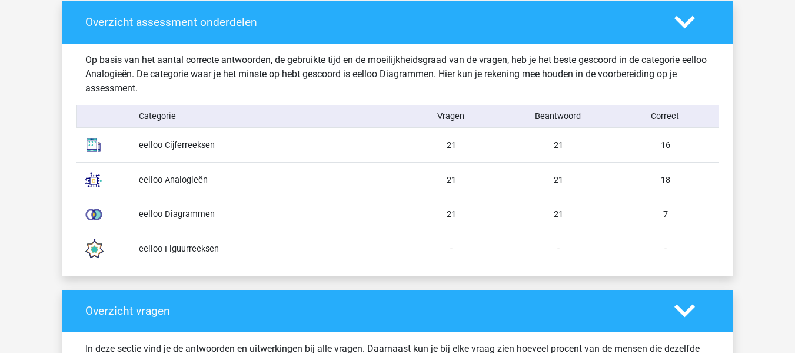
scroll to position [926, 0]
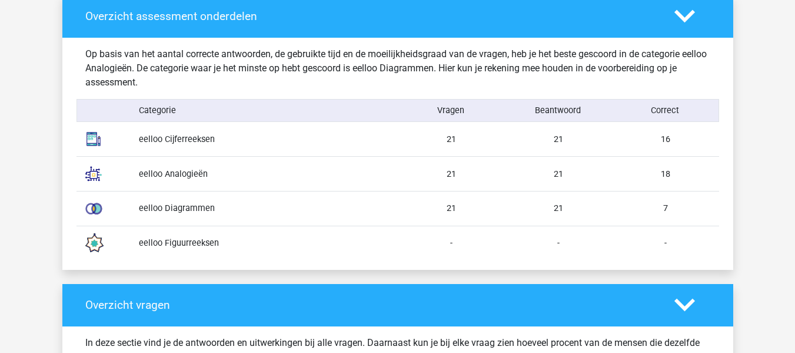
click at [177, 208] on div "eelloo Diagrammen" at bounding box center [264, 208] width 268 height 13
click at [106, 211] on img at bounding box center [93, 208] width 29 height 29
click at [92, 207] on img at bounding box center [93, 208] width 29 height 29
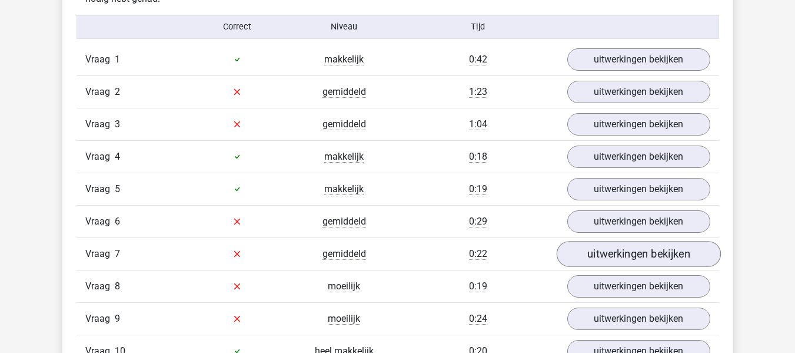
scroll to position [1221, 0]
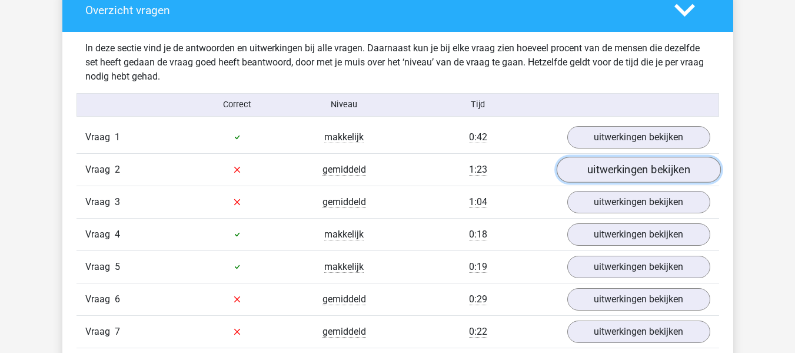
click at [629, 165] on link "uitwerkingen bekijken" at bounding box center [638, 170] width 164 height 26
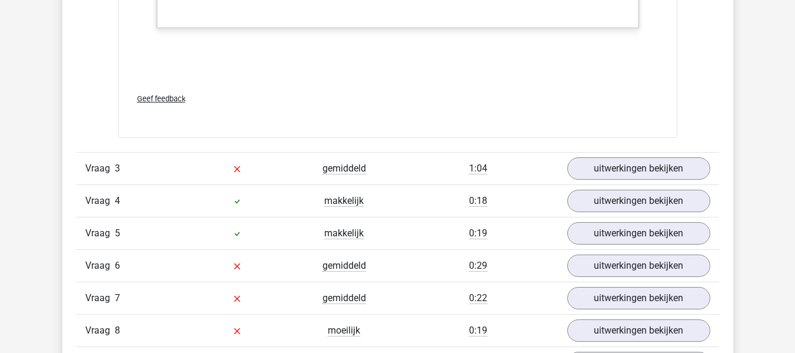
scroll to position [1986, 0]
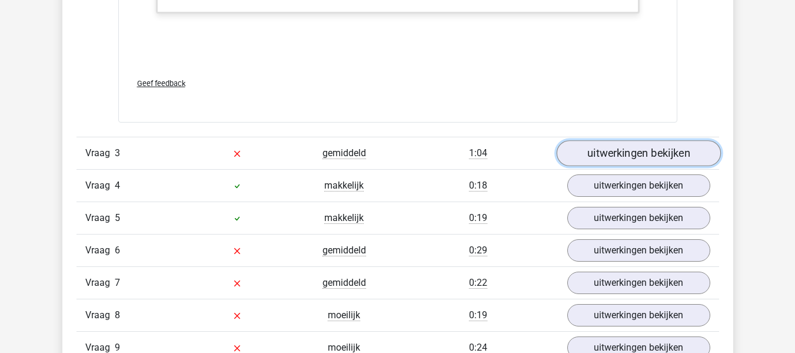
click at [665, 154] on link "uitwerkingen bekijken" at bounding box center [638, 154] width 164 height 26
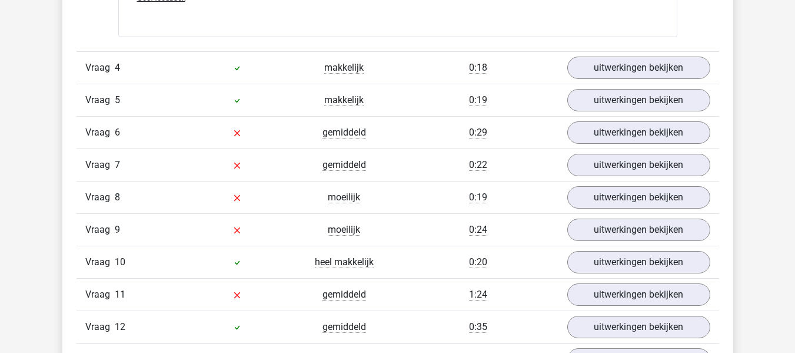
scroll to position [2869, 0]
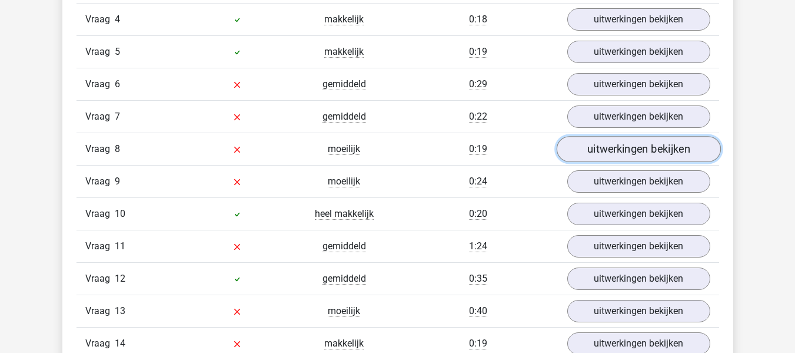
click at [643, 151] on link "uitwerkingen bekijken" at bounding box center [638, 149] width 164 height 26
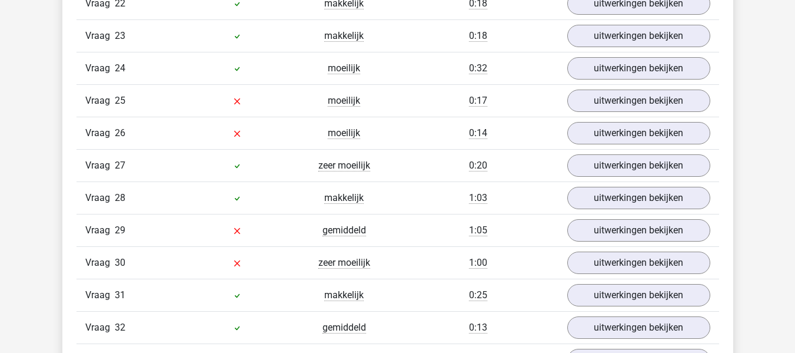
scroll to position [4282, 0]
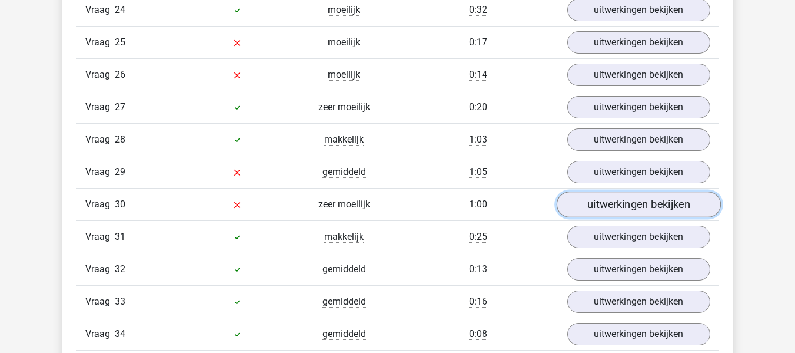
click at [625, 207] on link "uitwerkingen bekijken" at bounding box center [638, 204] width 164 height 26
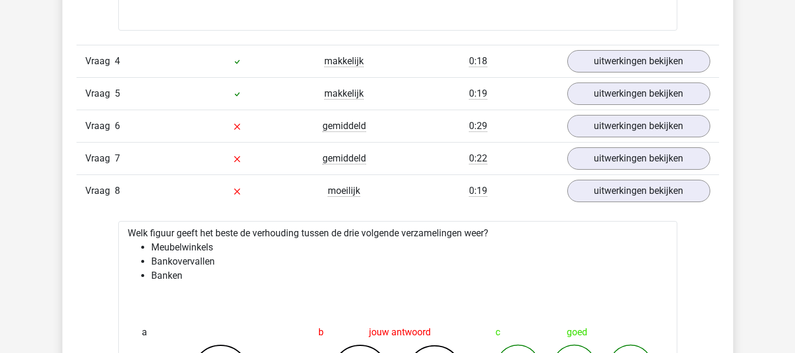
scroll to position [2828, 0]
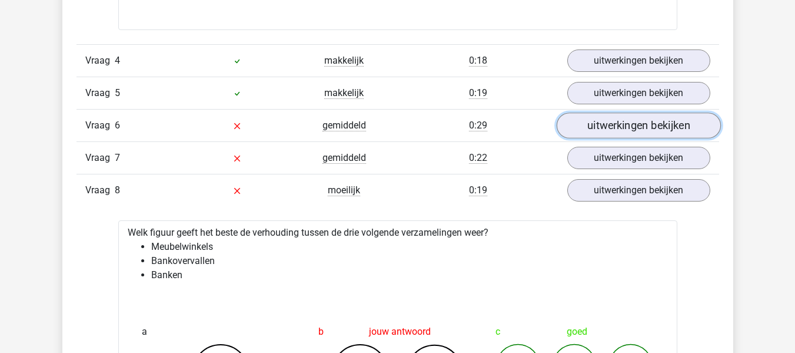
click at [624, 128] on link "uitwerkingen bekijken" at bounding box center [638, 125] width 164 height 26
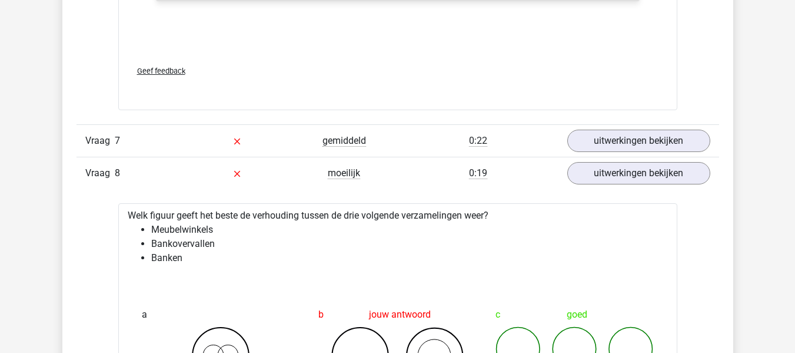
scroll to position [3432, 0]
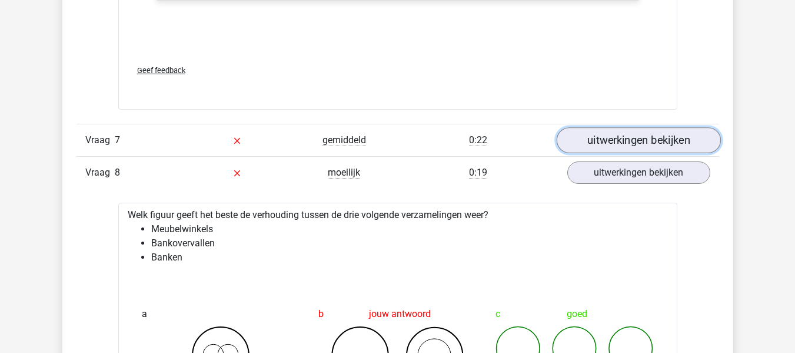
click at [627, 134] on link "uitwerkingen bekijken" at bounding box center [638, 140] width 164 height 26
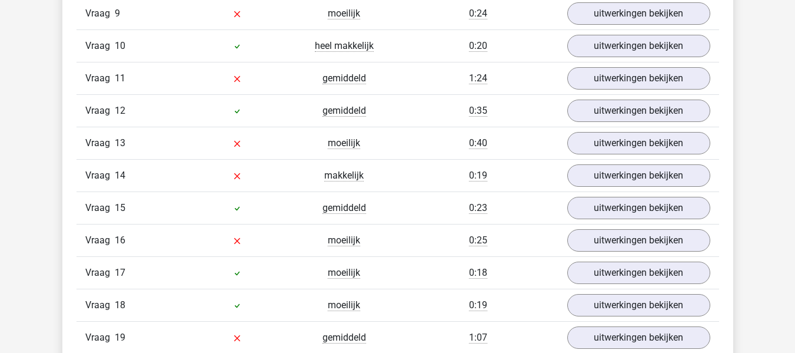
scroll to position [5137, 0]
click at [657, 8] on link "uitwerkingen bekijken" at bounding box center [638, 13] width 164 height 26
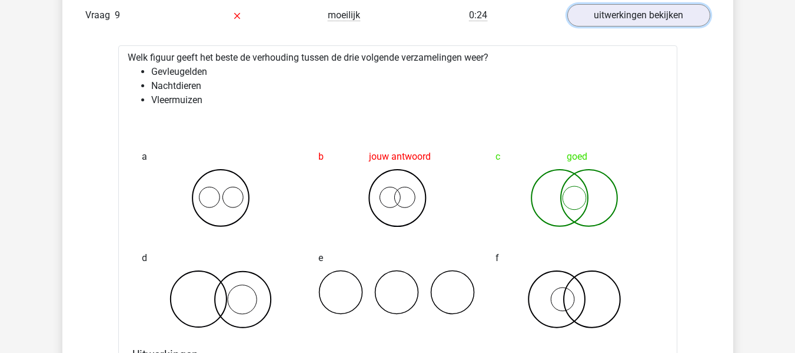
scroll to position [5134, 0]
drag, startPoint x: 594, startPoint y: 150, endPoint x: 565, endPoint y: 204, distance: 60.9
click at [565, 204] on div "c goed" at bounding box center [574, 186] width 177 height 101
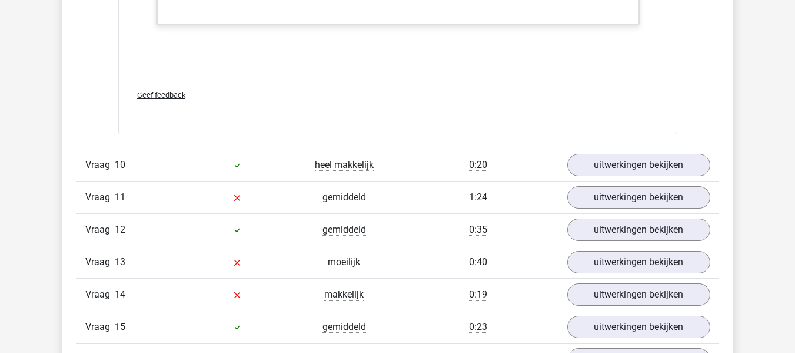
scroll to position [5798, 0]
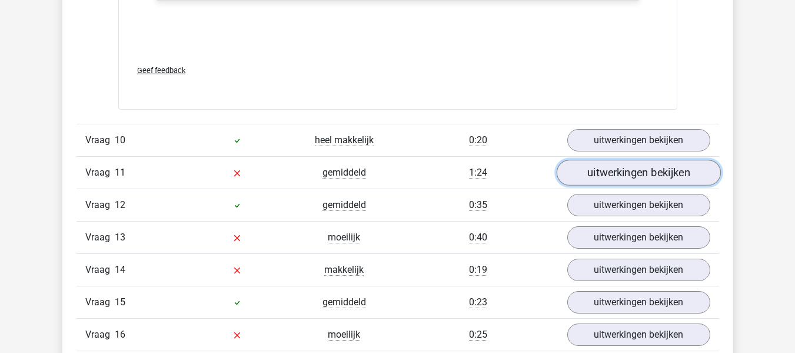
click at [631, 170] on link "uitwerkingen bekijken" at bounding box center [638, 173] width 164 height 26
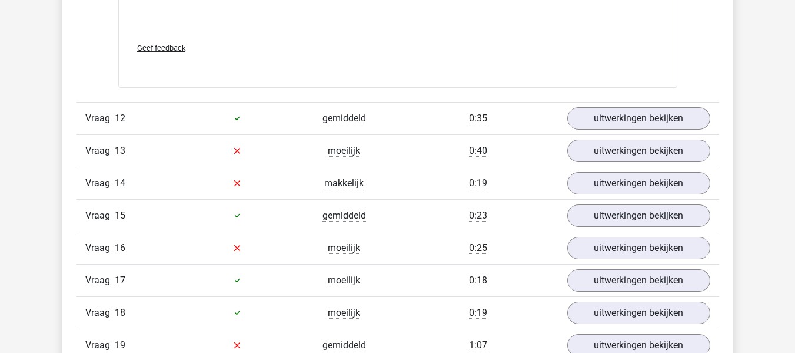
scroll to position [6602, 0]
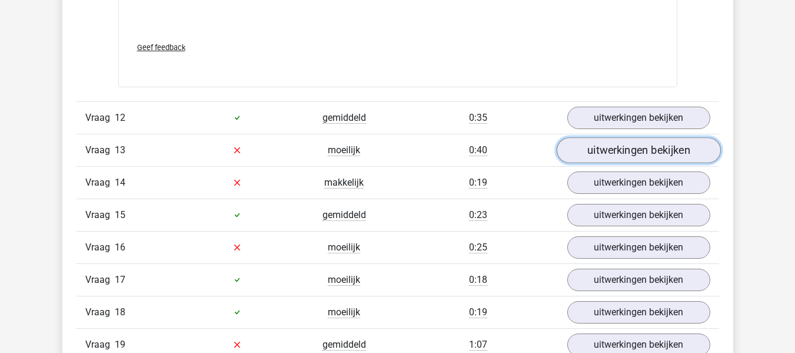
click at [632, 156] on link "uitwerkingen bekijken" at bounding box center [638, 150] width 164 height 26
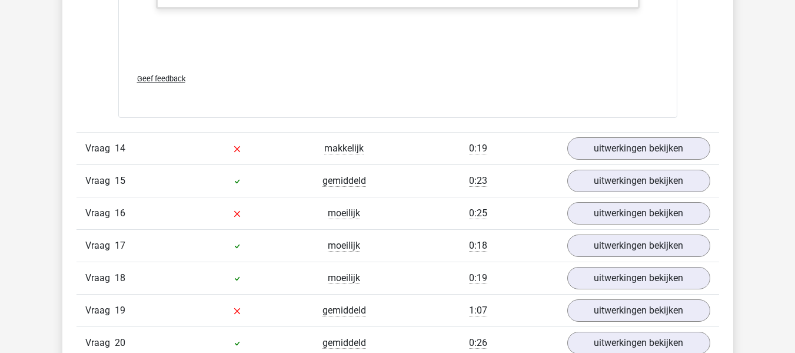
scroll to position [7224, 0]
click at [632, 153] on link "uitwerkingen bekijken" at bounding box center [638, 148] width 164 height 26
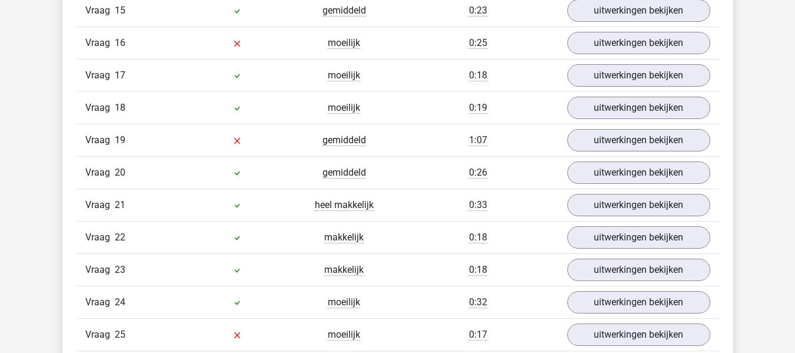
scroll to position [7980, 0]
click at [637, 45] on link "uitwerkingen bekijken" at bounding box center [638, 42] width 164 height 26
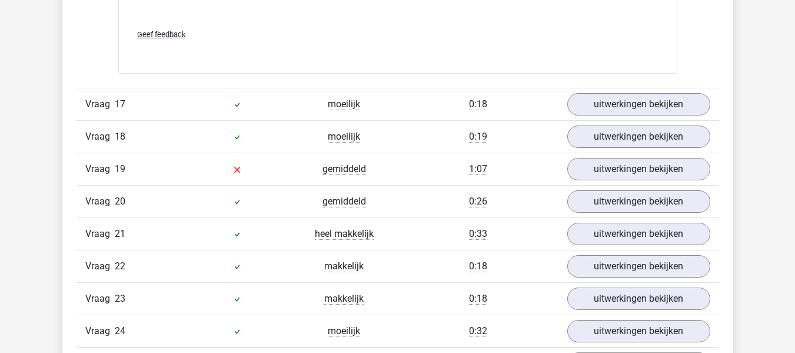
scroll to position [8707, 0]
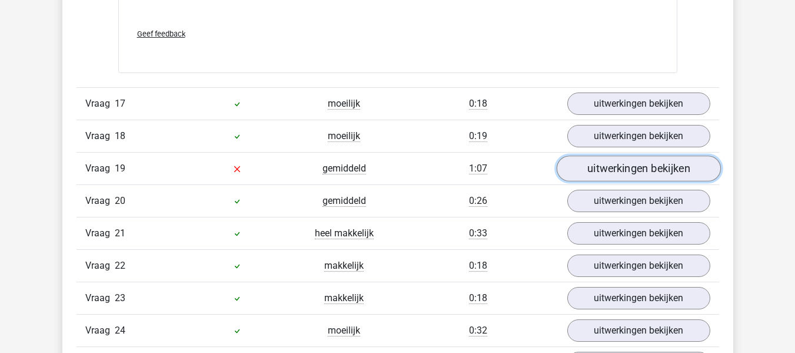
click at [632, 170] on link "uitwerkingen bekijken" at bounding box center [638, 168] width 164 height 26
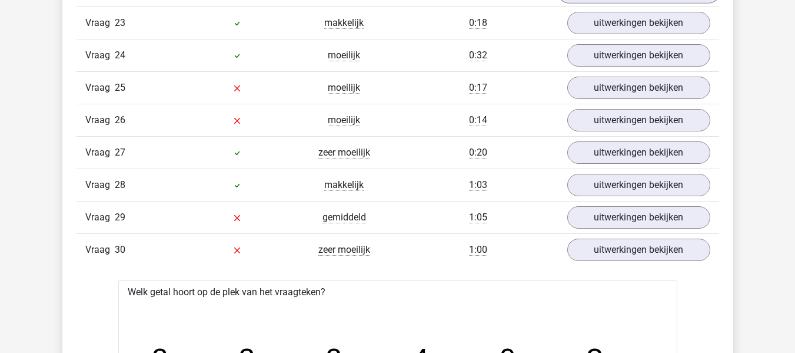
scroll to position [9699, 0]
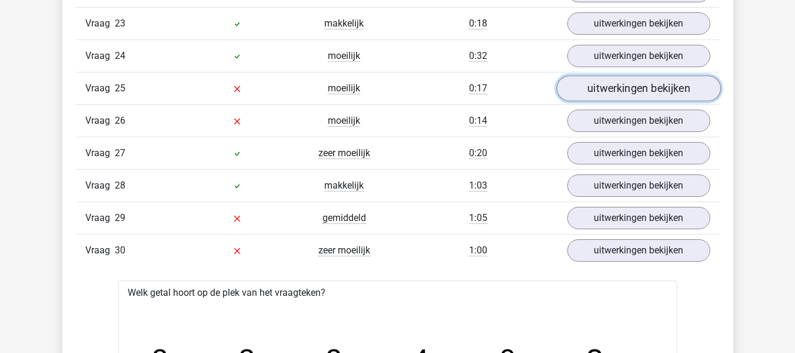
click at [644, 92] on link "uitwerkingen bekijken" at bounding box center [638, 88] width 164 height 26
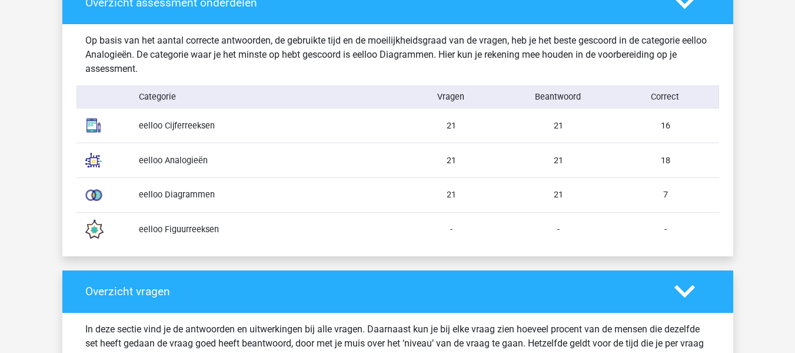
scroll to position [942, 0]
